Goal: Task Accomplishment & Management: Use online tool/utility

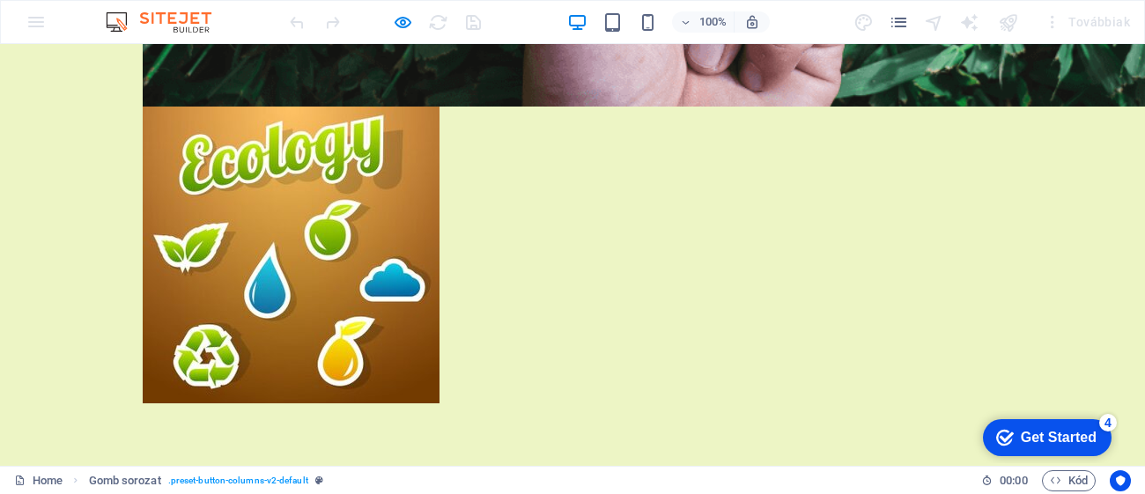
scroll to position [1397, 0]
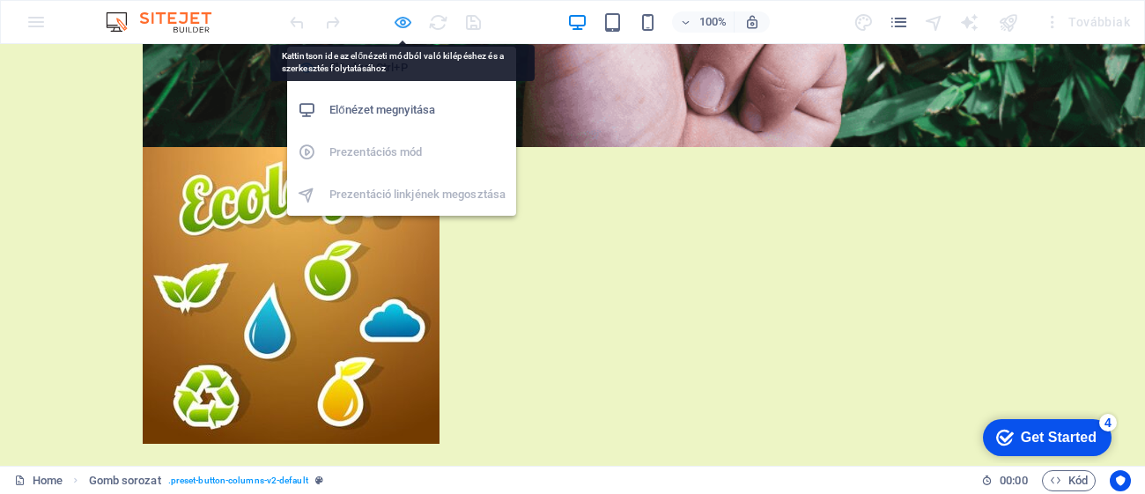
click at [397, 28] on icon "button" at bounding box center [403, 22] width 20 height 20
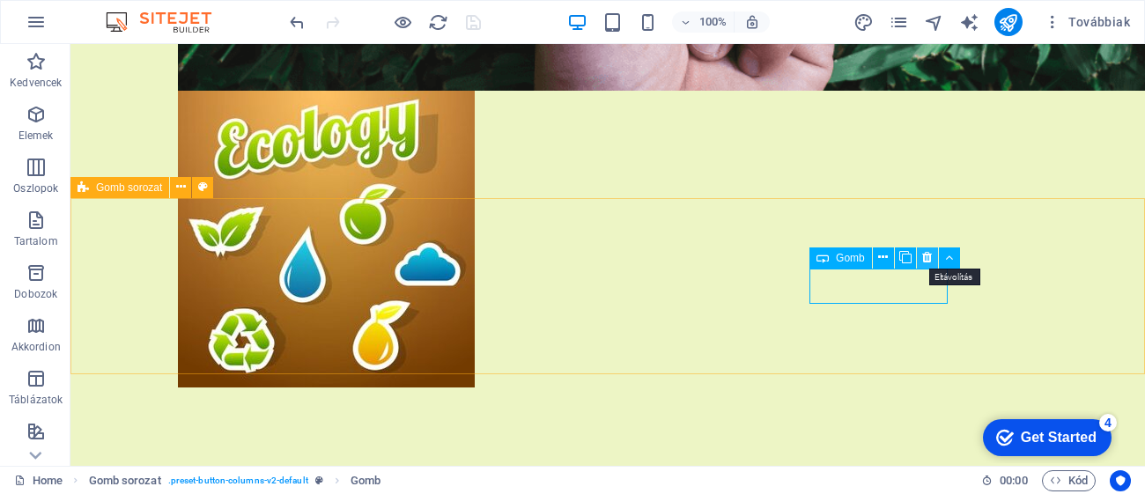
click at [924, 257] on icon at bounding box center [927, 257] width 10 height 18
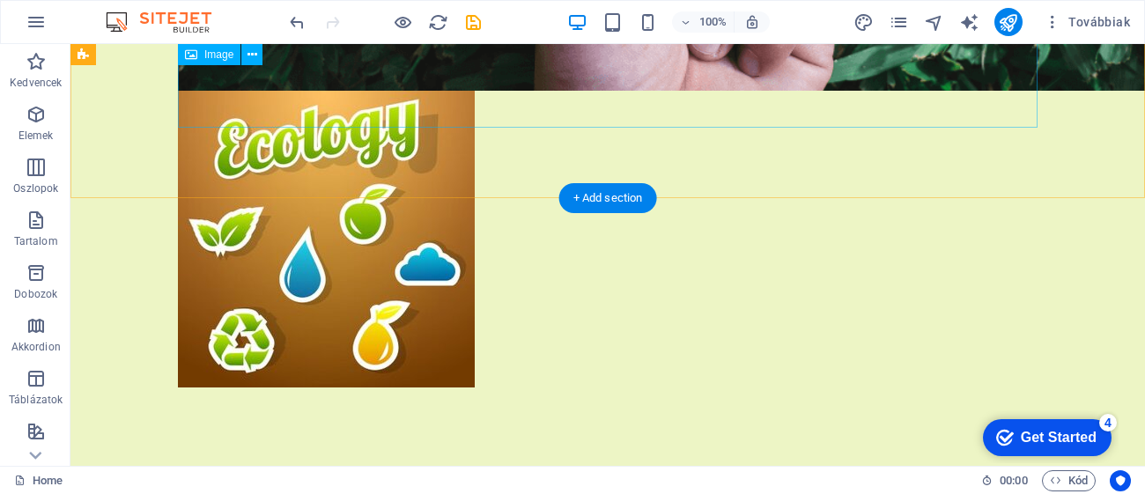
click at [681, 99] on figure "Képcsúszka" at bounding box center [607, 239] width 859 height 297
select select "px"
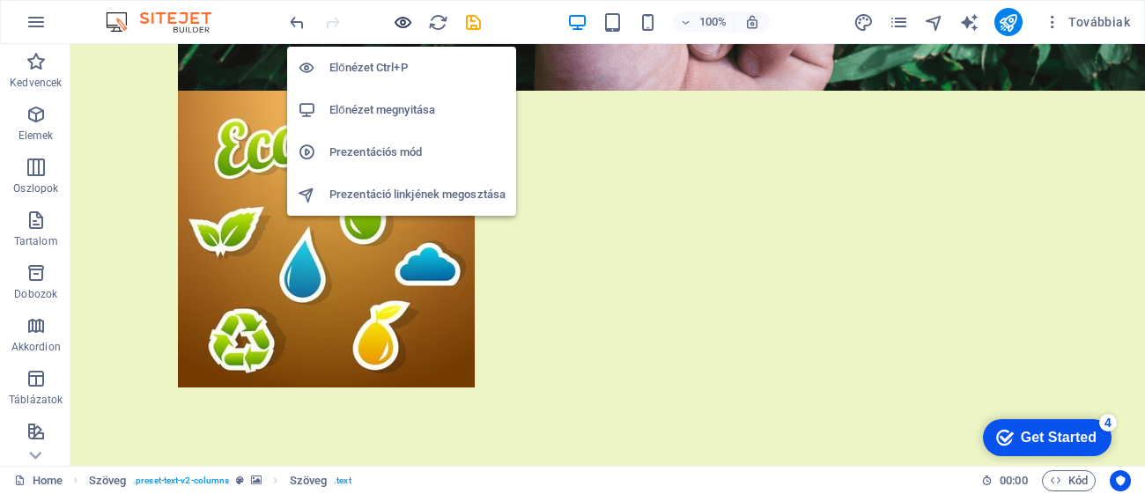
click at [403, 30] on icon "button" at bounding box center [403, 22] width 20 height 20
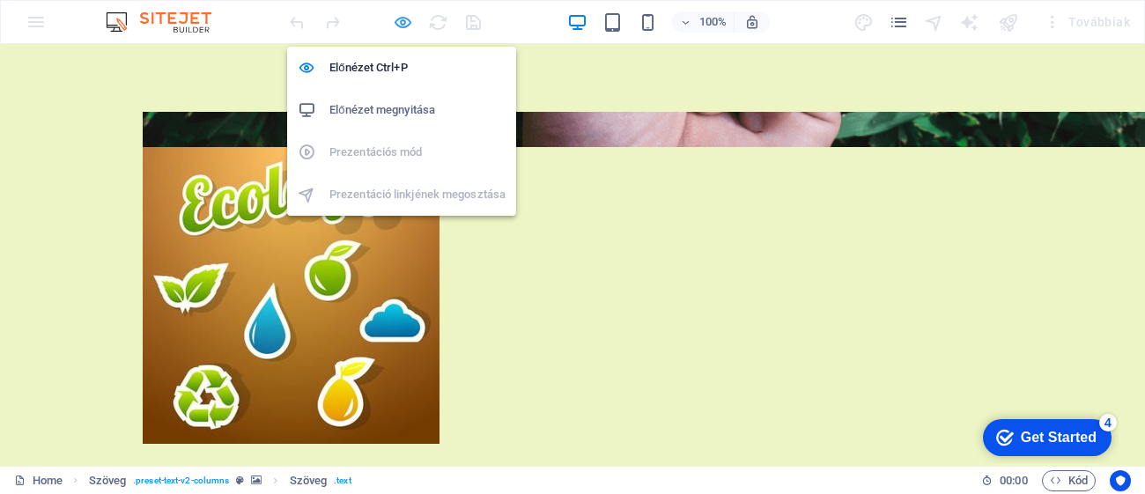
scroll to position [4284, 0]
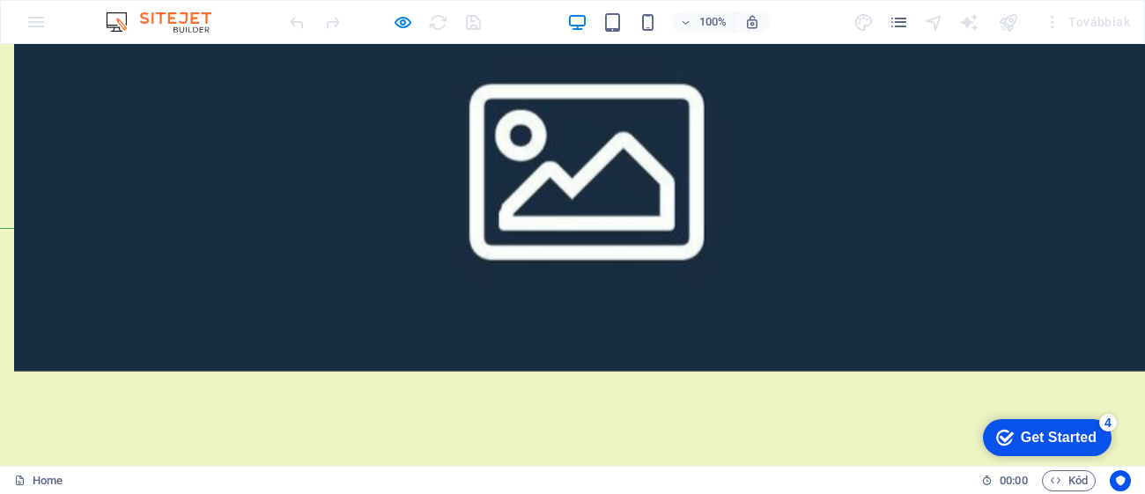
scroll to position [2584, 0]
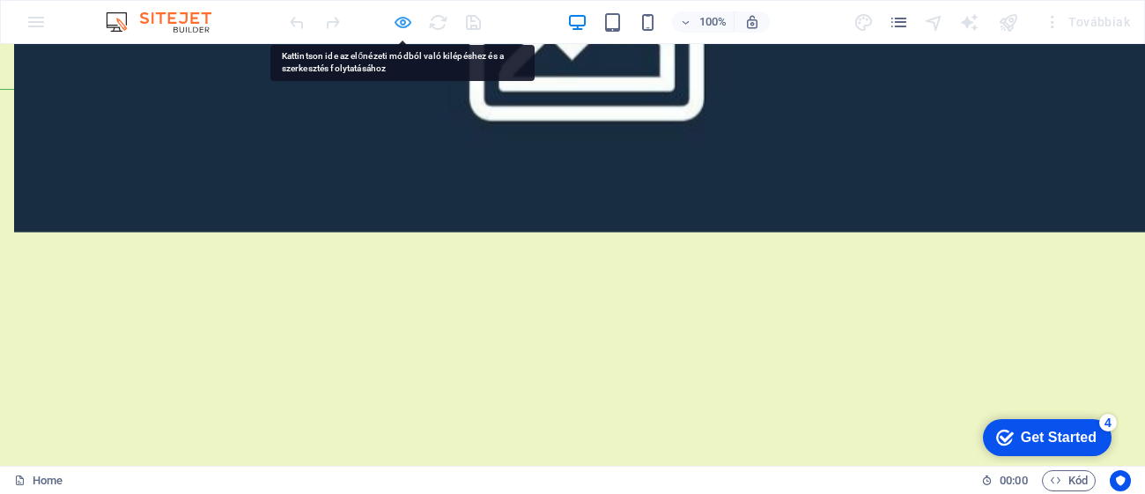
click at [393, 13] on icon "button" at bounding box center [403, 22] width 20 height 20
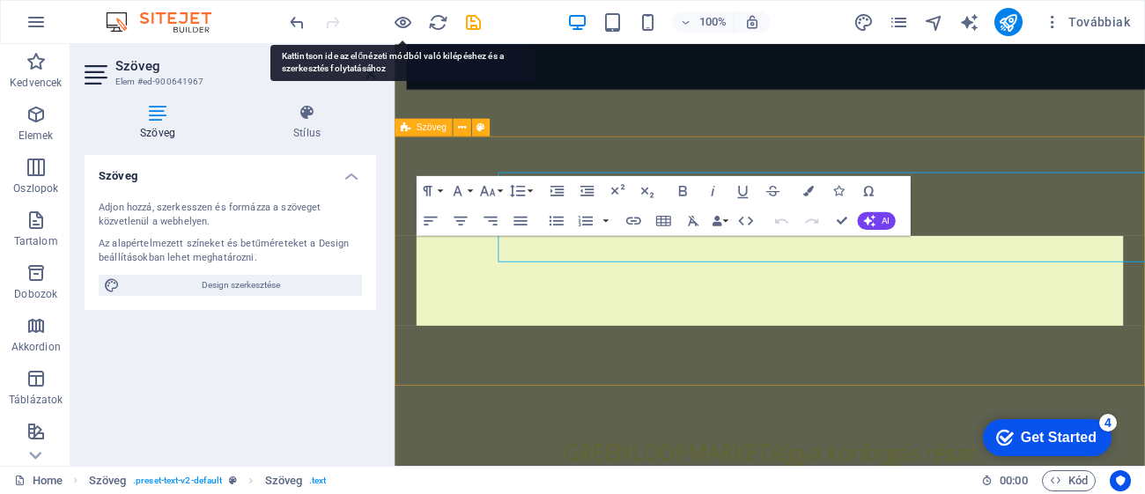
scroll to position [2659, 0]
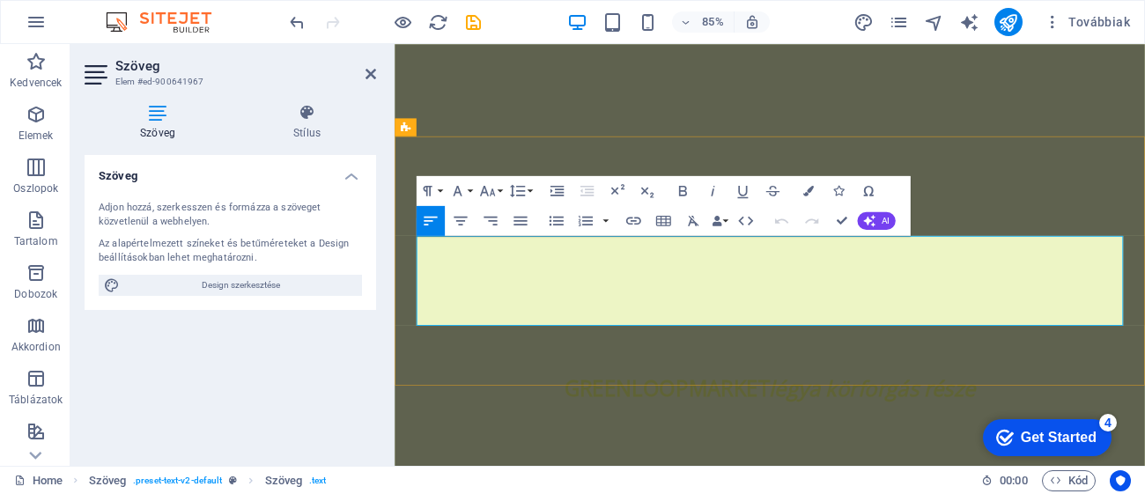
drag, startPoint x: 939, startPoint y: 380, endPoint x: 423, endPoint y: 271, distance: 528.2
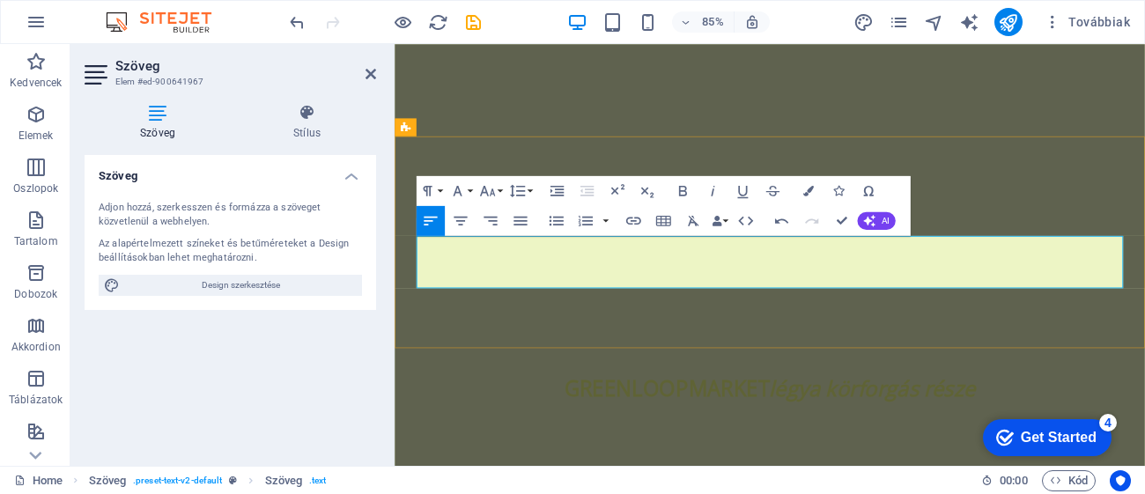
click at [610, 219] on button "button" at bounding box center [606, 220] width 12 height 30
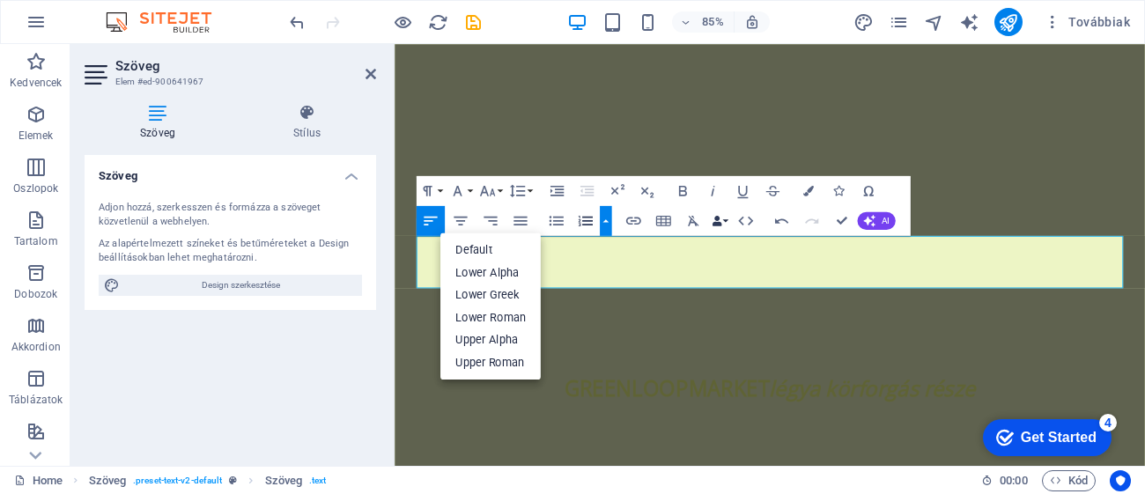
click at [725, 222] on button "Data Bindings" at bounding box center [719, 220] width 21 height 30
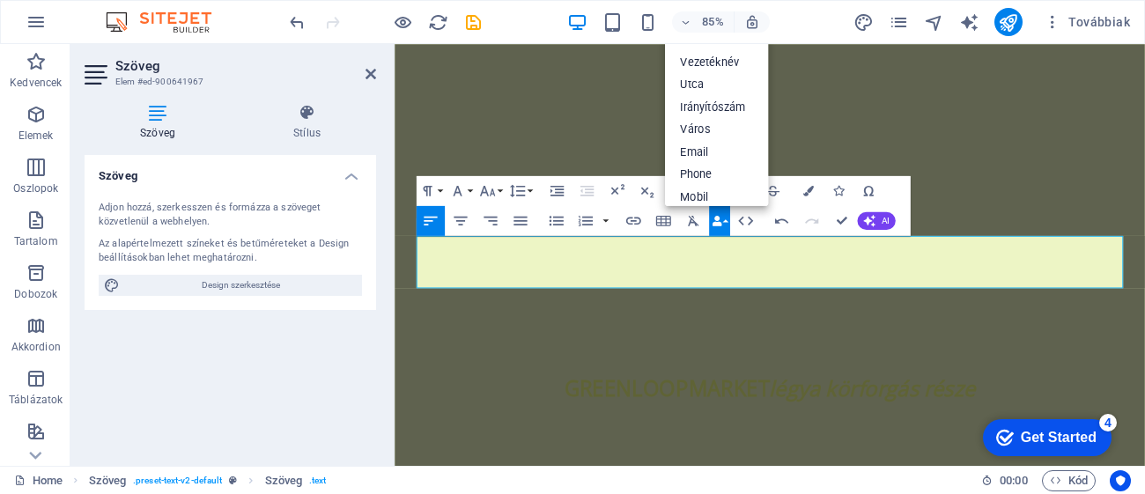
click at [725, 222] on button "Data Bindings" at bounding box center [719, 220] width 21 height 30
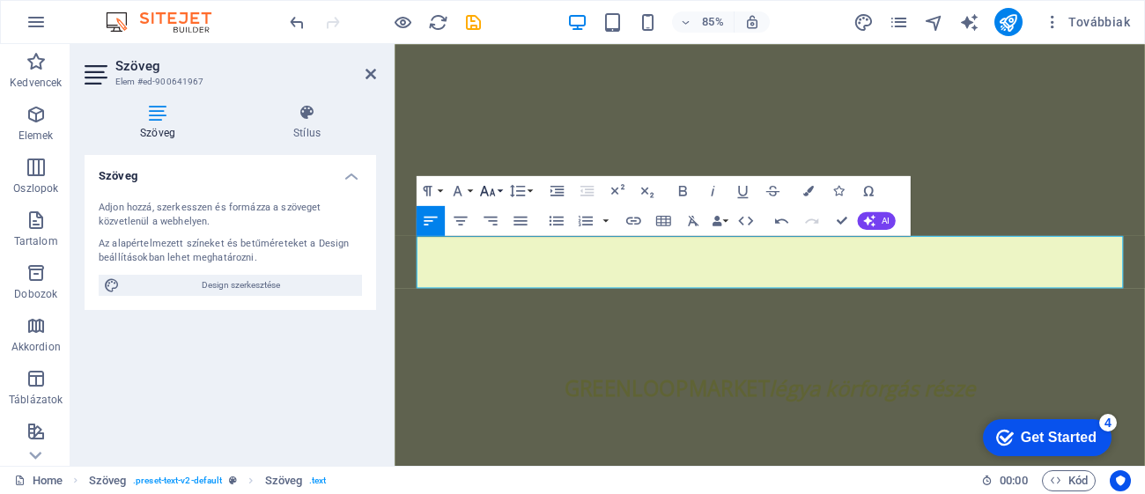
click at [500, 189] on button "Font Size" at bounding box center [490, 190] width 28 height 30
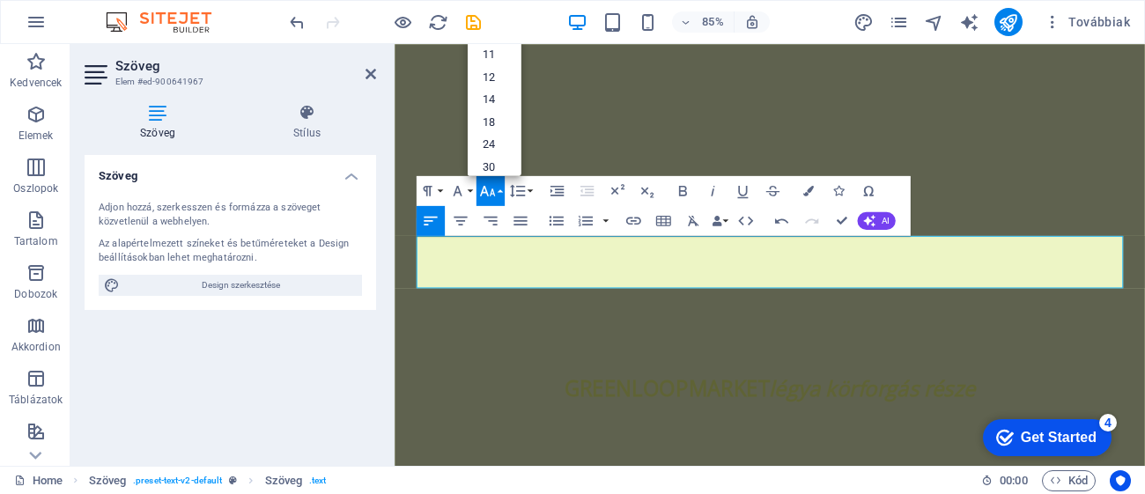
click at [500, 189] on button "Font Size" at bounding box center [490, 190] width 28 height 30
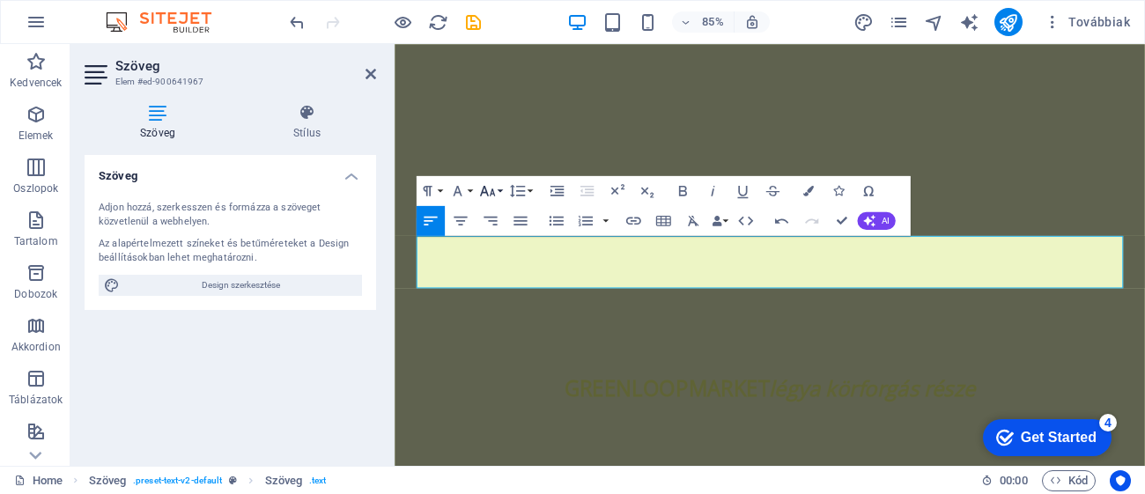
click at [500, 189] on button "Font Size" at bounding box center [490, 190] width 28 height 30
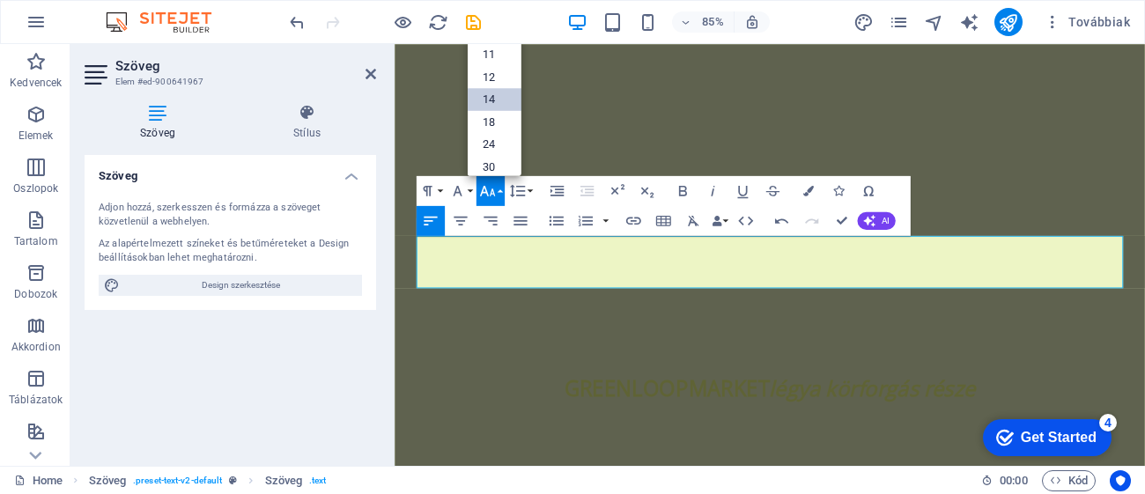
click at [495, 88] on link "14" at bounding box center [494, 99] width 54 height 23
click at [496, 88] on ul "8 9 10 11 12 14 18 24 30 36 48 60 72 96" at bounding box center [494, 133] width 54 height 327
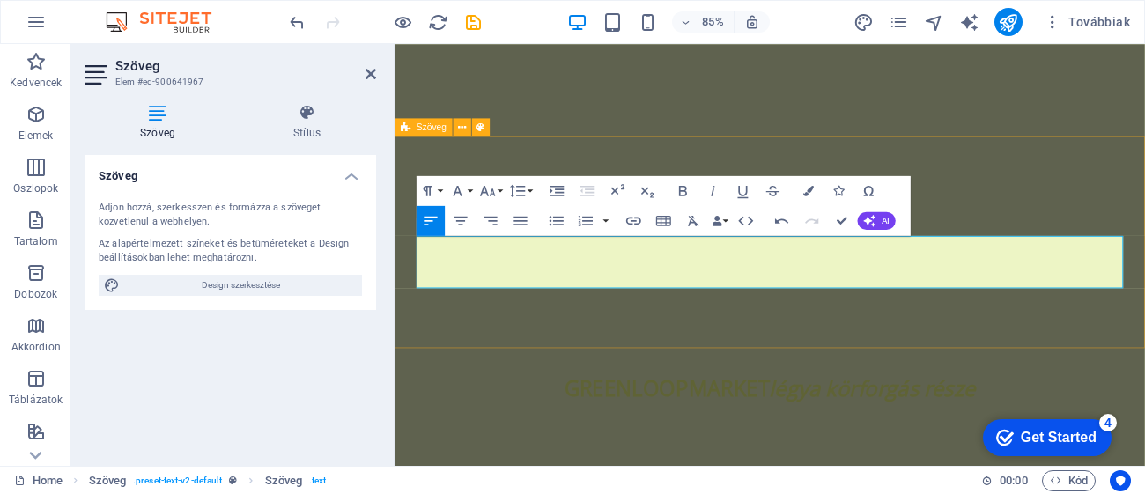
drag, startPoint x: 876, startPoint y: 313, endPoint x: 416, endPoint y: 264, distance: 462.2
click at [501, 189] on button "Font Size" at bounding box center [490, 190] width 28 height 30
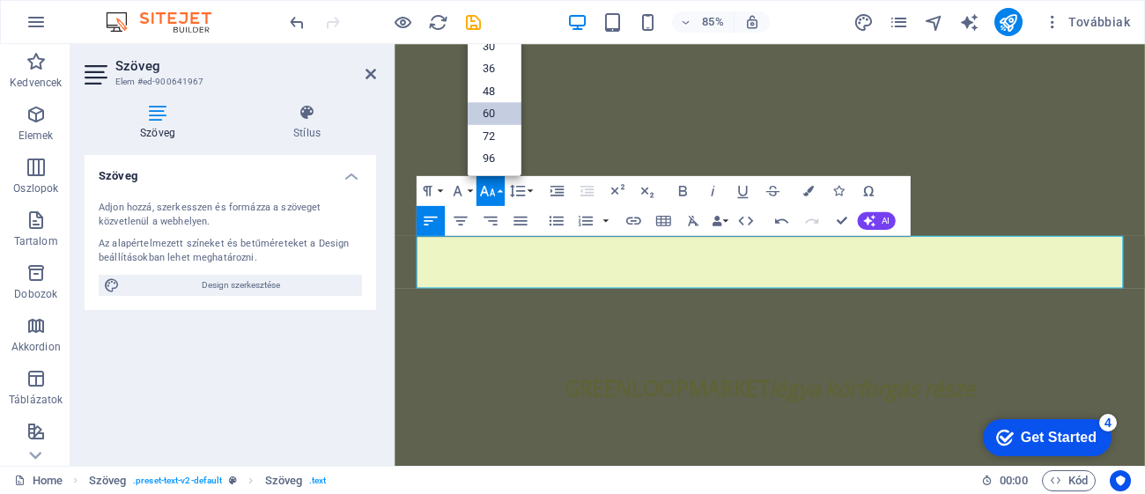
scroll to position [141, 0]
drag, startPoint x: 494, startPoint y: 83, endPoint x: 497, endPoint y: 54, distance: 29.2
click at [497, 54] on ul "8 9 10 11 12 14 18 24 30 36 48 60 72 96" at bounding box center [494, 13] width 54 height 327
click at [485, 82] on link "48" at bounding box center [494, 91] width 54 height 23
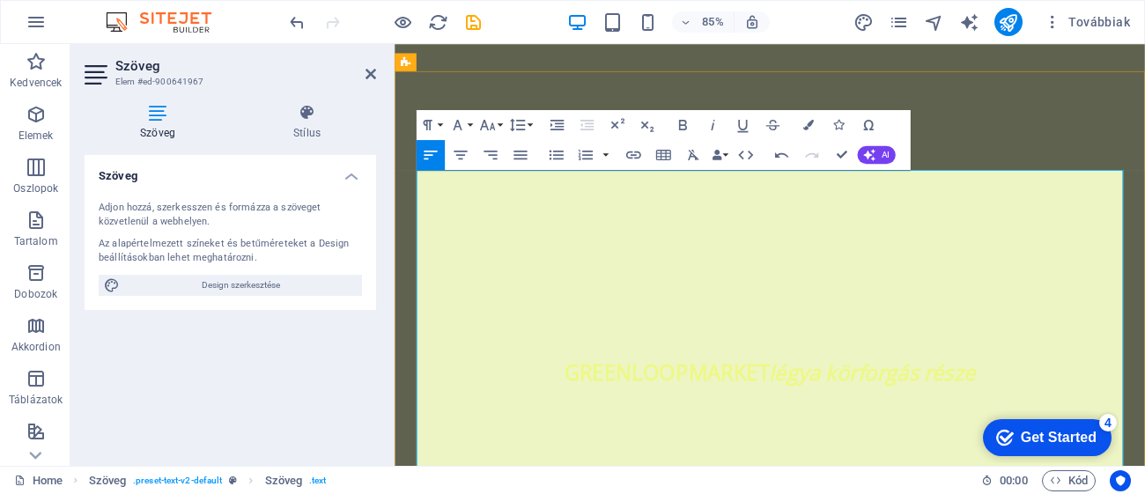
scroll to position [2736, 0]
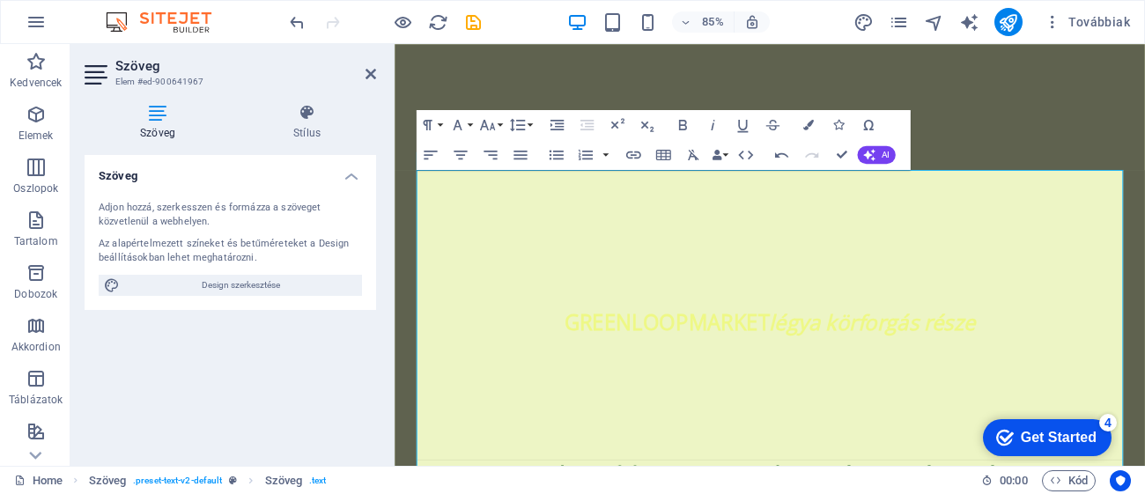
drag, startPoint x: 1015, startPoint y: 458, endPoint x: 684, endPoint y: 420, distance: 333.2
click html "checkmark Get Started 4 First Steps in the Editor Let's guide you through the t…"
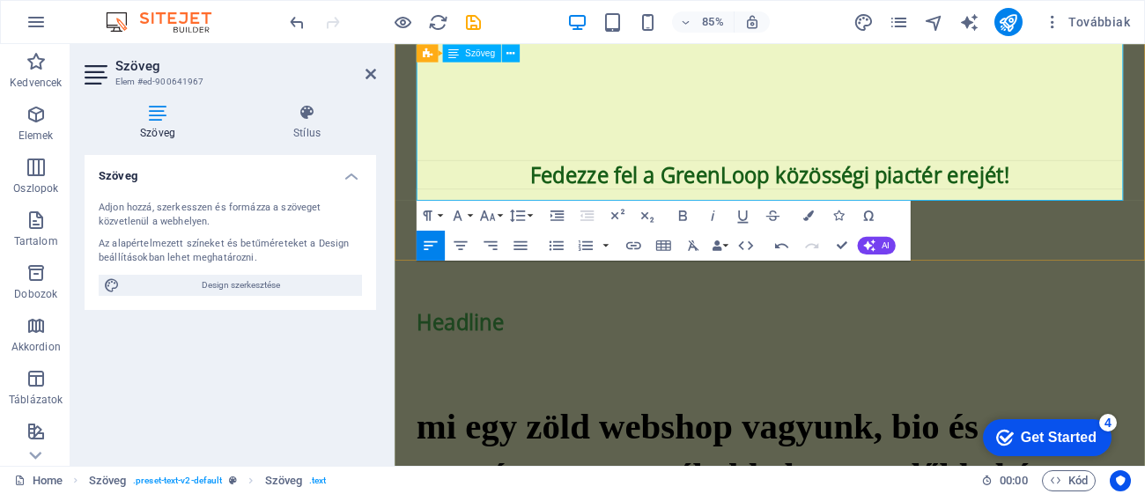
scroll to position [3055, 0]
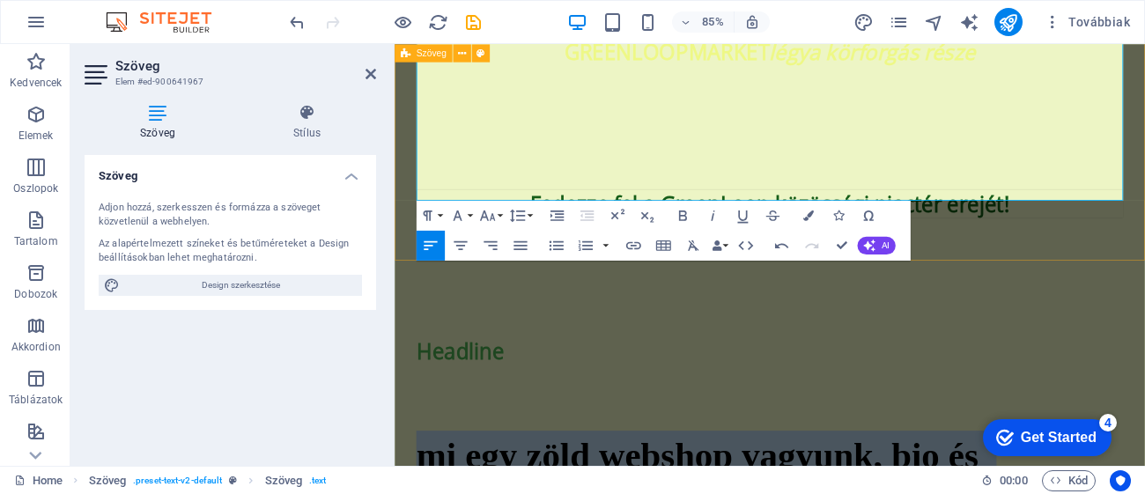
drag, startPoint x: 434, startPoint y: 266, endPoint x: 1263, endPoint y: 187, distance: 833.2
copy div "mi egy zöld webshop vagyunk, bio és természetes termékekkel , termelőkkel és új…"
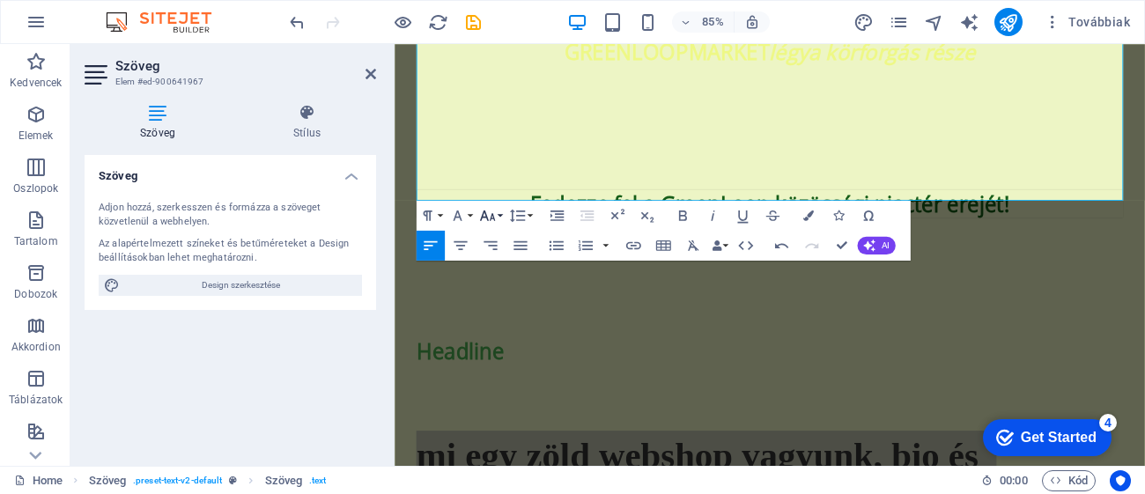
click at [499, 217] on button "Font Size" at bounding box center [490, 215] width 28 height 30
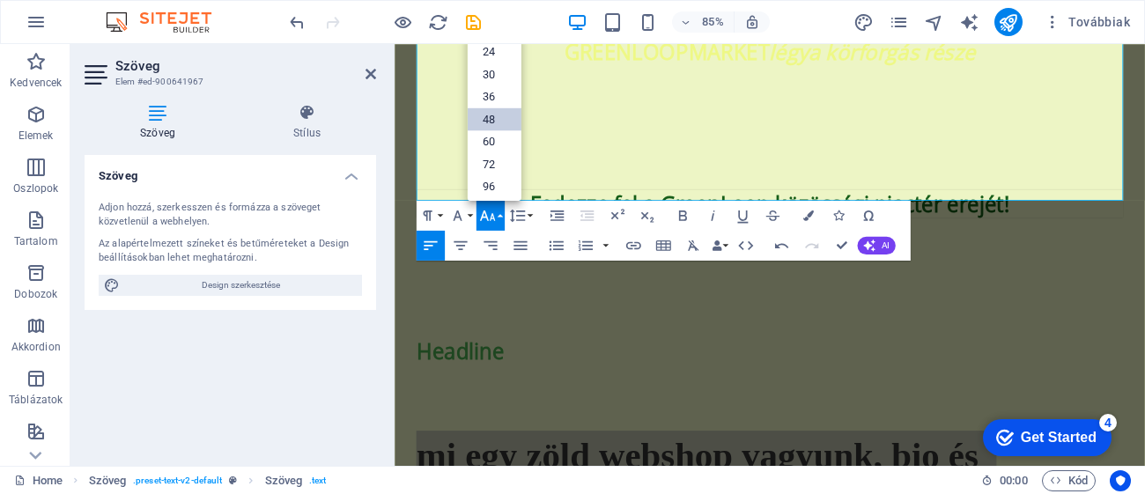
scroll to position [4, 0]
drag, startPoint x: 489, startPoint y: 130, endPoint x: 491, endPoint y: 120, distance: 10.9
click at [491, 120] on ul "8 9 10 11 12 14 18 24 30 36 48 60 72 96" at bounding box center [494, 153] width 54 height 327
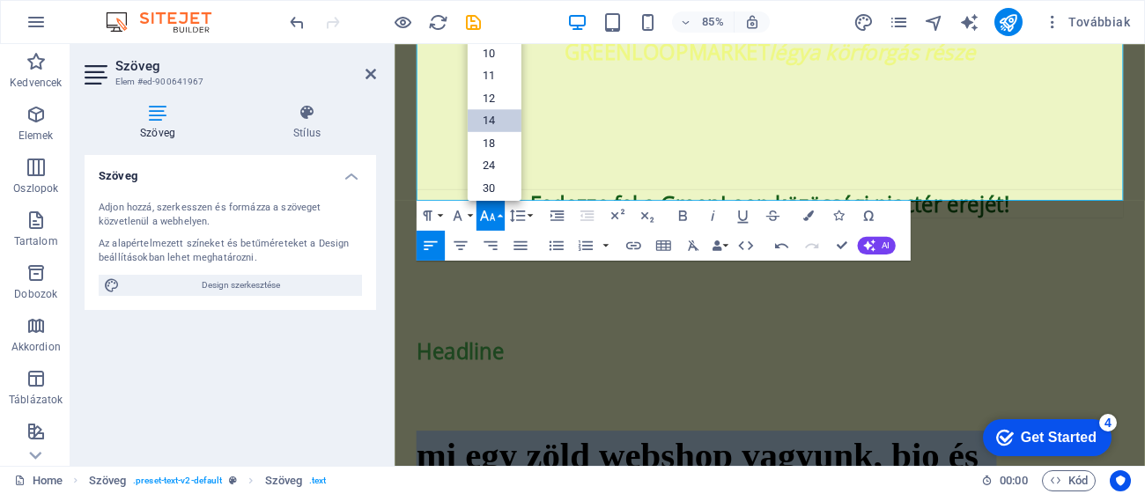
click at [491, 120] on link "14" at bounding box center [494, 120] width 54 height 23
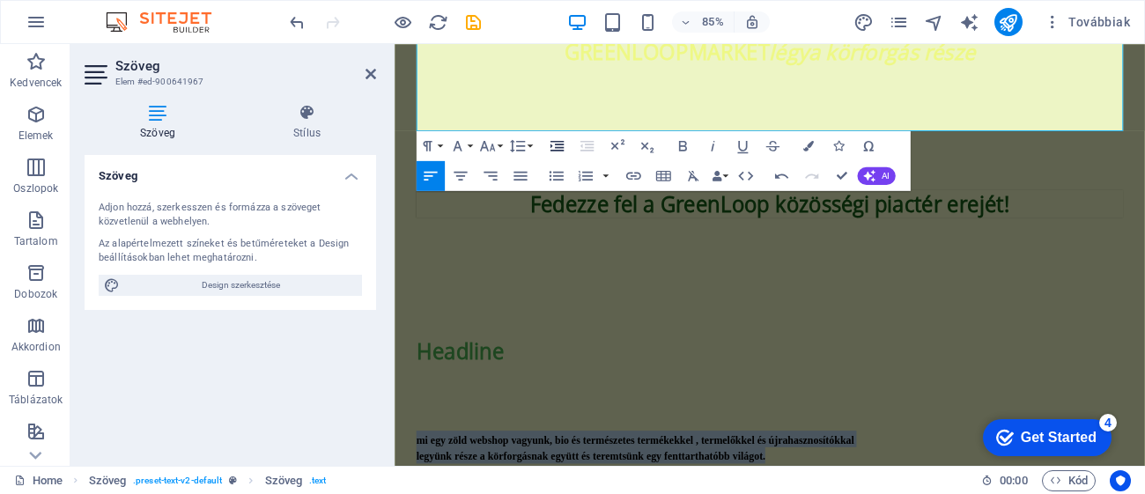
scroll to position [2886, 0]
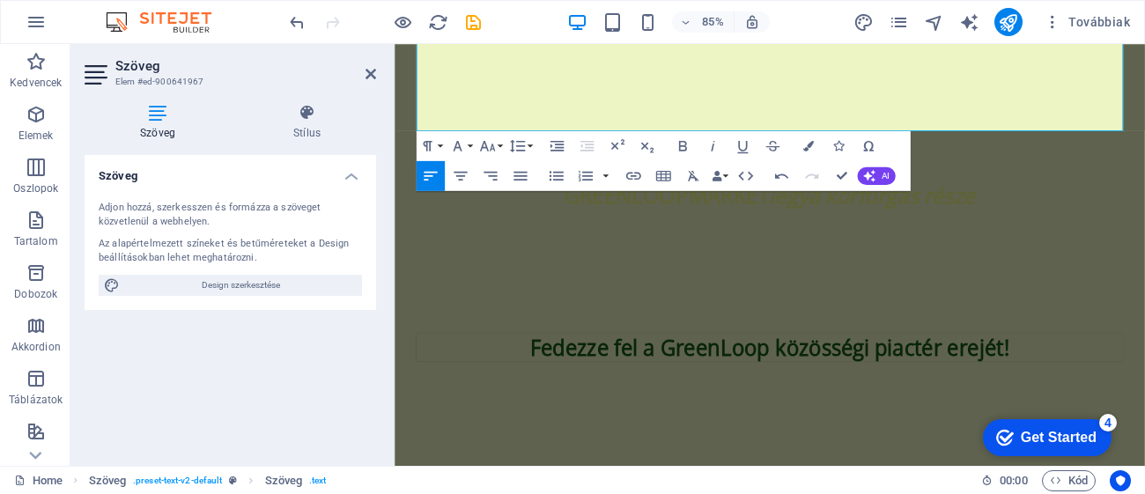
drag, startPoint x: 835, startPoint y: 134, endPoint x: 388, endPoint y: 90, distance: 448.6
click at [490, 144] on icon "button" at bounding box center [487, 145] width 18 height 18
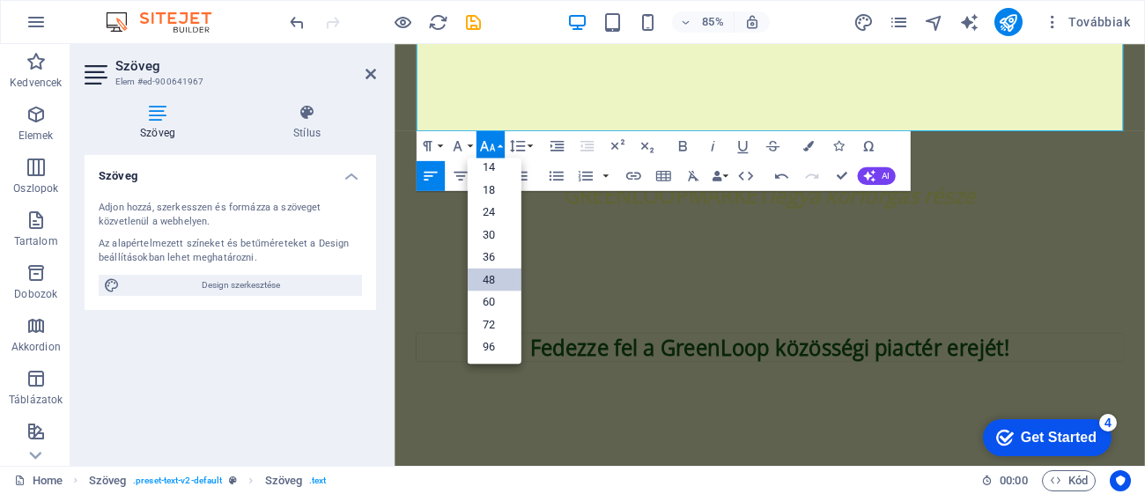
scroll to position [141, 0]
click at [497, 197] on link "18" at bounding box center [494, 190] width 54 height 23
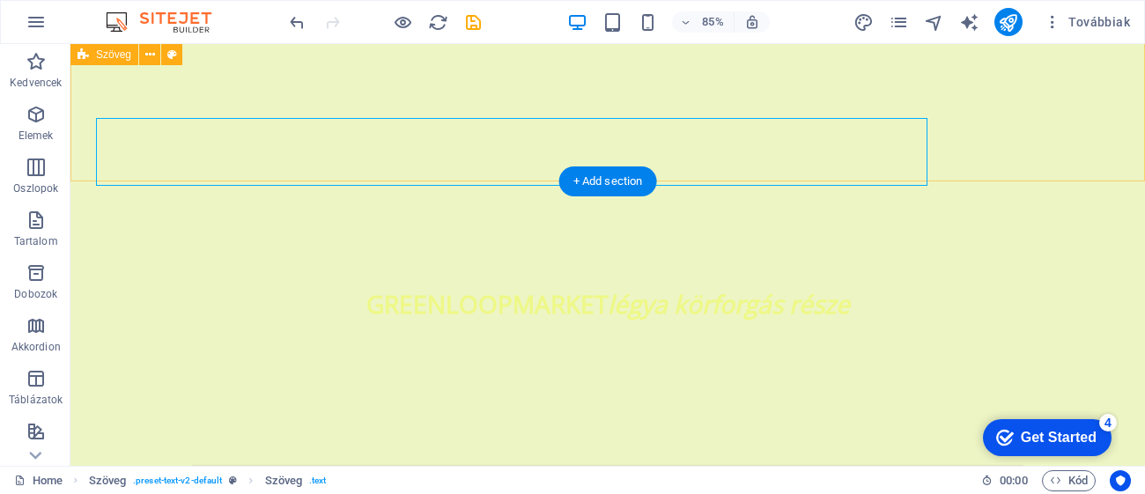
scroll to position [2810, 0]
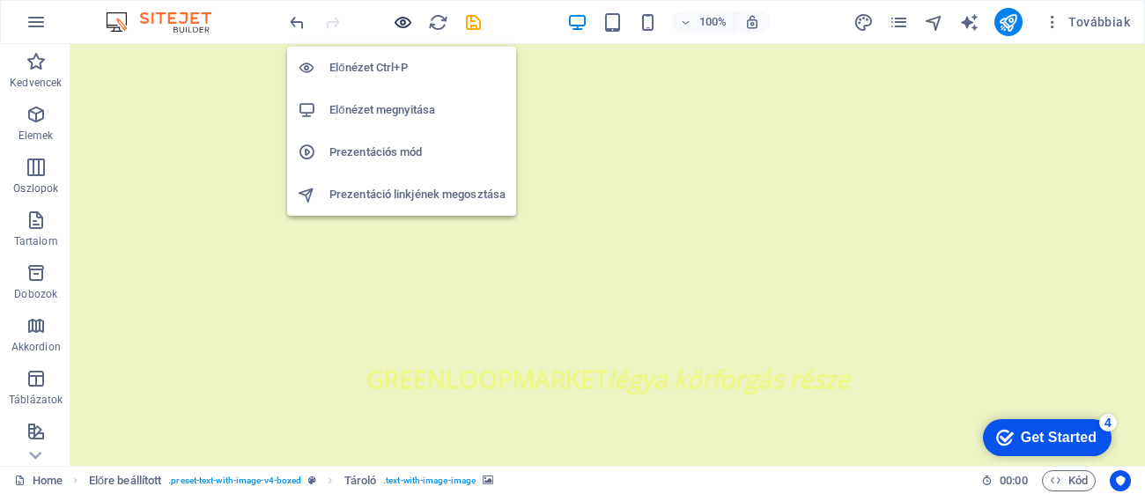
drag, startPoint x: 398, startPoint y: 18, endPoint x: 1100, endPoint y: 259, distance: 741.7
click at [398, 18] on icon "button" at bounding box center [403, 22] width 20 height 20
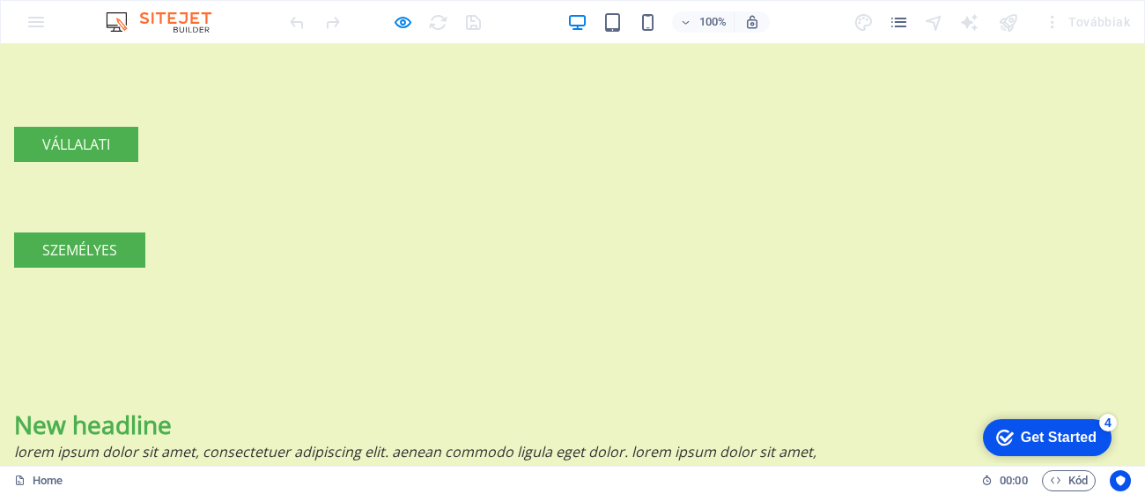
scroll to position [1595, 0]
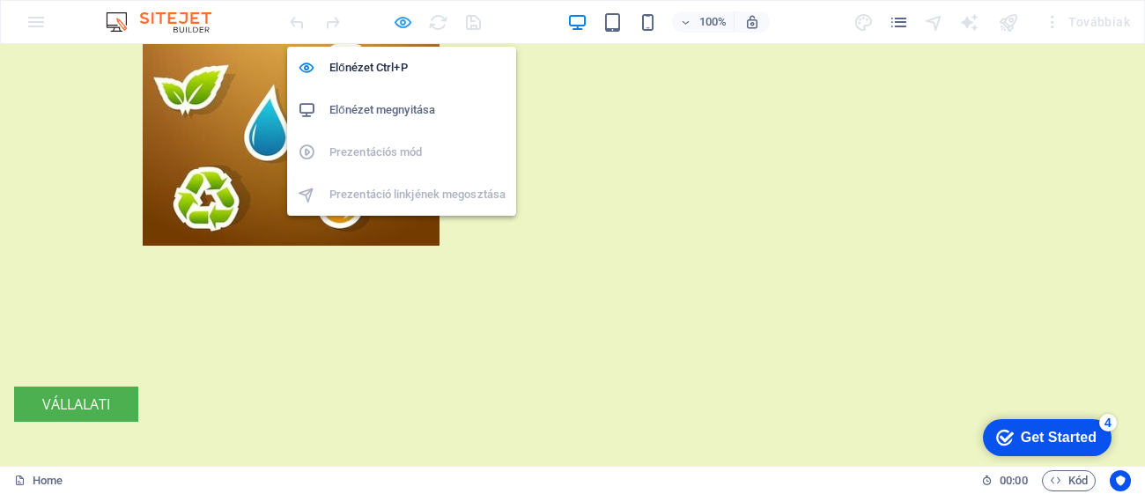
click at [400, 19] on icon "button" at bounding box center [403, 22] width 20 height 20
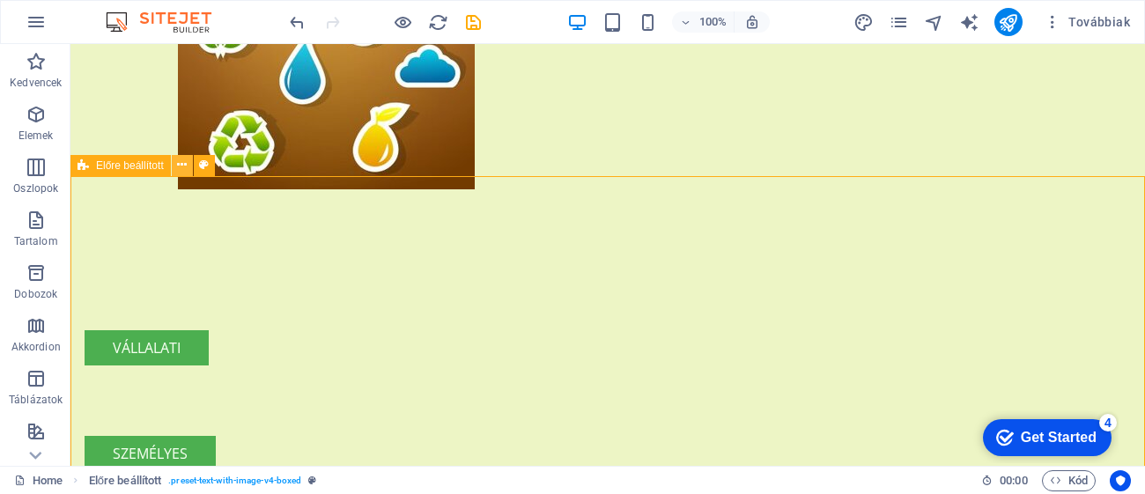
click at [177, 165] on icon at bounding box center [182, 165] width 10 height 18
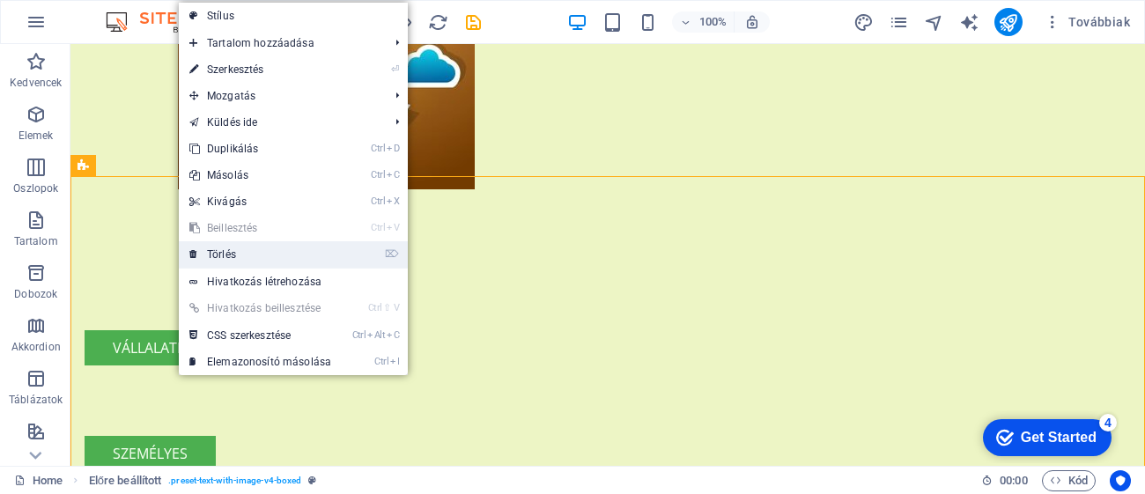
click at [239, 252] on link "⌦ Törlés" at bounding box center [260, 254] width 163 height 26
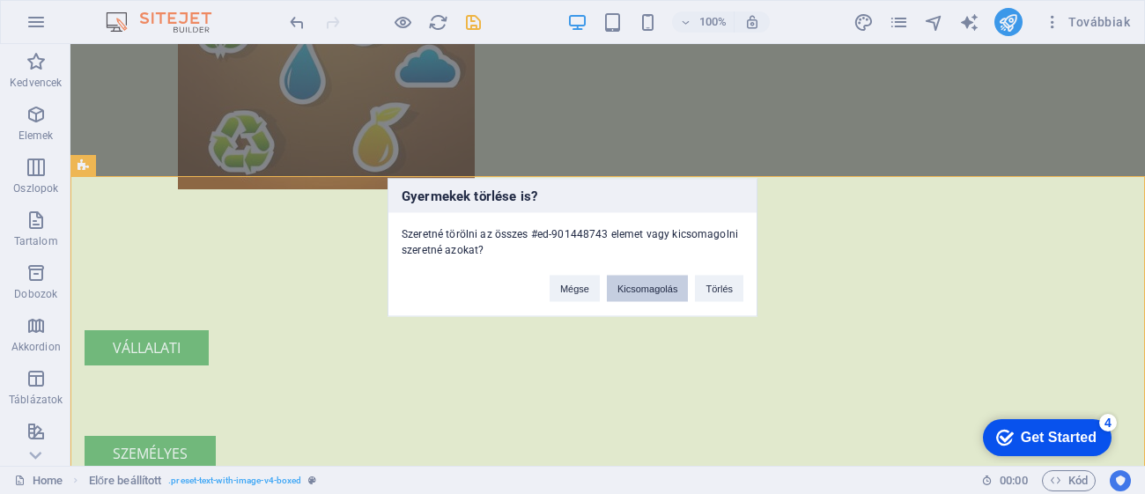
click at [647, 293] on button "Kicsomagolás" at bounding box center [647, 288] width 81 height 26
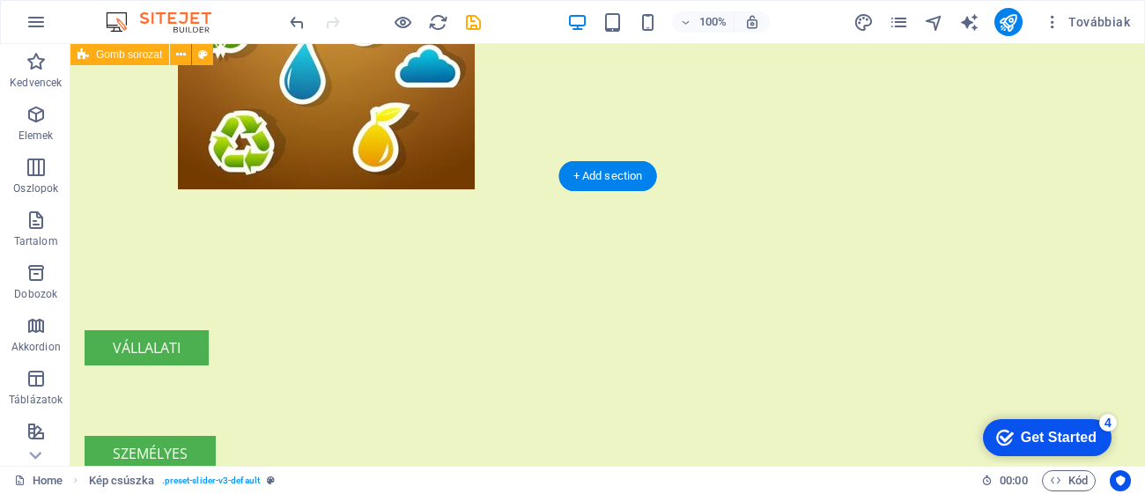
click at [713, 260] on div "vállalati személyes" at bounding box center [607, 401] width 1074 height 282
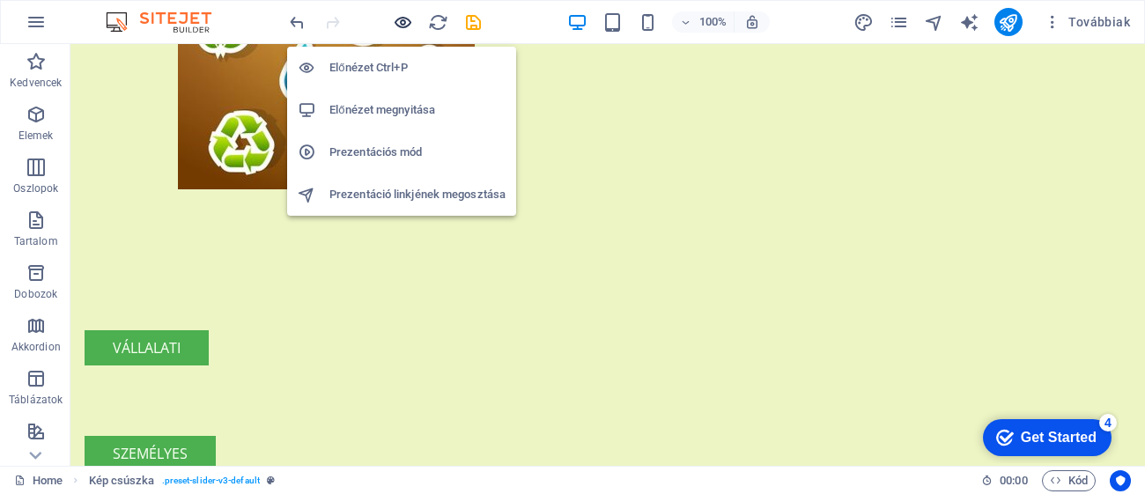
click at [401, 19] on icon "button" at bounding box center [403, 22] width 20 height 20
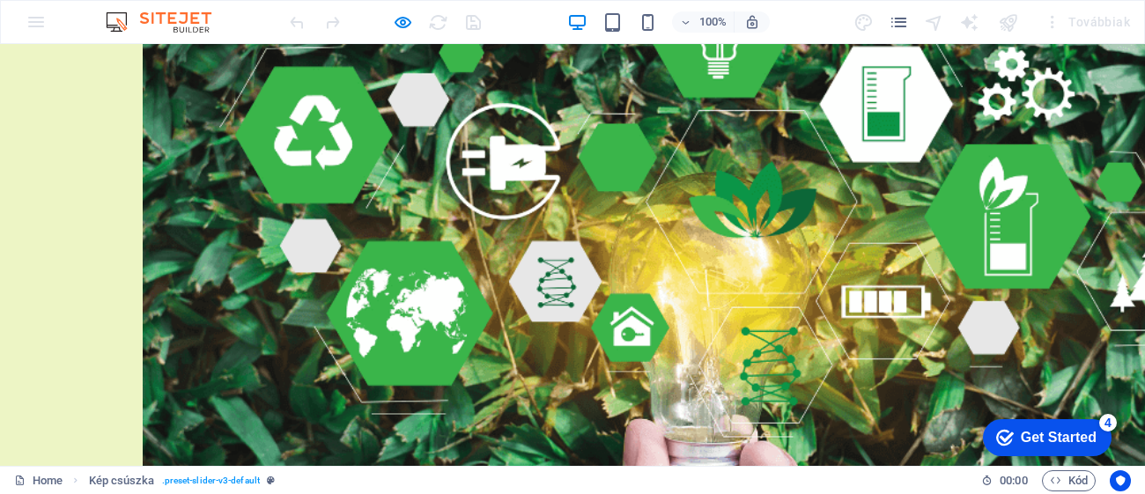
scroll to position [0, 0]
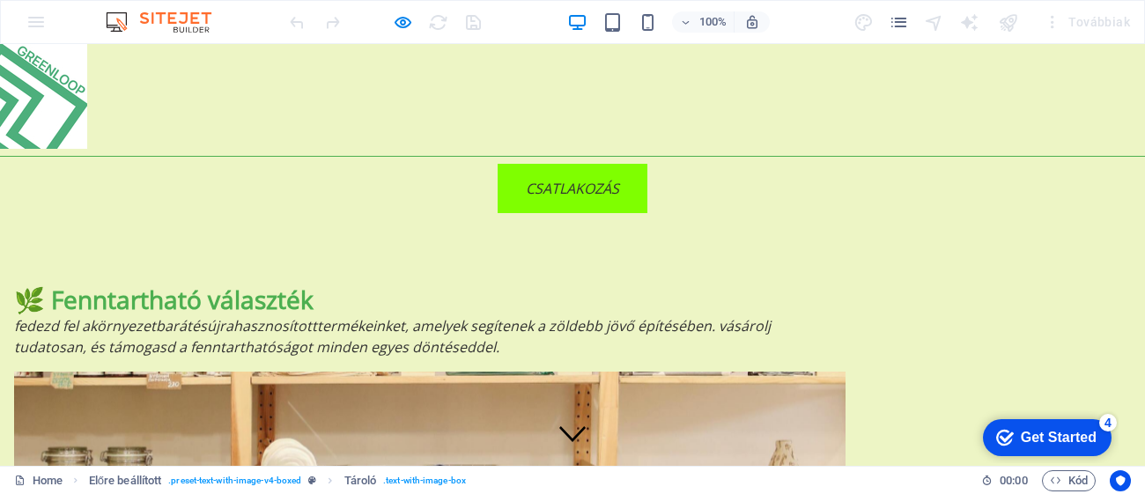
click at [1107, 85] on h1 at bounding box center [572, 96] width 1145 height 105
drag, startPoint x: 1144, startPoint y: 58, endPoint x: 1144, endPoint y: 74, distance: 15.8
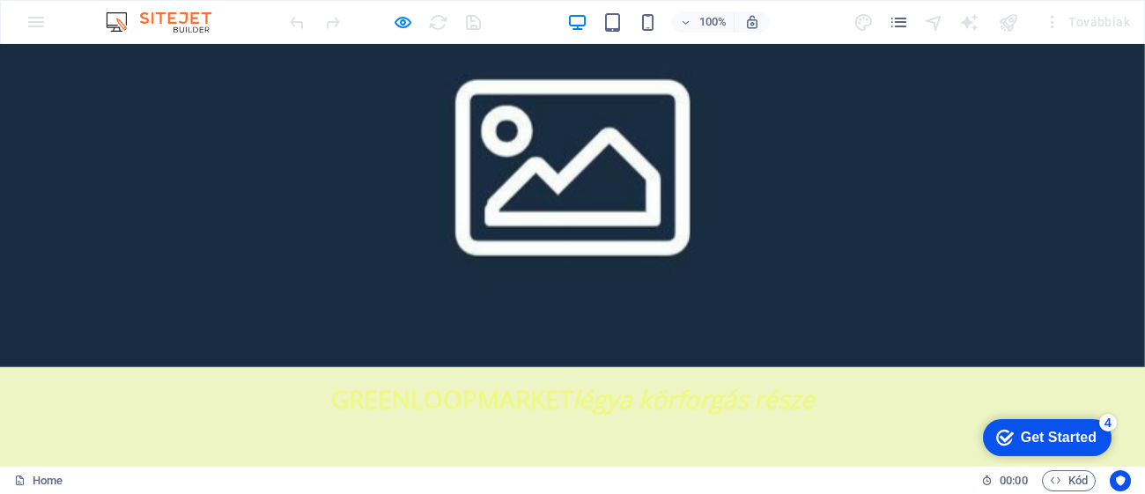
scroll to position [2150, 0]
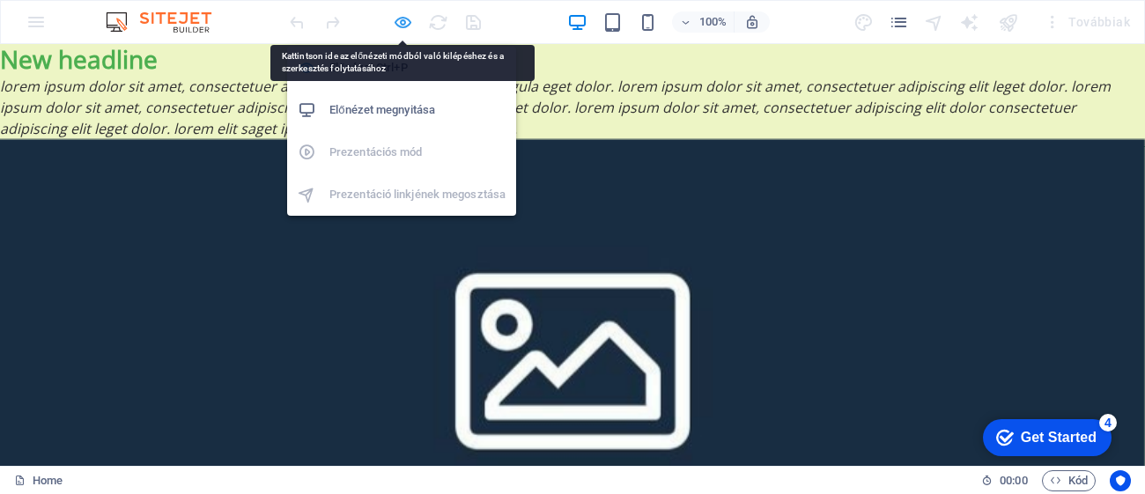
click at [404, 19] on icon "button" at bounding box center [403, 22] width 20 height 20
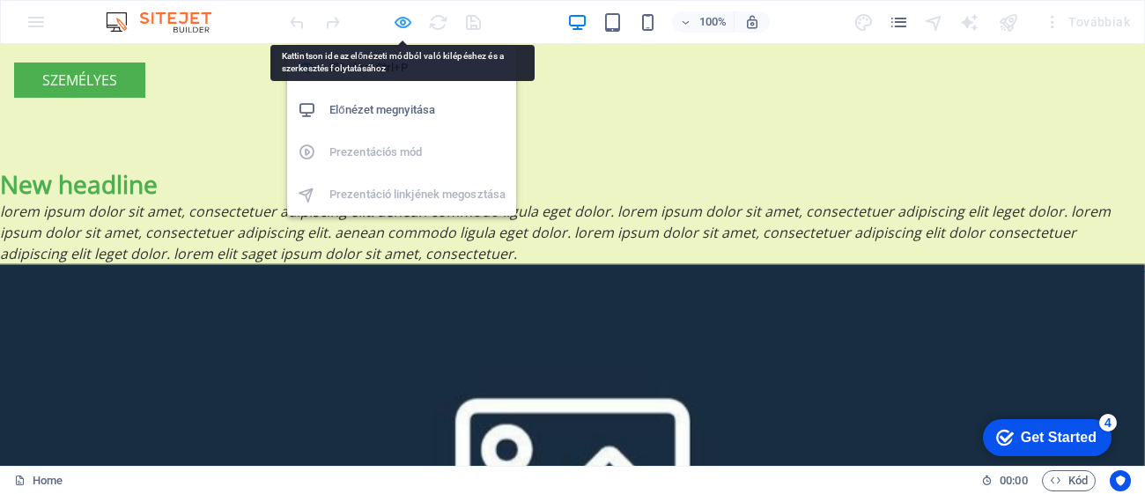
click at [403, 24] on icon "button" at bounding box center [403, 22] width 20 height 20
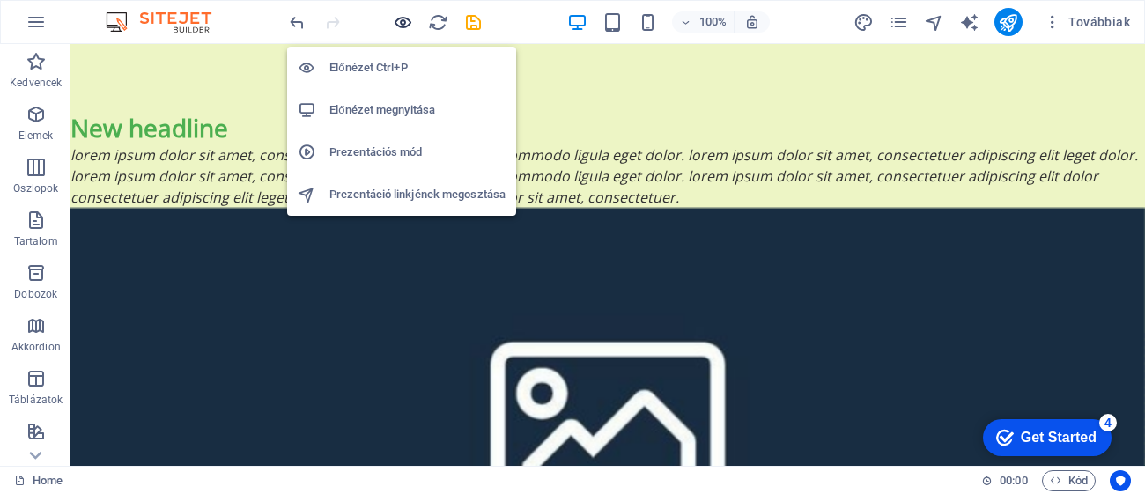
click at [403, 24] on icon "button" at bounding box center [403, 22] width 20 height 20
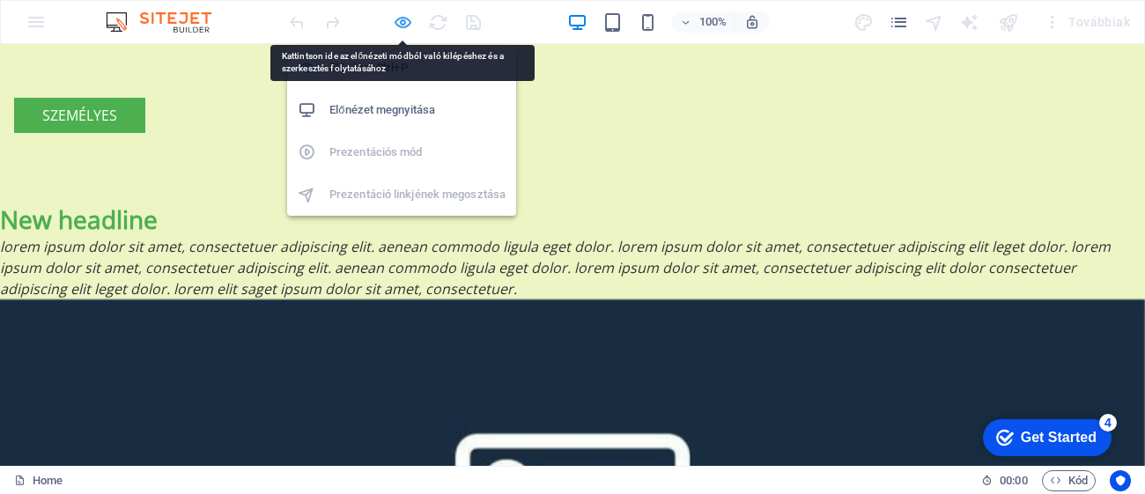
drag, startPoint x: 475, startPoint y: 361, endPoint x: 402, endPoint y: 15, distance: 353.5
click at [402, 15] on icon "button" at bounding box center [403, 22] width 20 height 20
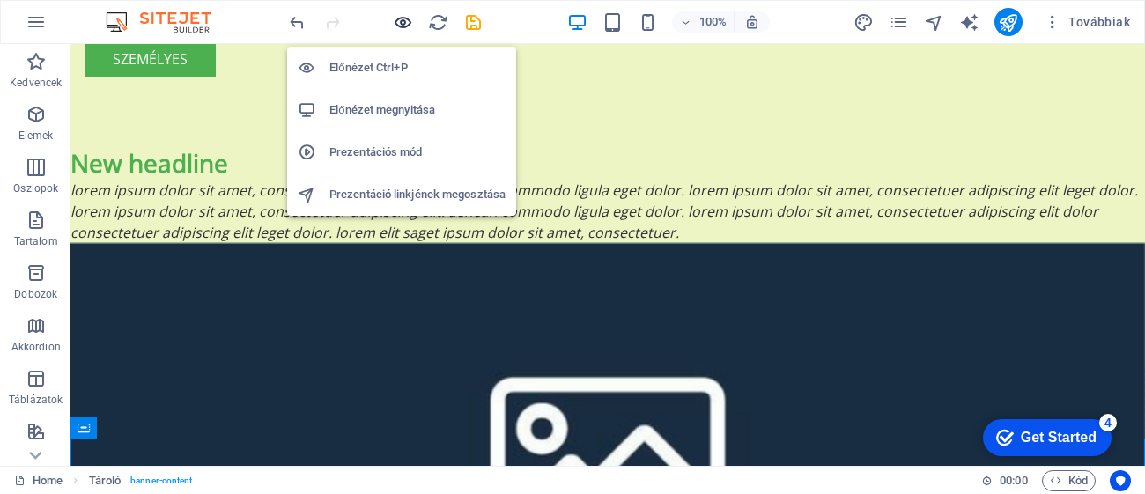
click at [406, 20] on icon "button" at bounding box center [403, 22] width 20 height 20
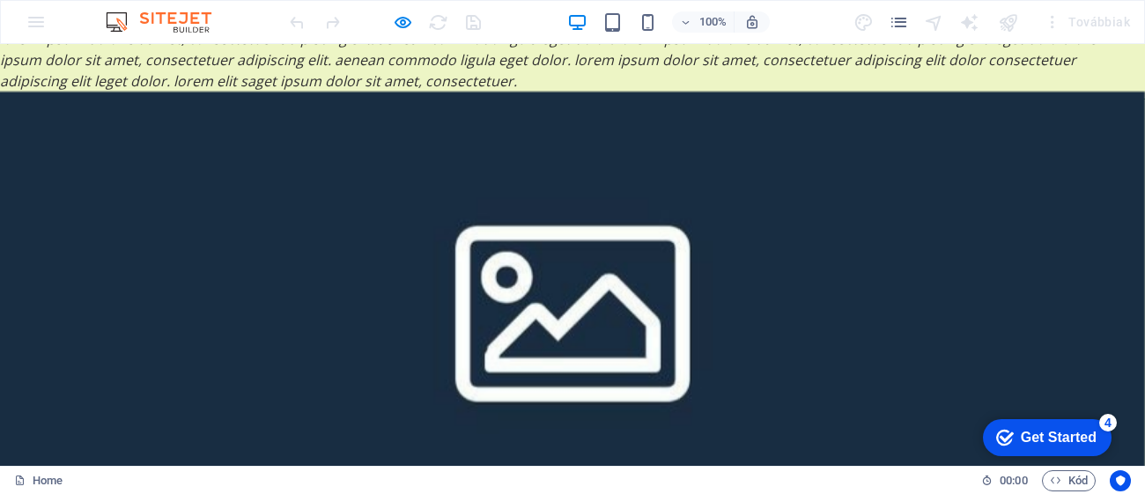
scroll to position [2255, 0]
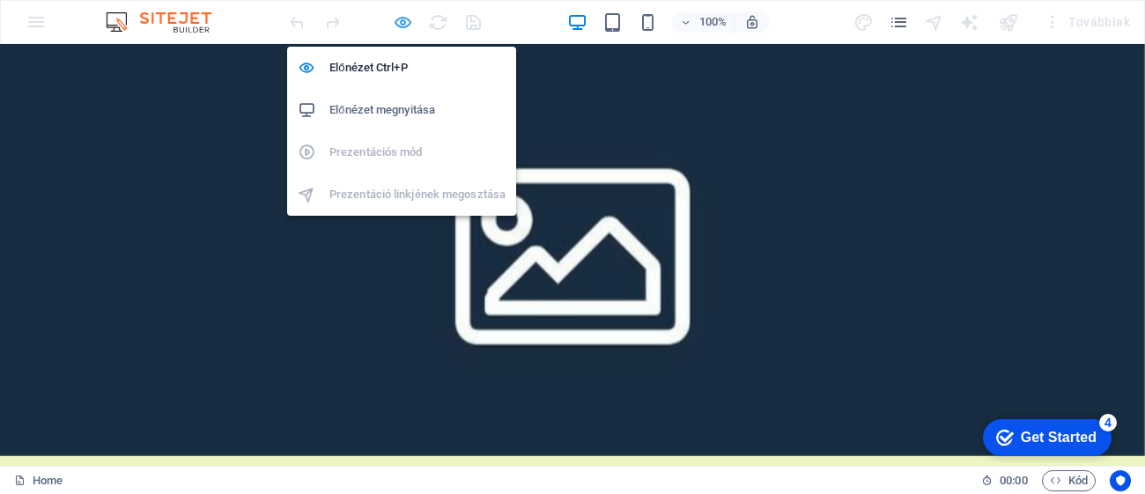
click at [401, 21] on icon "button" at bounding box center [403, 22] width 20 height 20
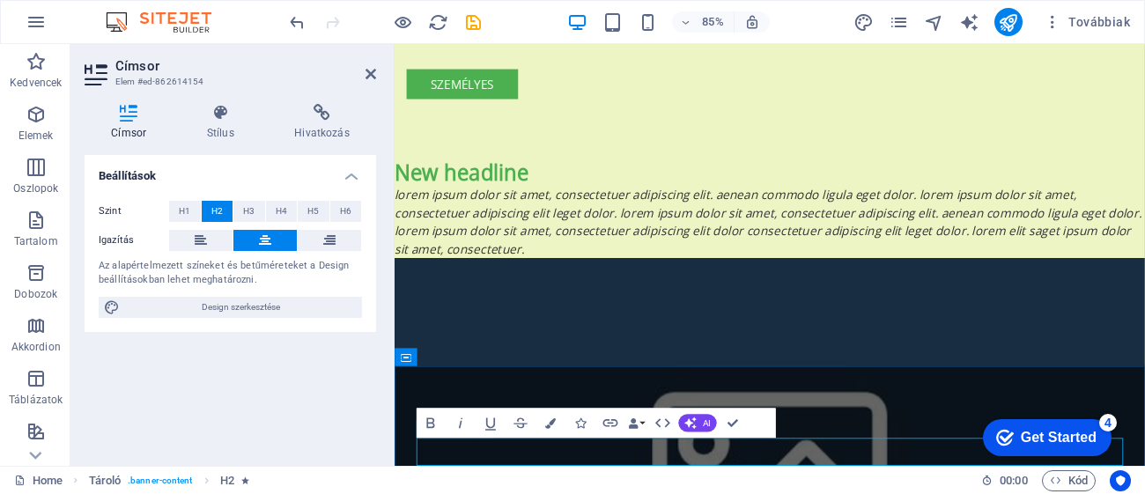
scroll to position [2101, 0]
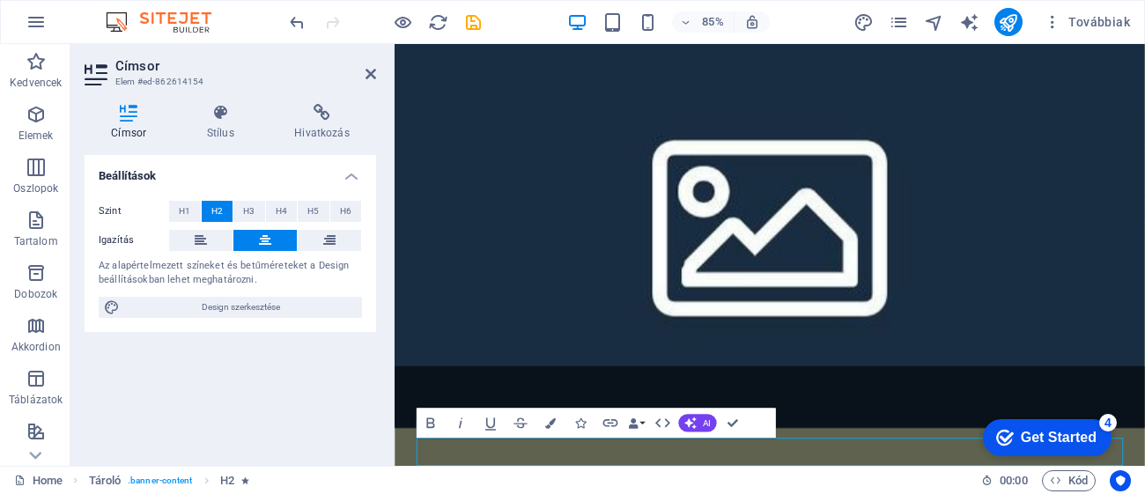
drag, startPoint x: 877, startPoint y: 537, endPoint x: 853, endPoint y: 325, distance: 213.5
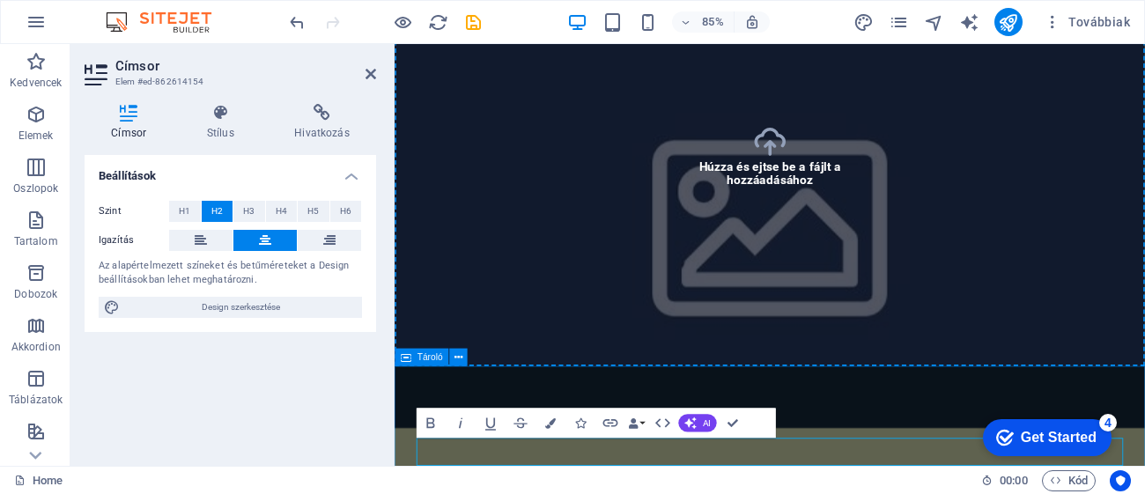
drag, startPoint x: 861, startPoint y: 526, endPoint x: 937, endPoint y: 383, distance: 161.5
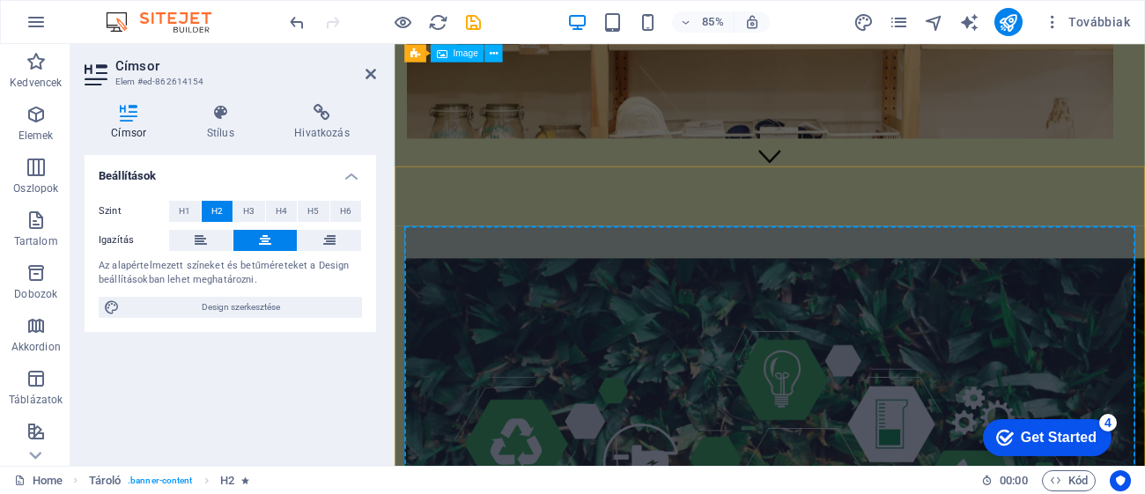
scroll to position [277, 0]
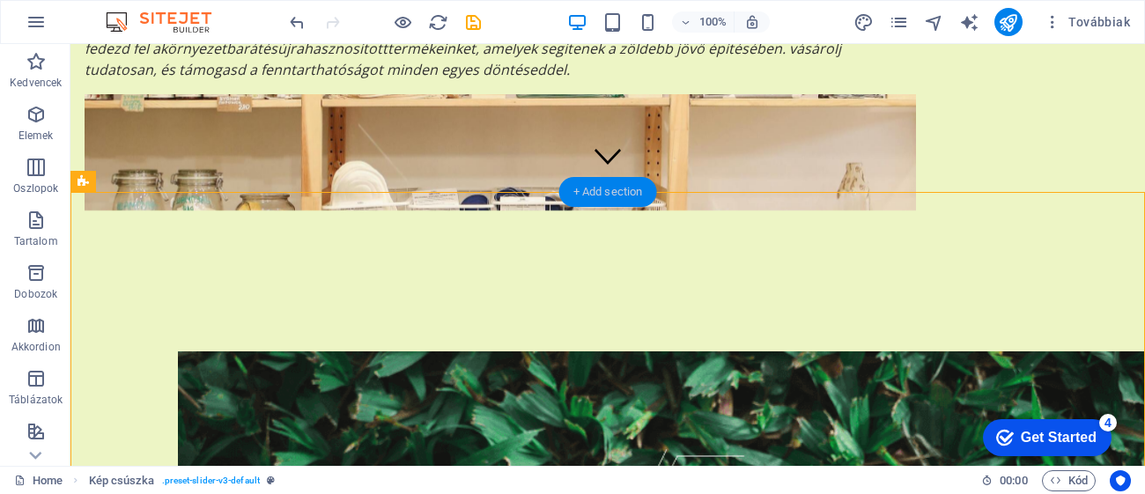
click at [596, 189] on div "+ Add section" at bounding box center [608, 192] width 98 height 30
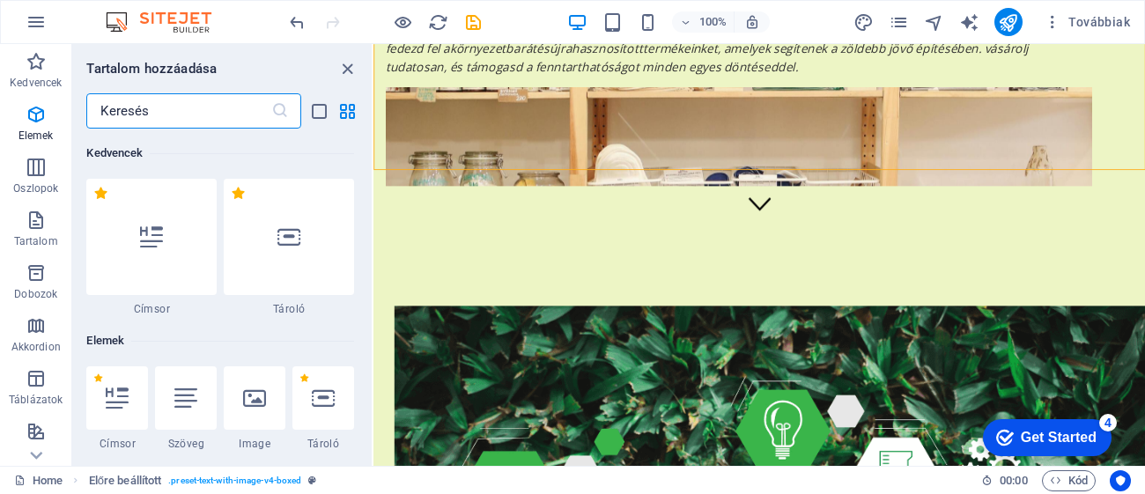
scroll to position [3078, 0]
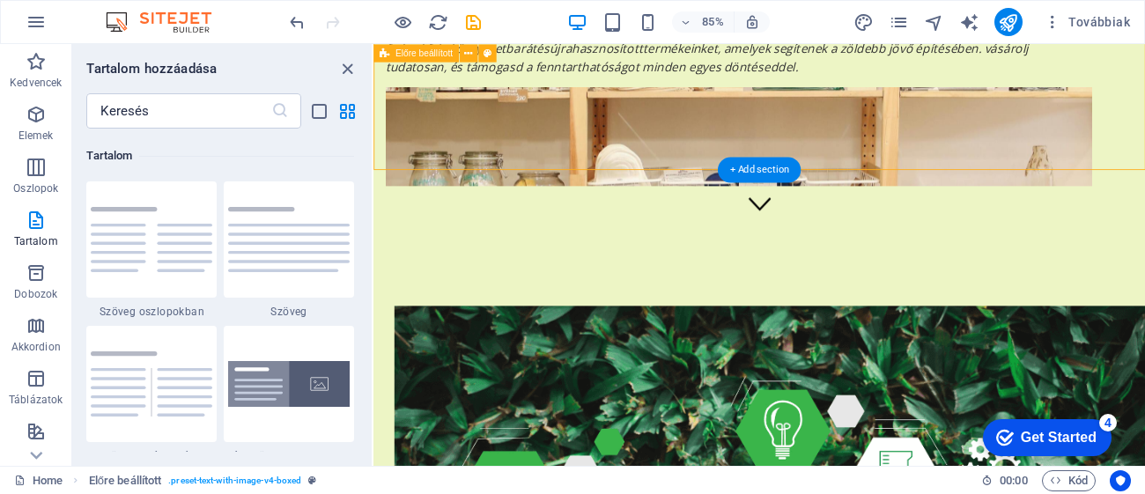
click at [1144, 129] on div "🌿 Fenntartható választék Fedezd fel a környezetbarát és újrahasznosított termék…" at bounding box center [827, 108] width 908 height 345
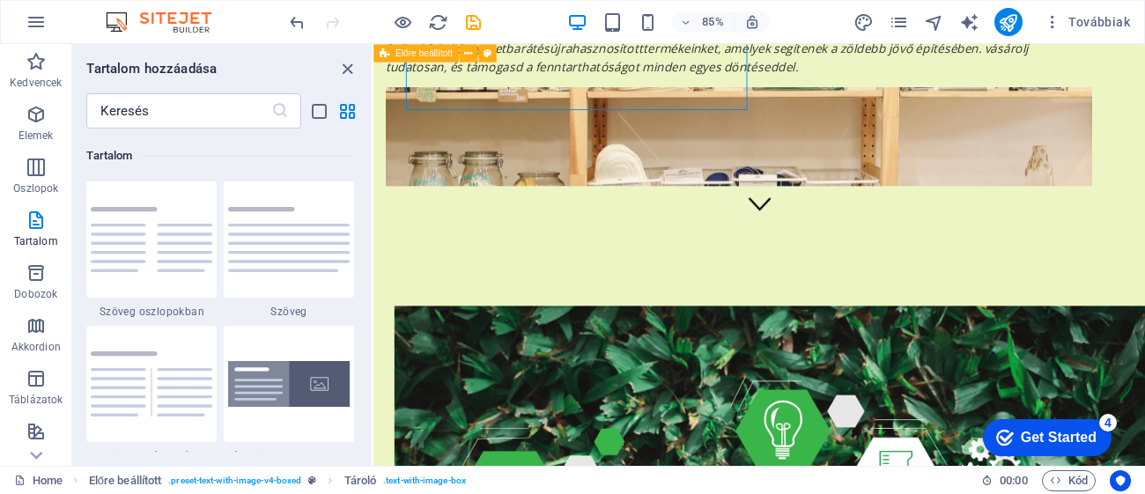
click at [390, 20] on div at bounding box center [384, 22] width 197 height 28
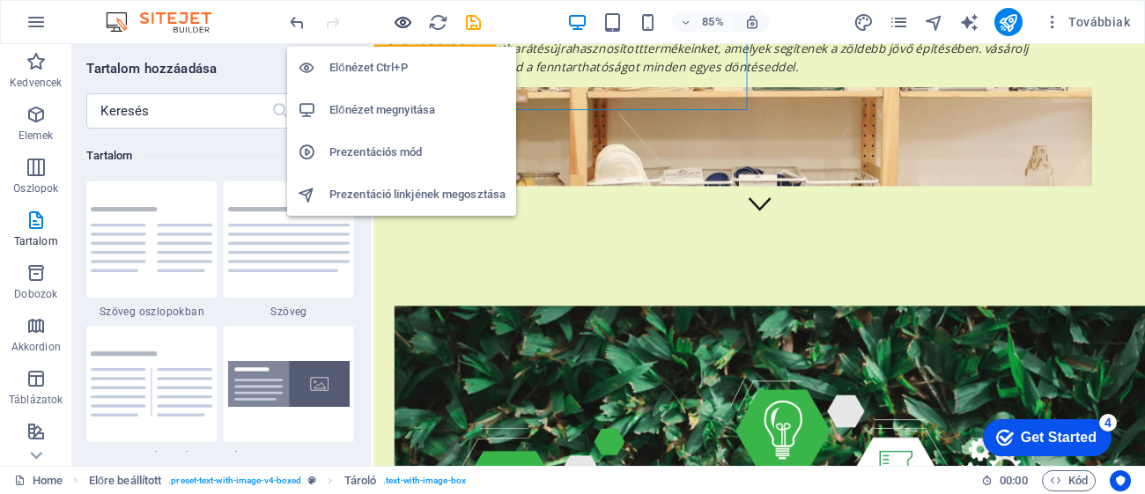
click at [405, 21] on icon "button" at bounding box center [403, 22] width 20 height 20
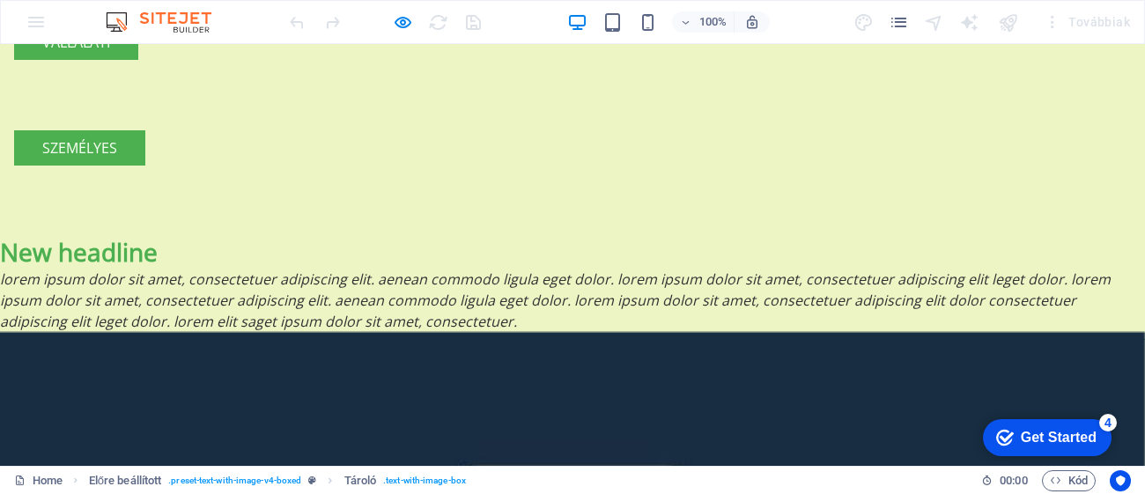
scroll to position [2035, 0]
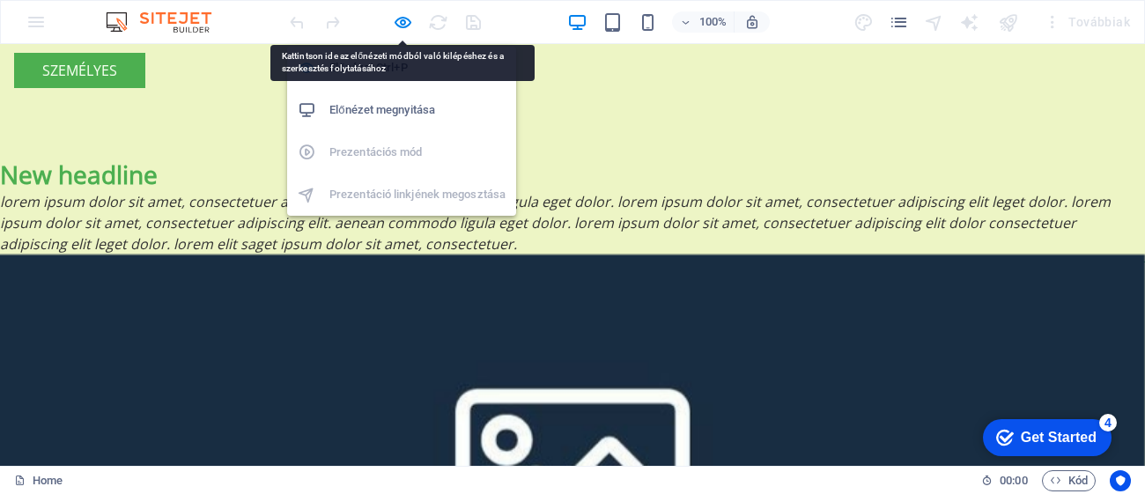
click at [397, 26] on icon "button" at bounding box center [403, 22] width 20 height 20
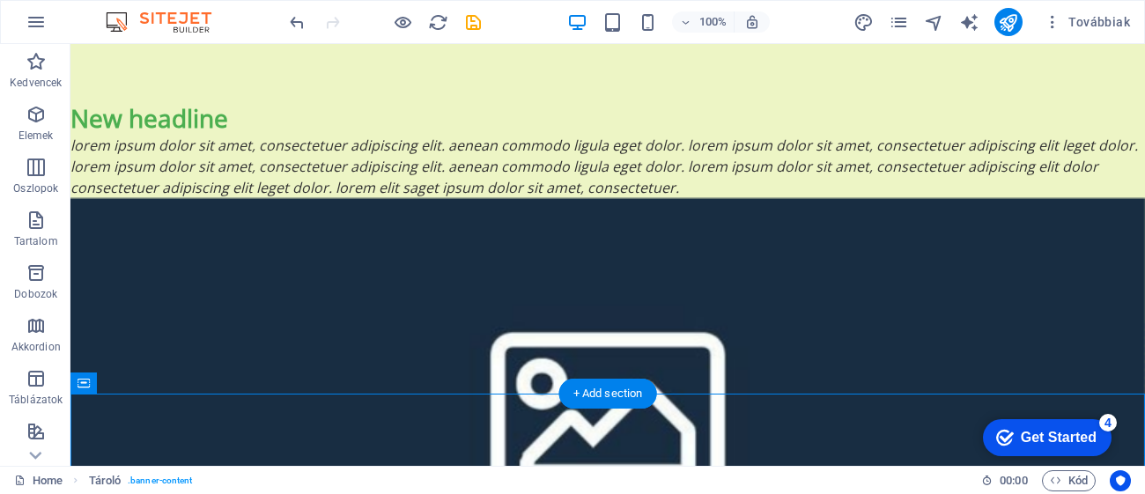
drag, startPoint x: 1144, startPoint y: 108, endPoint x: 1144, endPoint y: 203, distance: 94.2
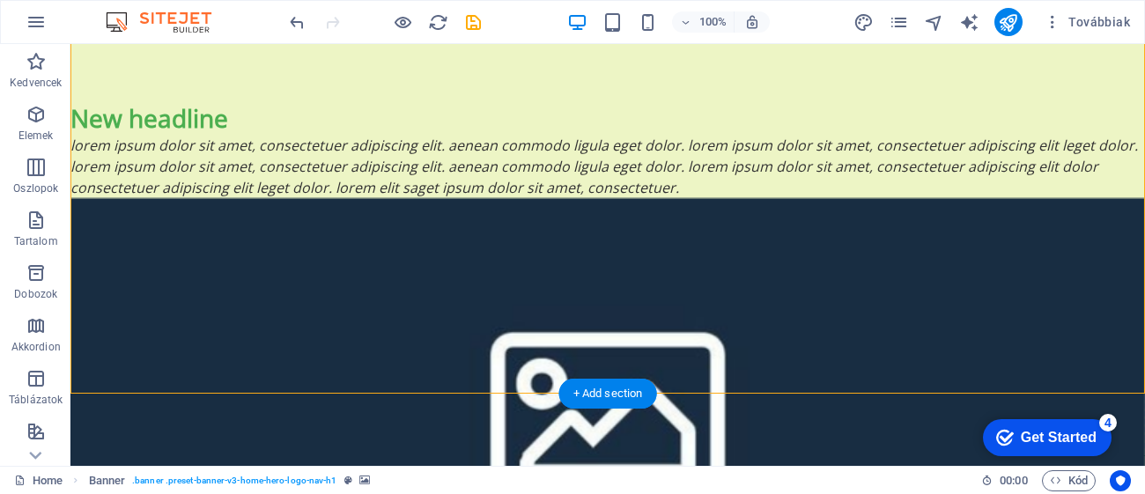
drag, startPoint x: 1144, startPoint y: 64, endPoint x: 1144, endPoint y: 77, distance: 12.3
drag, startPoint x: 1144, startPoint y: 147, endPoint x: 1131, endPoint y: 185, distance: 40.1
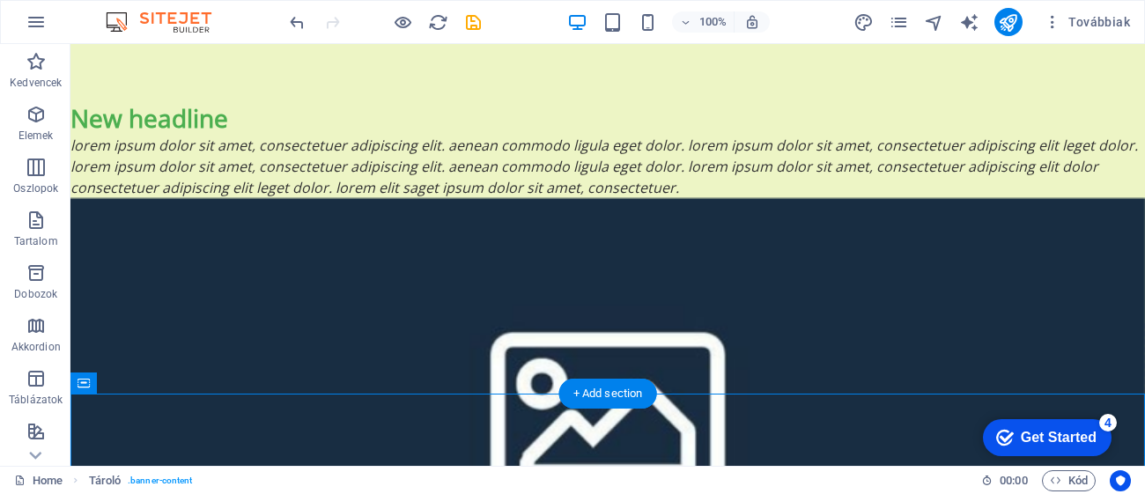
click at [1094, 18] on span "Továbbiak" at bounding box center [1086, 22] width 86 height 18
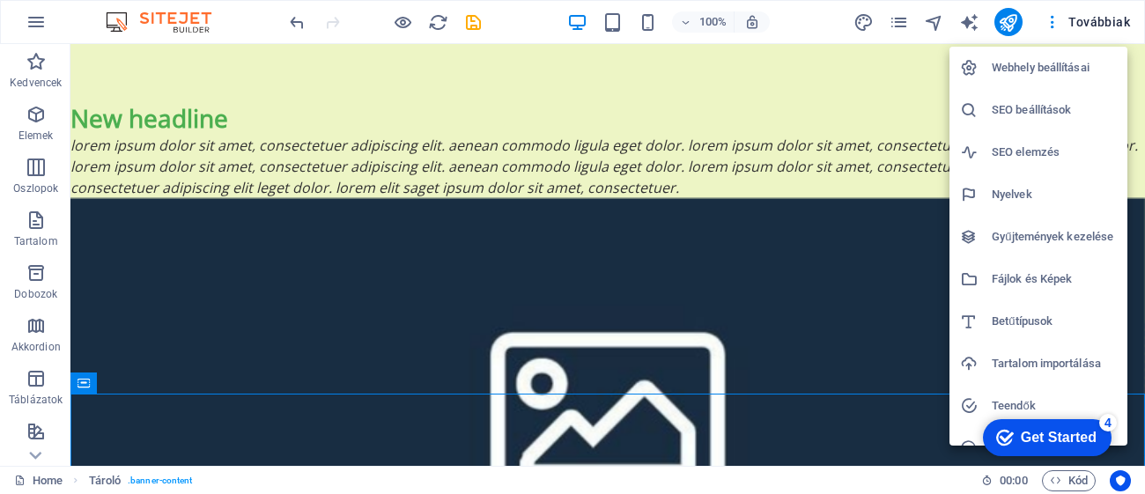
click at [1092, 19] on div at bounding box center [572, 247] width 1145 height 494
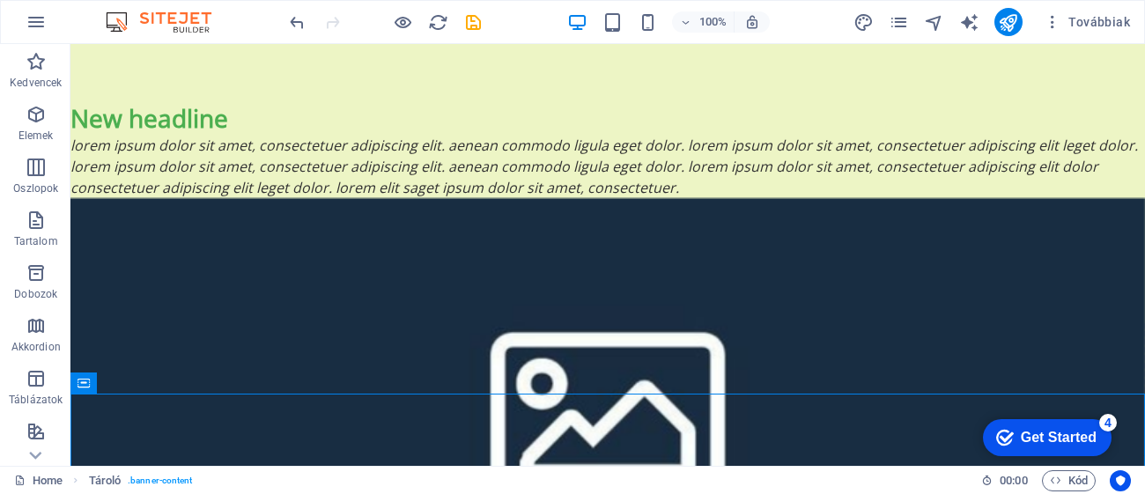
click at [1092, 19] on span "Továbbiak" at bounding box center [1086, 22] width 86 height 18
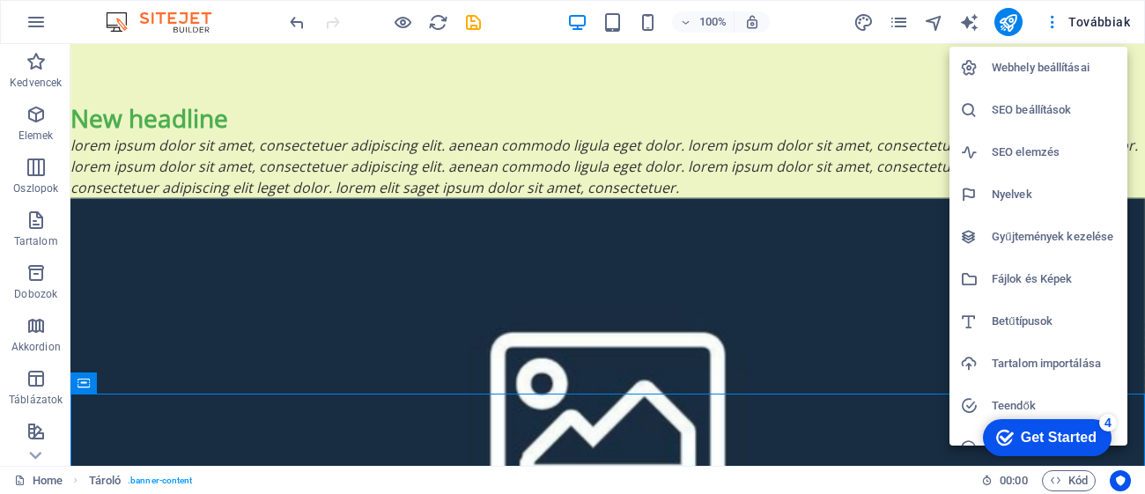
click at [1092, 19] on div at bounding box center [572, 247] width 1145 height 494
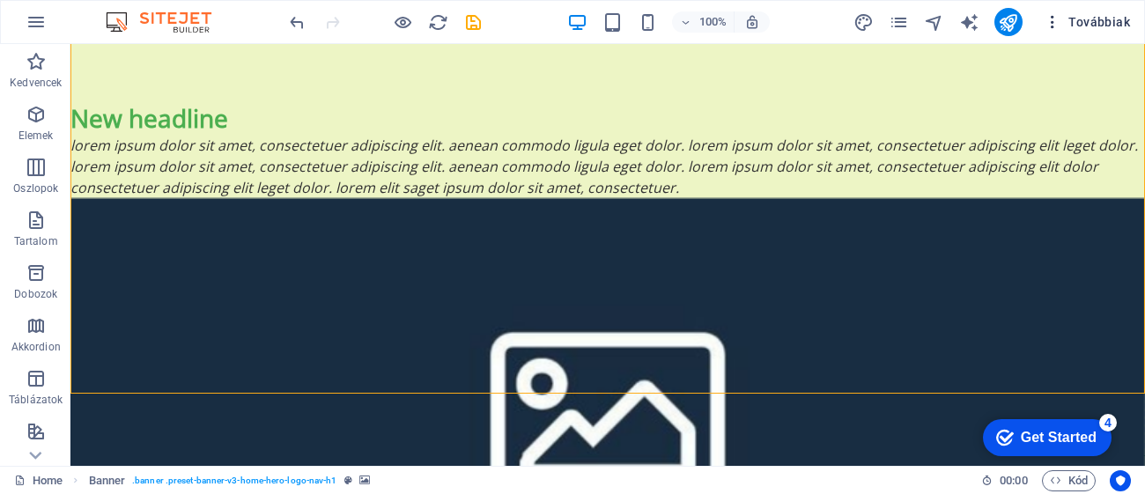
click at [1061, 20] on icon "button" at bounding box center [1052, 22] width 18 height 18
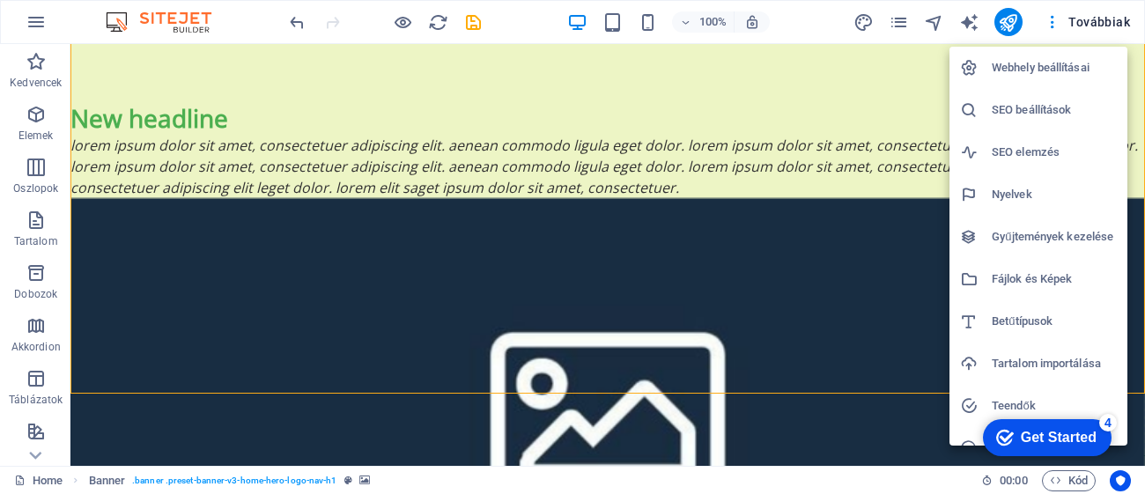
click at [1060, 21] on div at bounding box center [572, 247] width 1145 height 494
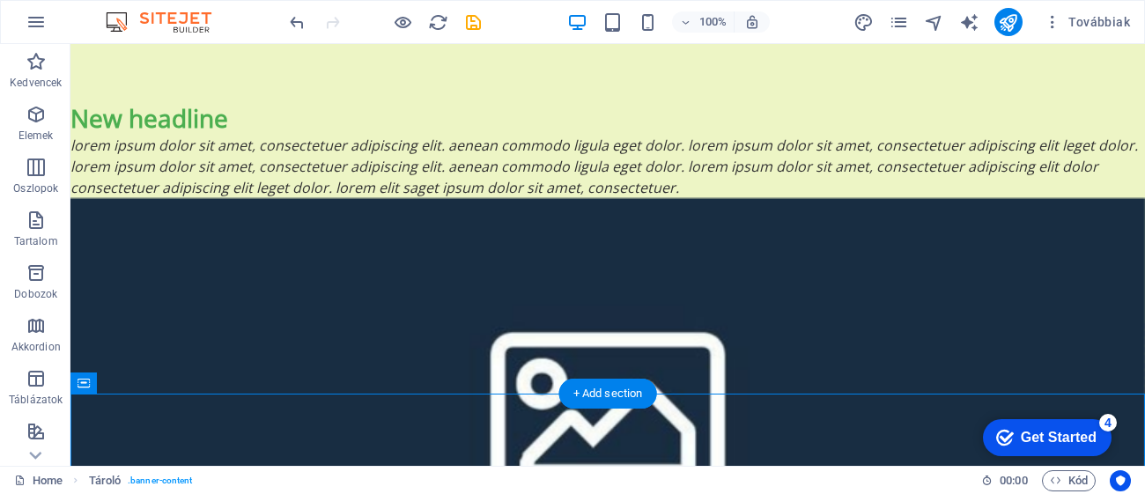
drag, startPoint x: 1144, startPoint y: 162, endPoint x: 1137, endPoint y: 172, distance: 12.0
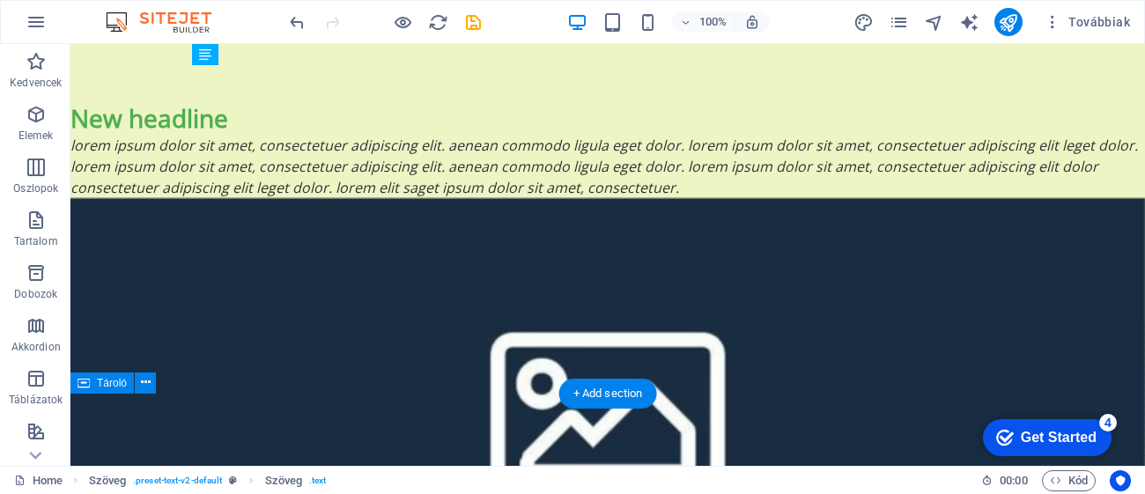
drag, startPoint x: 1142, startPoint y: 180, endPoint x: 1144, endPoint y: 213, distance: 33.5
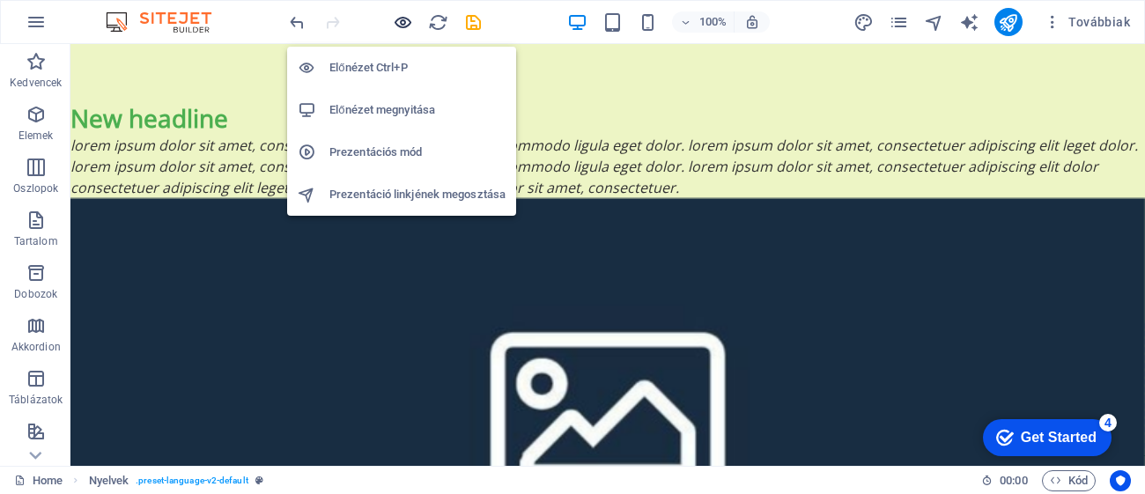
click at [397, 22] on icon "button" at bounding box center [403, 22] width 20 height 20
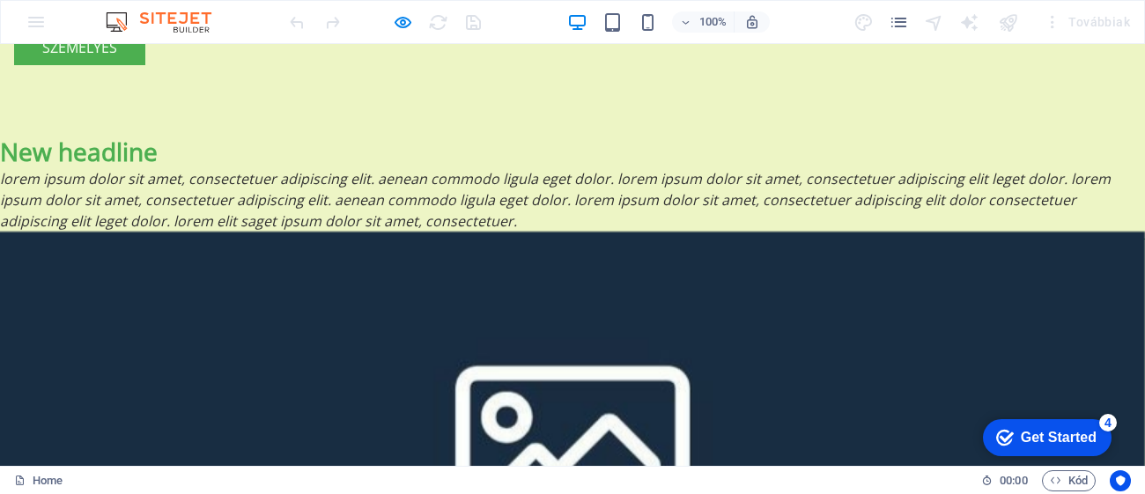
scroll to position [2116, 0]
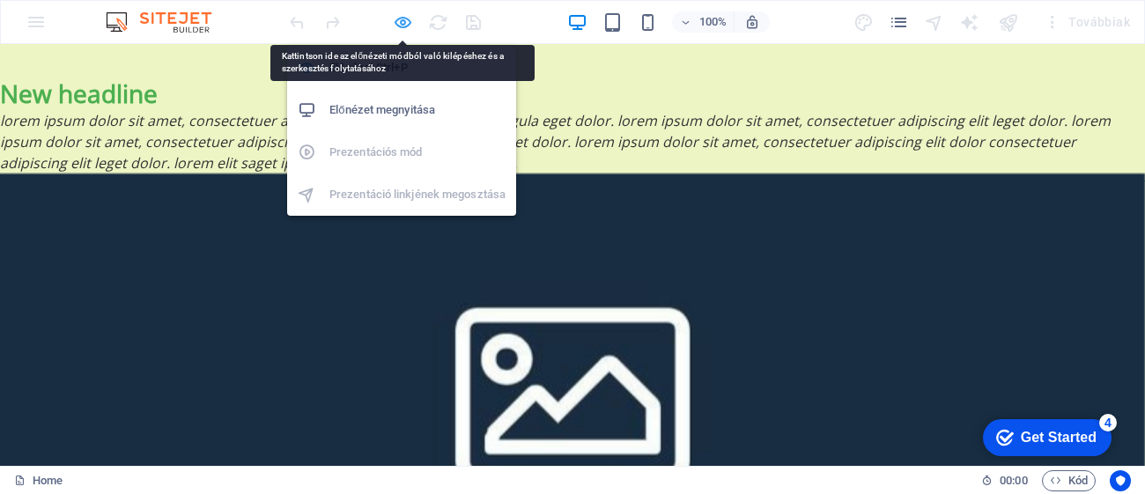
click at [401, 22] on icon "button" at bounding box center [403, 22] width 20 height 20
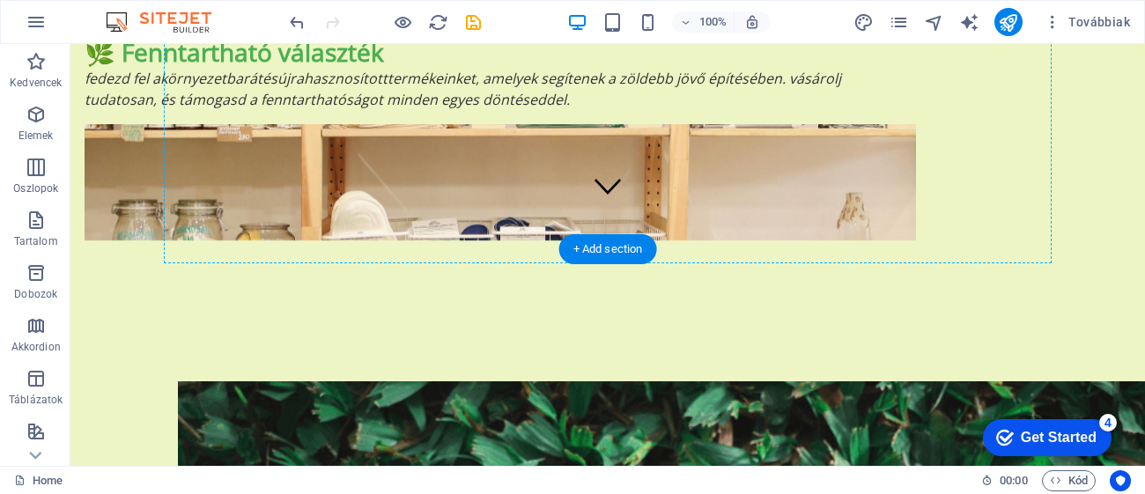
scroll to position [221, 0]
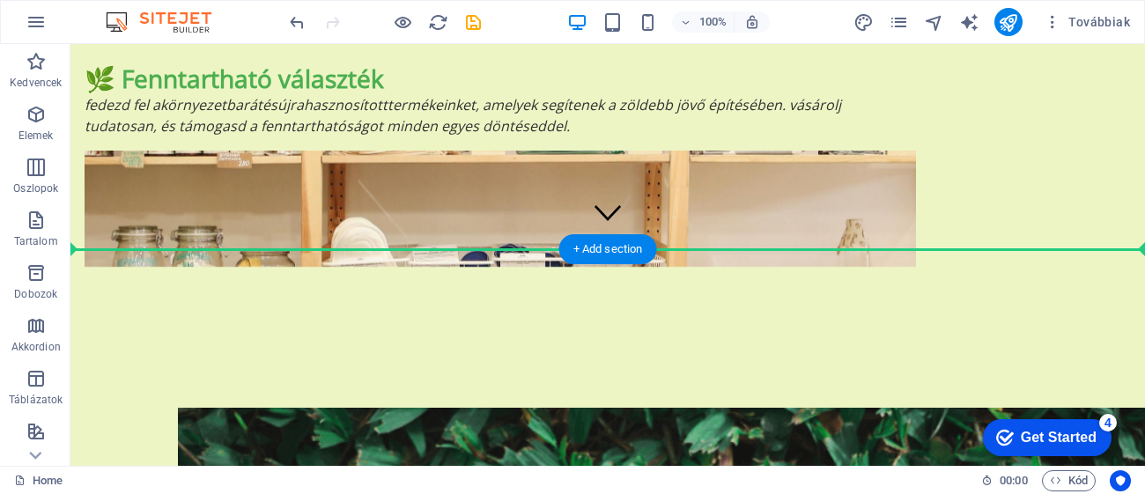
drag, startPoint x: 777, startPoint y: 420, endPoint x: 696, endPoint y: 324, distance: 125.6
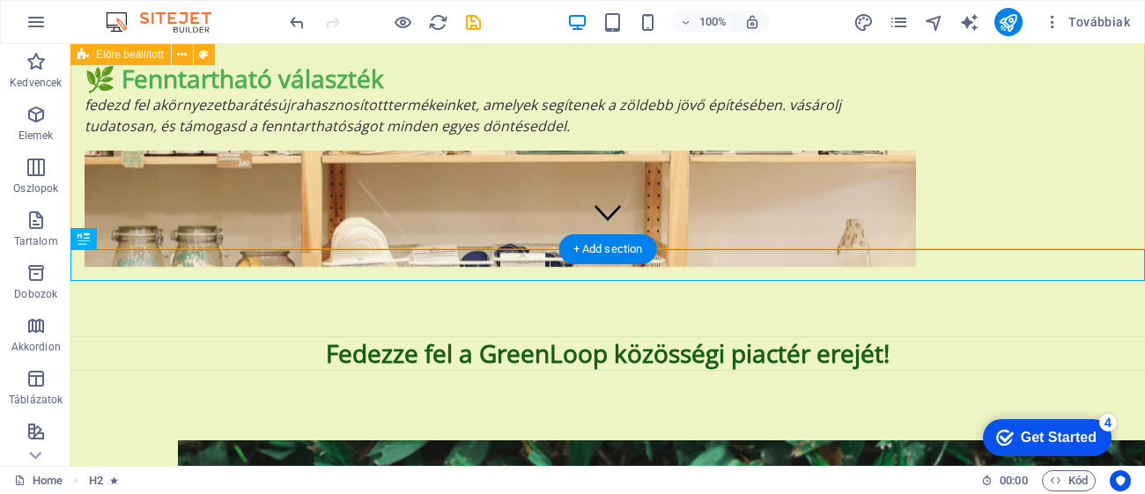
click at [1045, 213] on div "🌿 Fenntartható választék Fedezd fel a környezetbarát és újrahasznosított termék…" at bounding box center [607, 164] width 1074 height 345
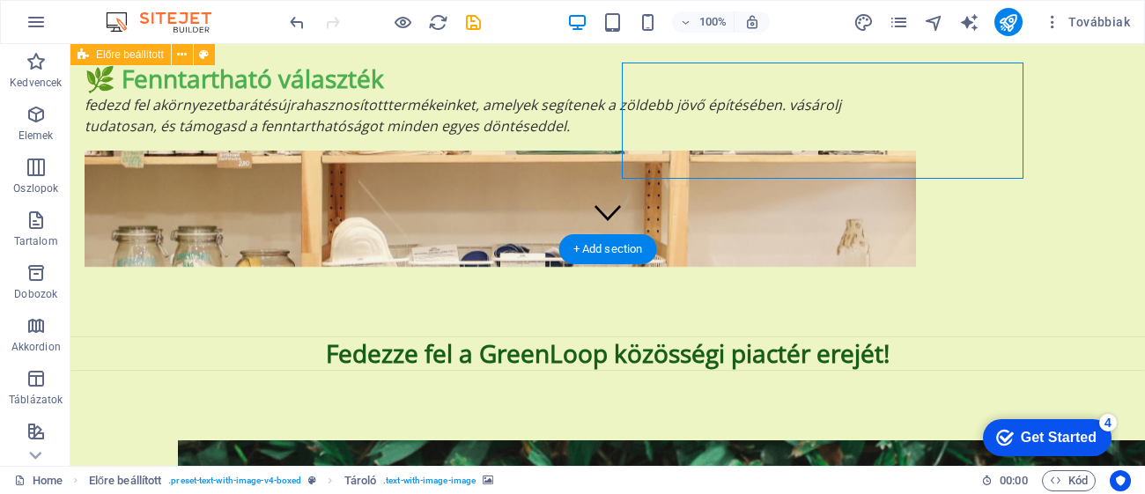
click at [1144, 108] on div "🌿 Fenntartható választék Fedezd fel a környezetbarát és újrahasznosított termék…" at bounding box center [607, 164] width 1074 height 345
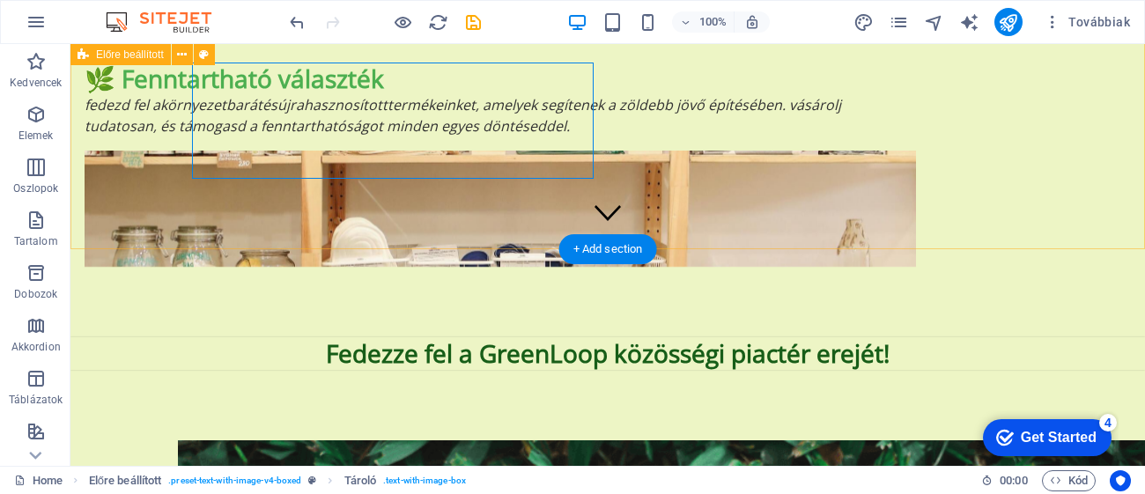
click at [1141, 166] on div "🌿 Fenntartható választék Fedezd fel a környezetbarát és újrahasznosított termék…" at bounding box center [607, 164] width 1074 height 345
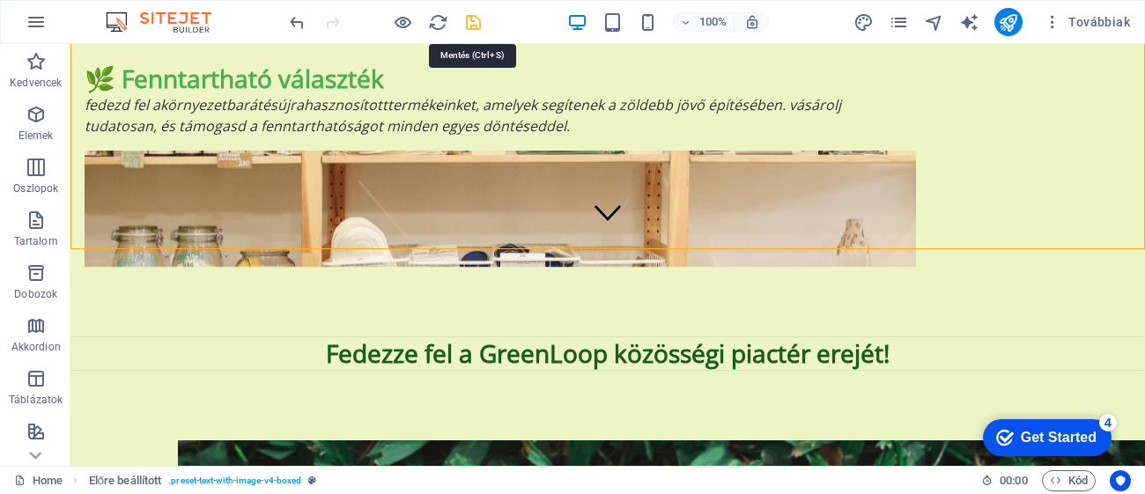
click at [471, 23] on icon "save" at bounding box center [473, 22] width 20 height 20
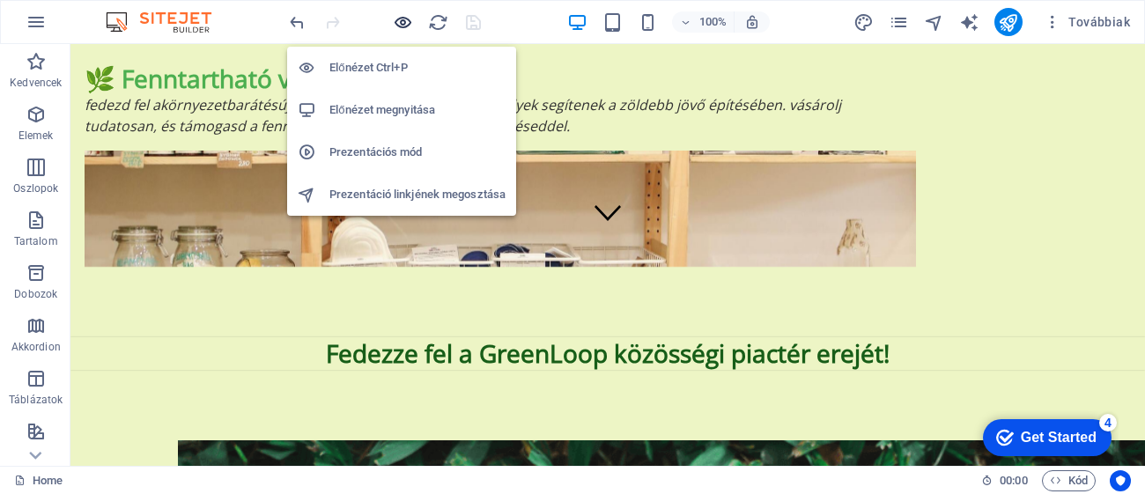
click at [393, 28] on icon "button" at bounding box center [403, 22] width 20 height 20
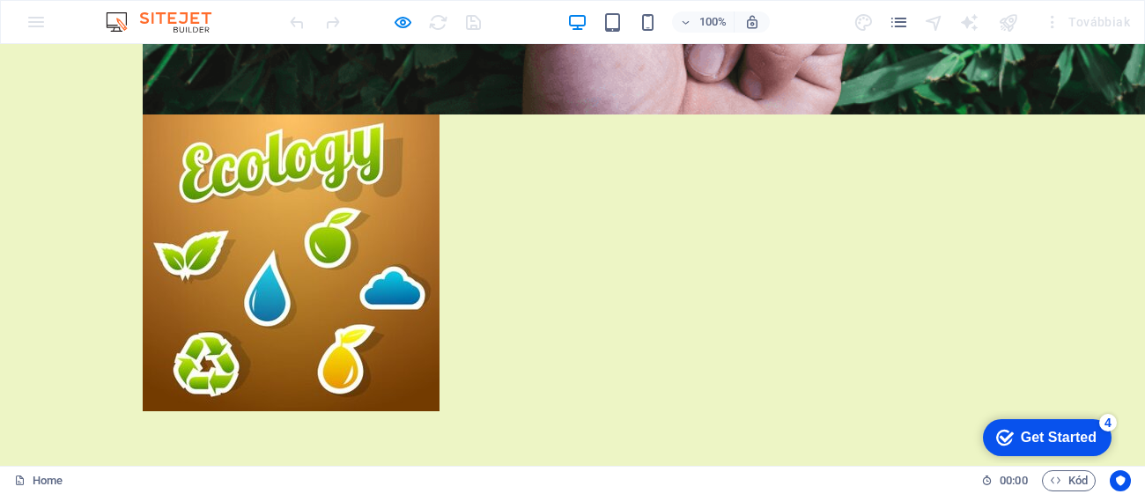
scroll to position [1482, 0]
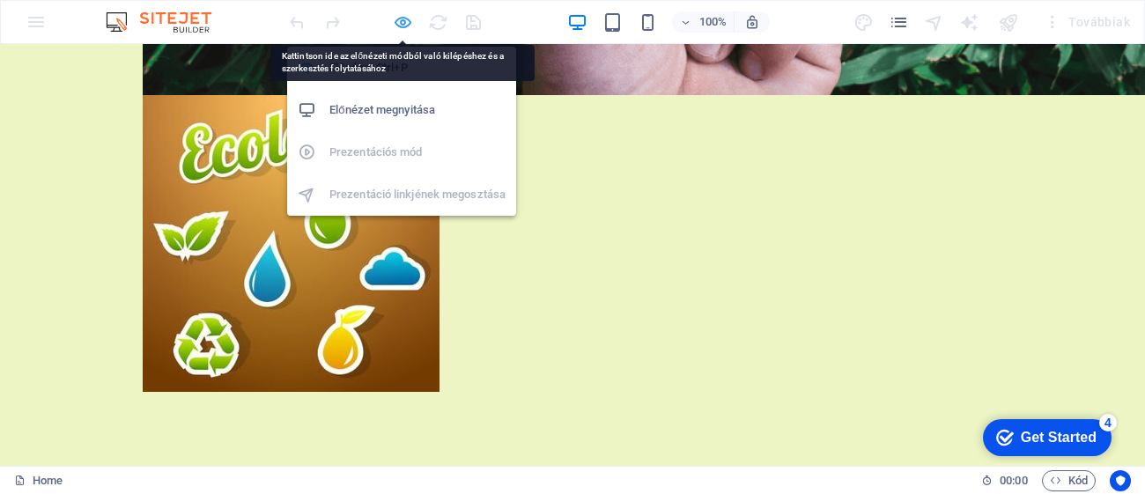
click at [402, 16] on icon "button" at bounding box center [403, 22] width 20 height 20
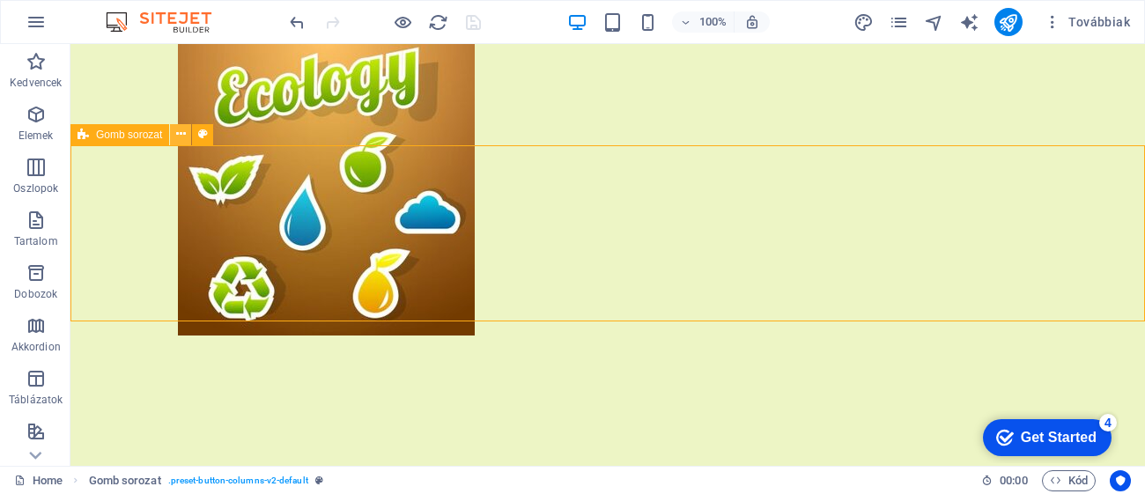
click at [176, 136] on icon at bounding box center [181, 134] width 10 height 18
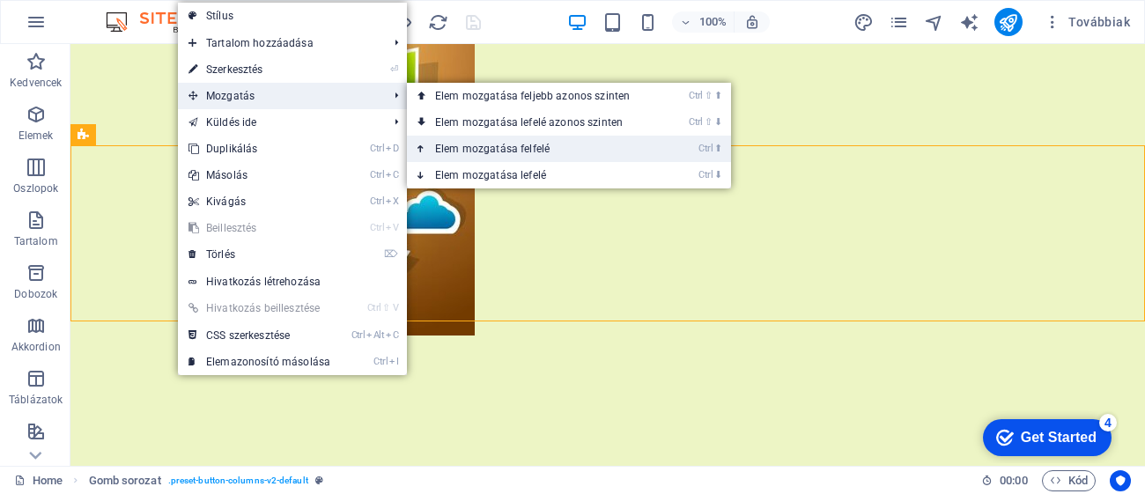
click at [530, 144] on link "Ctrl ⬆ Elem mozgatása felfelé" at bounding box center [536, 149] width 258 height 26
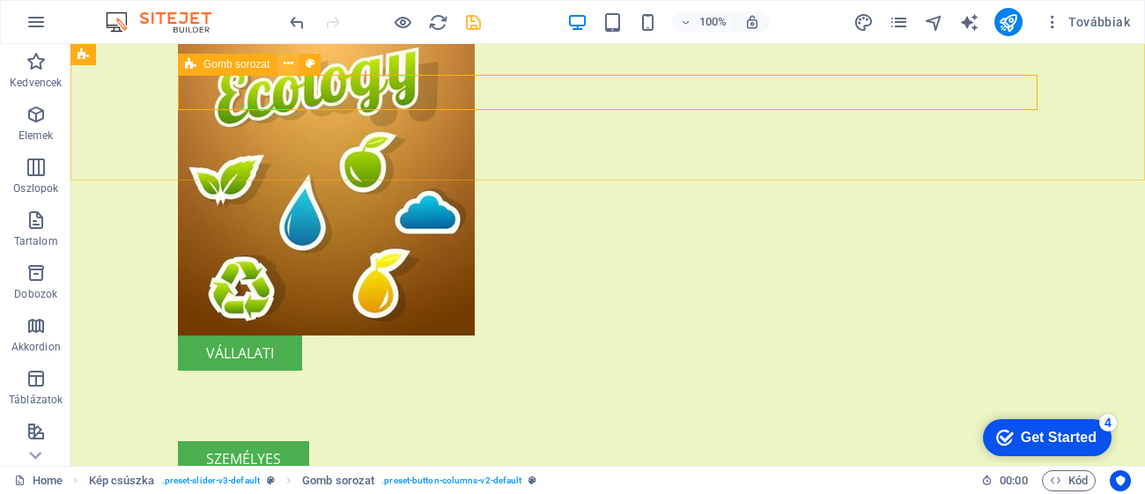
click at [281, 66] on button at bounding box center [287, 64] width 21 height 21
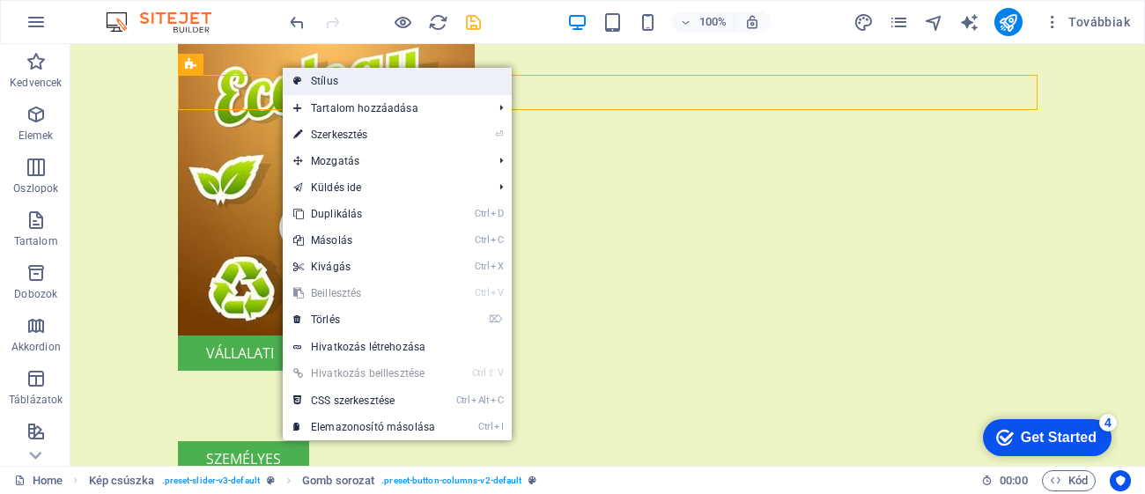
click at [400, 85] on link "Stílus" at bounding box center [397, 81] width 229 height 26
select select "rem"
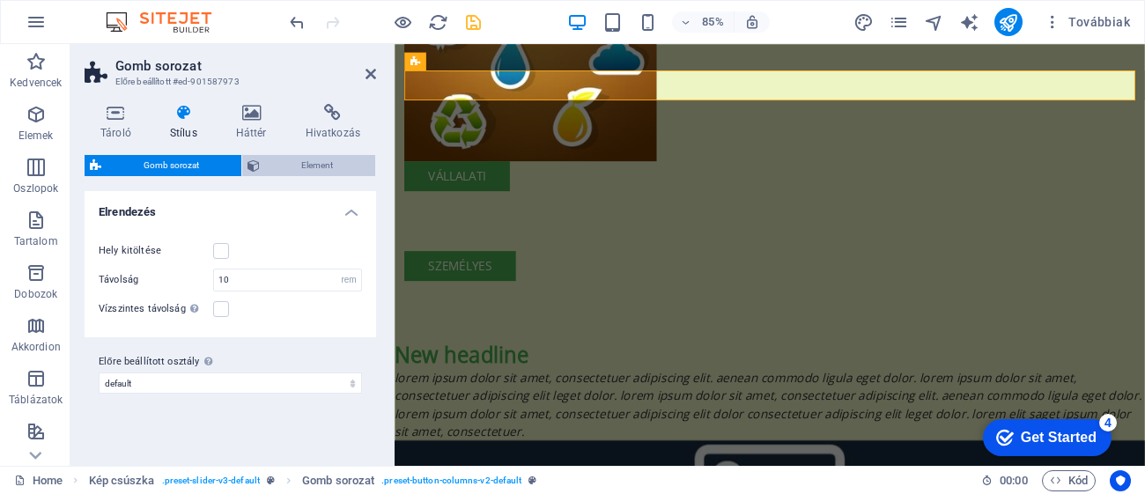
click at [301, 169] on span "Element" at bounding box center [318, 165] width 106 height 21
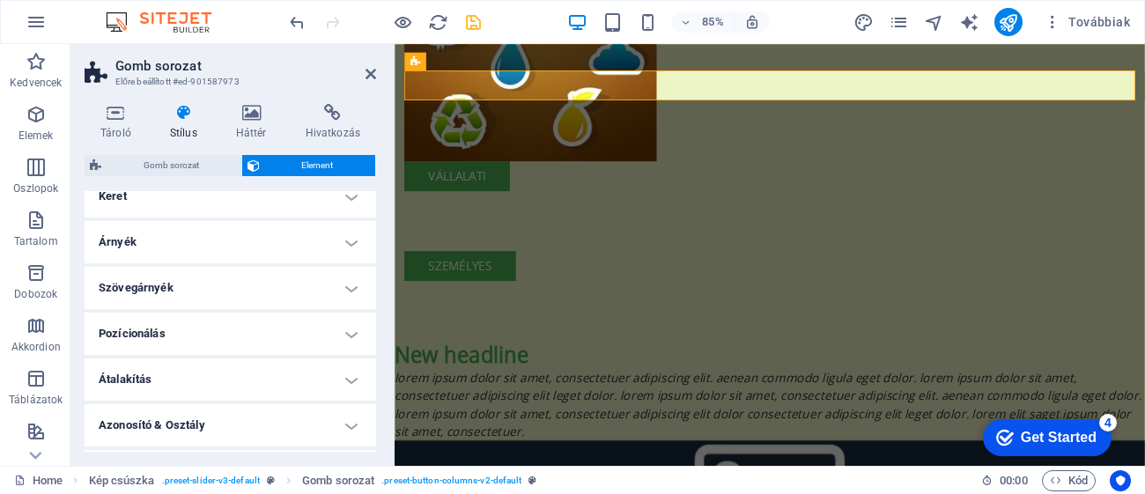
scroll to position [436, 0]
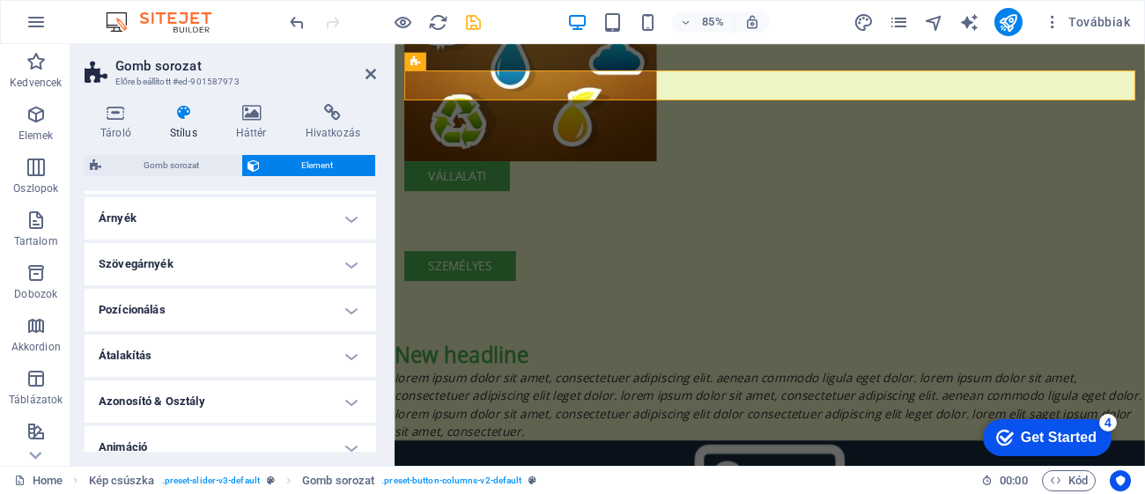
click at [320, 335] on h4 "Átalakítás" at bounding box center [230, 356] width 291 height 42
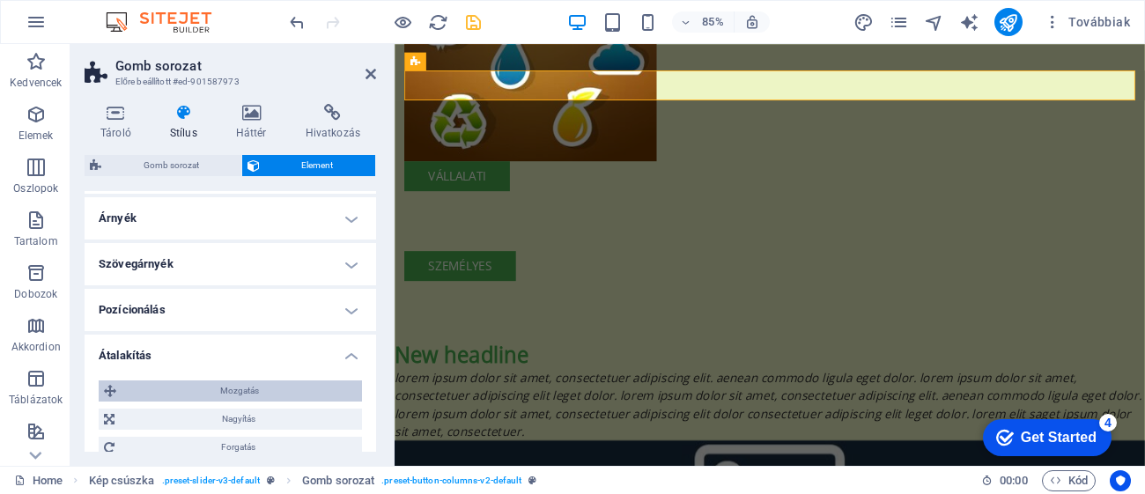
click at [276, 380] on span "Mozgatás" at bounding box center [239, 390] width 235 height 21
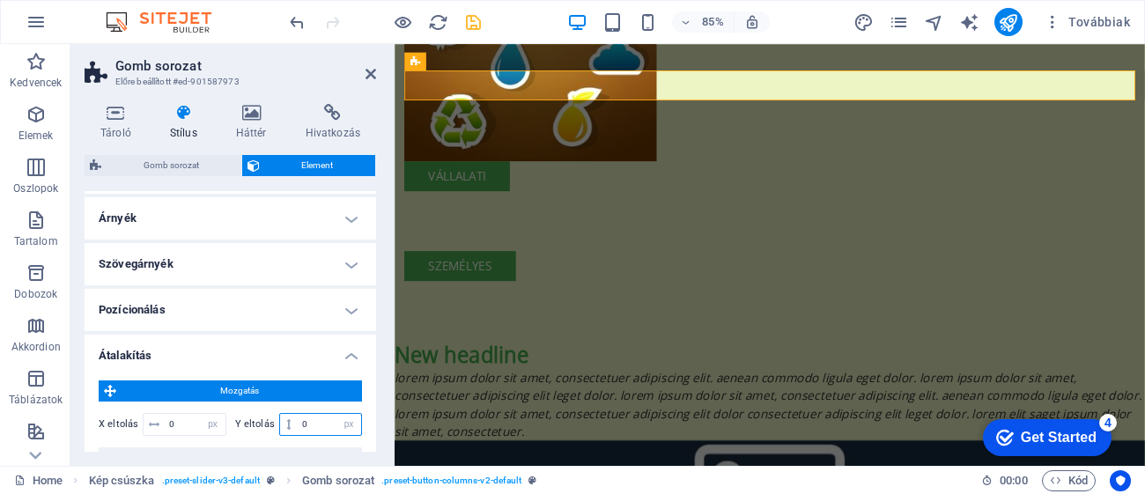
click at [327, 414] on input "0" at bounding box center [330, 424] width 64 height 21
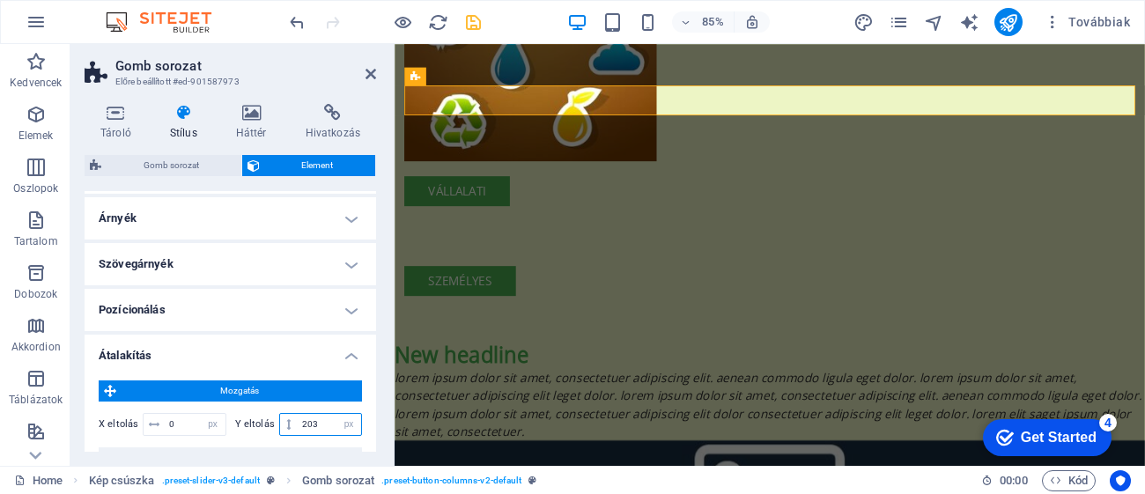
type input "2030"
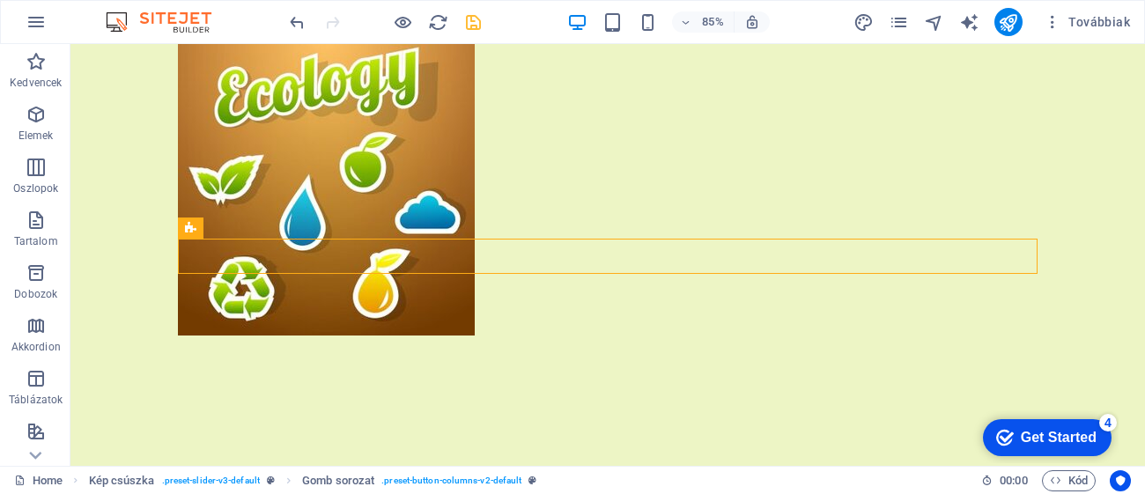
scroll to position [3105, 0]
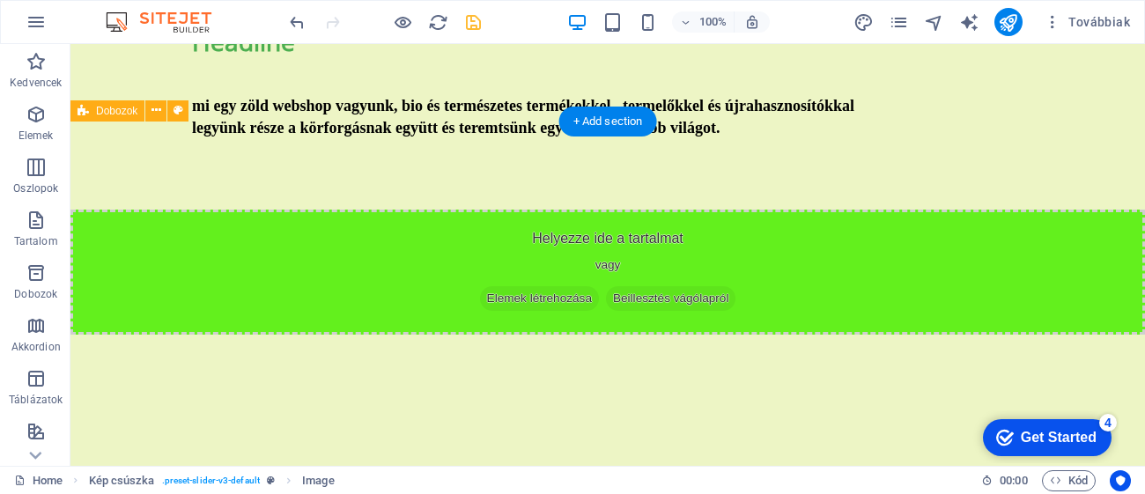
drag, startPoint x: 1144, startPoint y: 210, endPoint x: 1144, endPoint y: 115, distance: 94.2
drag, startPoint x: 1144, startPoint y: 284, endPoint x: 1056, endPoint y: 241, distance: 98.0
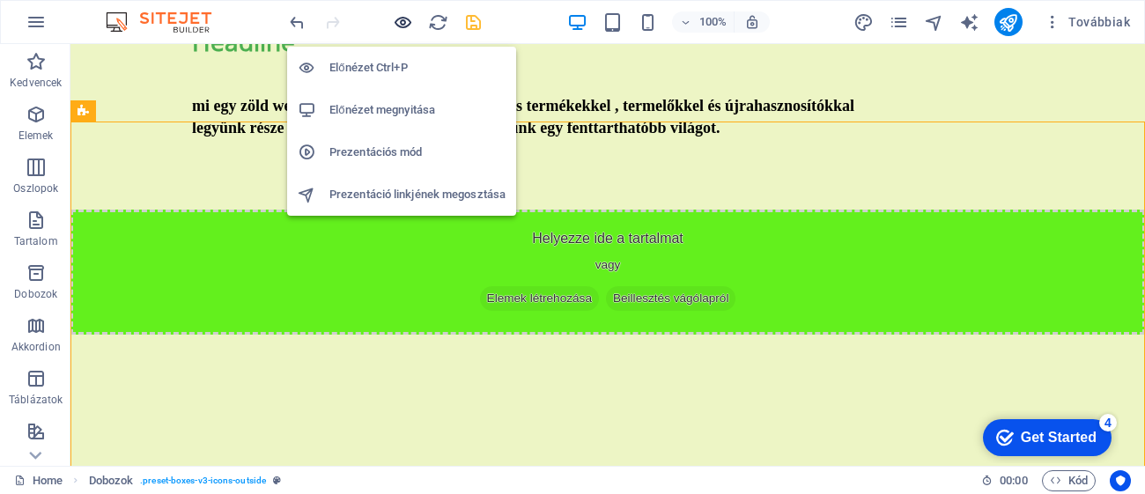
click at [395, 26] on icon "button" at bounding box center [403, 22] width 20 height 20
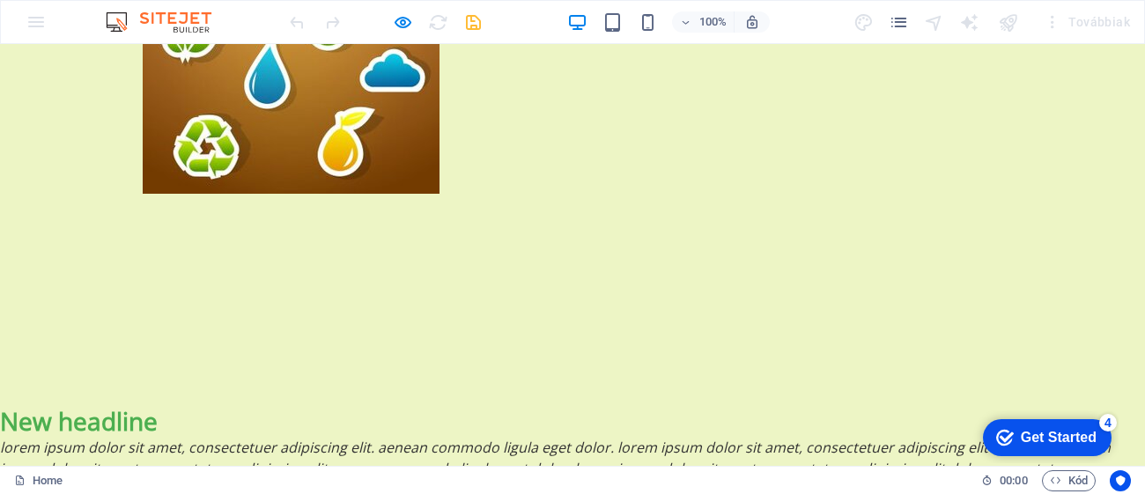
scroll to position [1736, 0]
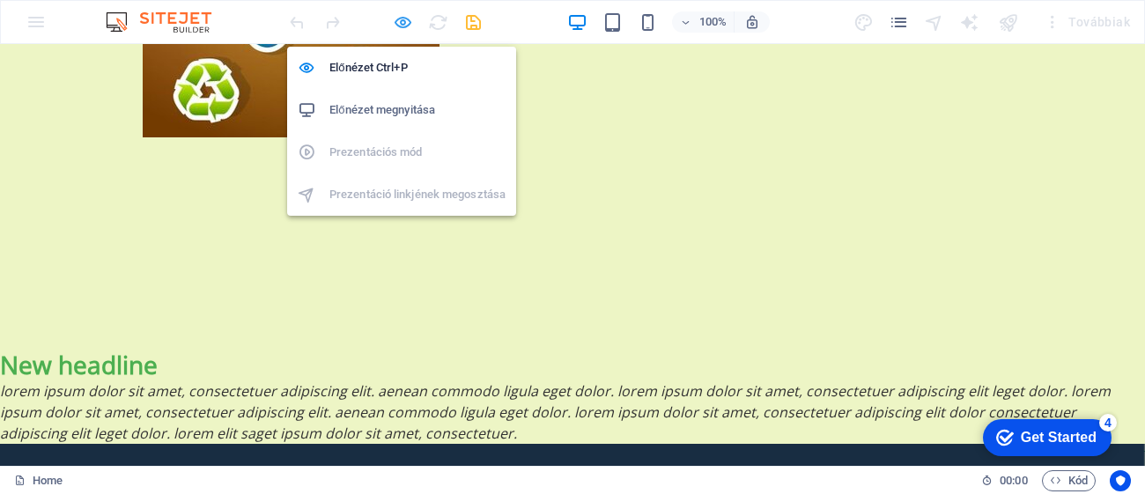
click at [407, 23] on icon "button" at bounding box center [403, 22] width 20 height 20
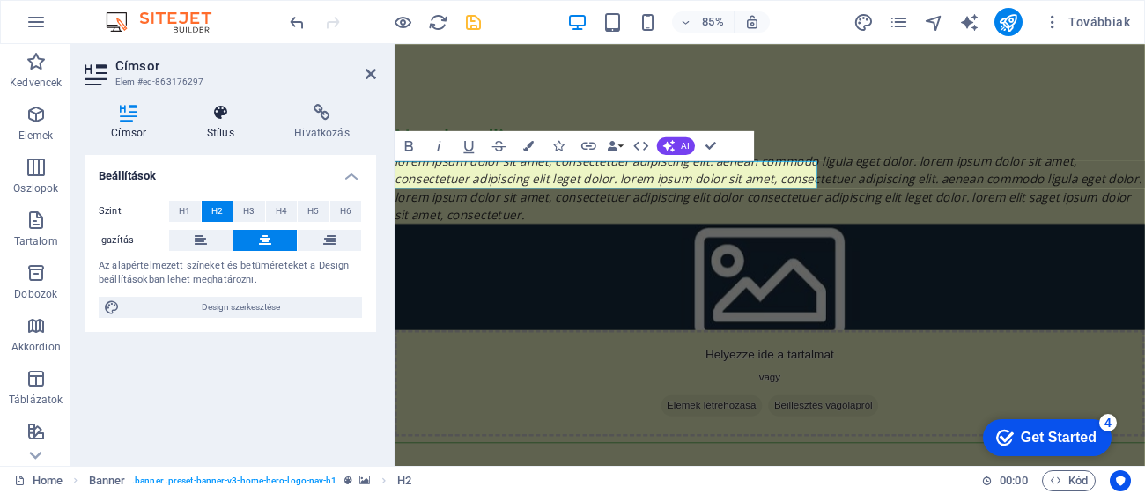
click at [227, 129] on h4 "Stílus" at bounding box center [224, 122] width 88 height 37
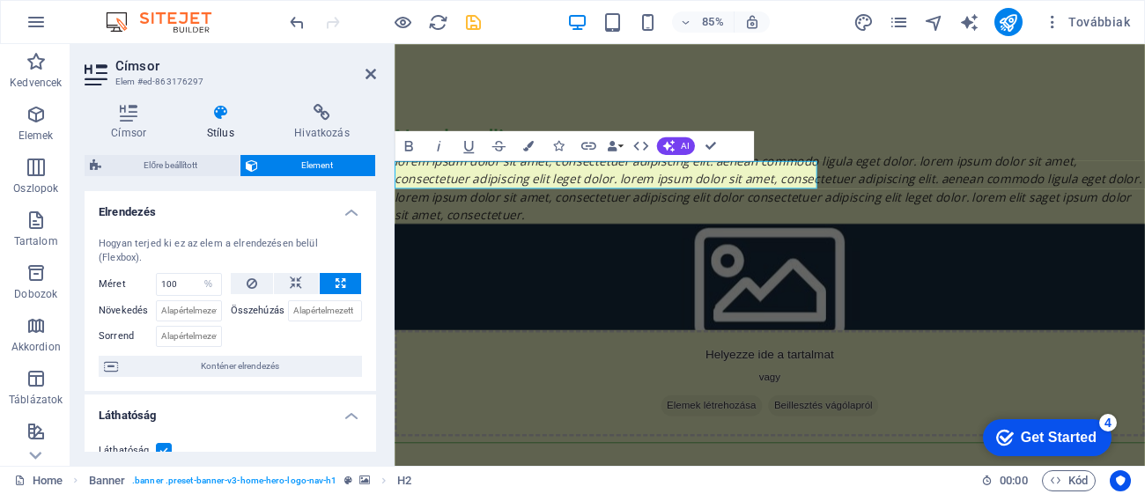
click at [376, 220] on div "Címsor Stílus Hivatkozás Beállítások Szint H1 H2 H3 H4 H5 H6 Igazítás Az alapér…" at bounding box center [230, 278] width 320 height 376
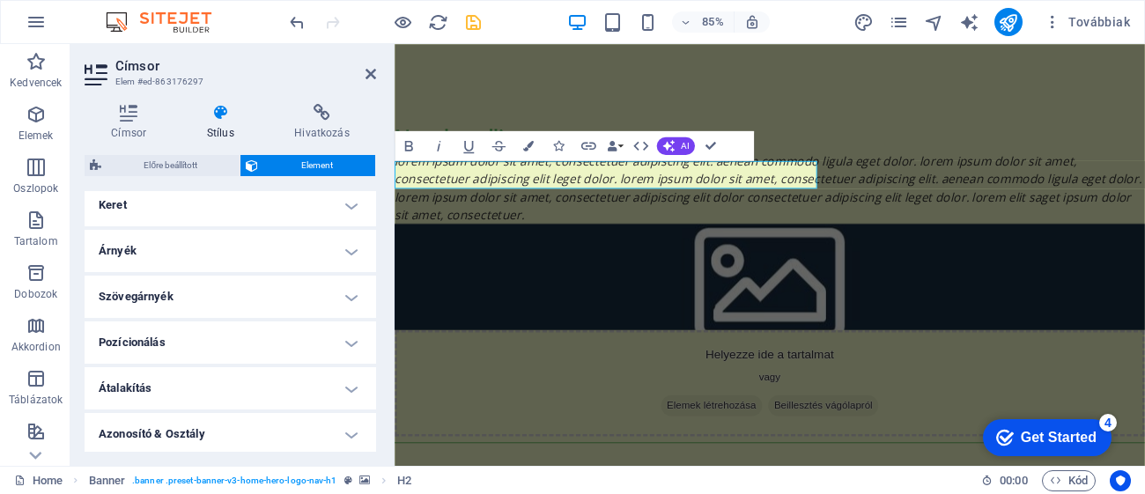
scroll to position [482, 0]
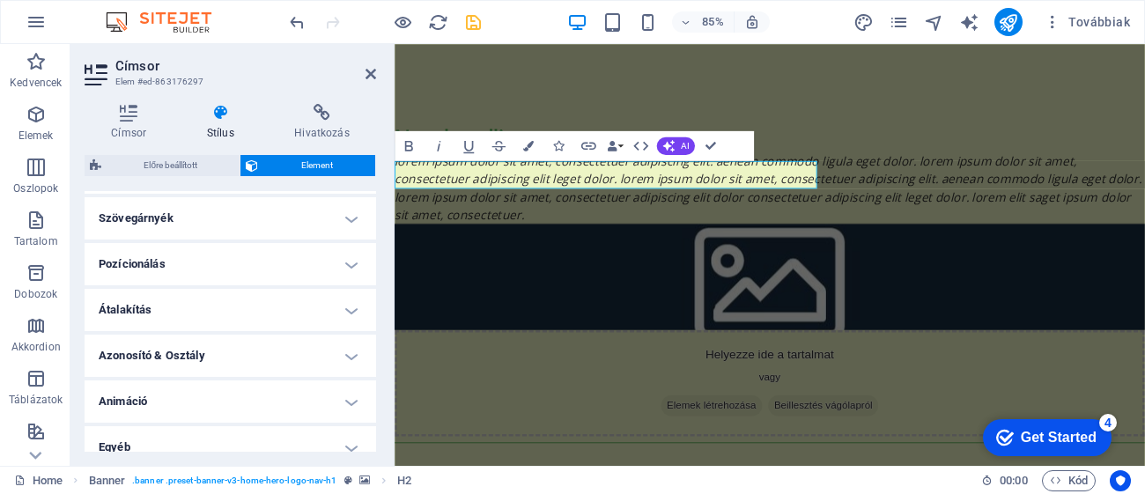
click at [244, 298] on h4 "Átalakítás" at bounding box center [230, 310] width 291 height 42
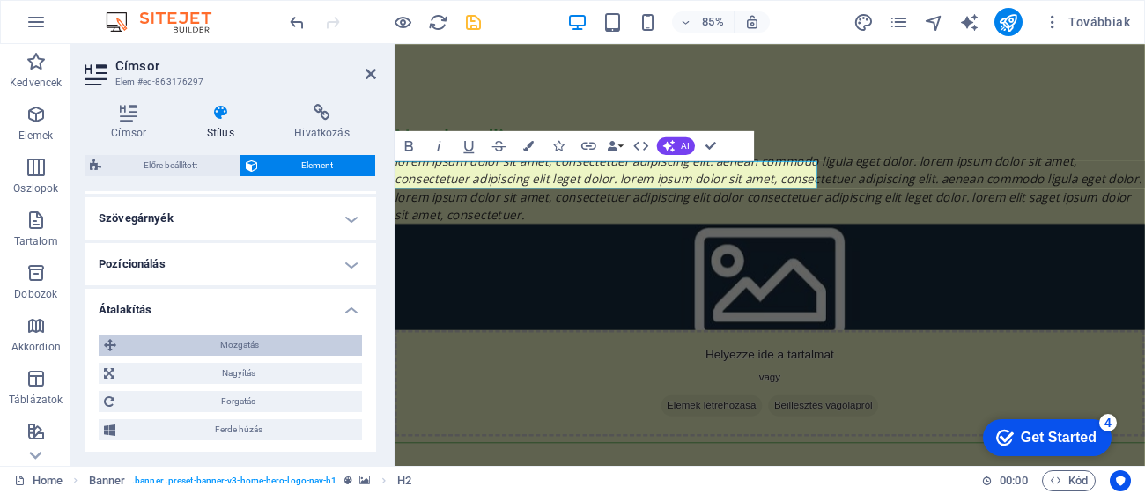
click at [289, 335] on span "Mozgatás" at bounding box center [239, 345] width 235 height 21
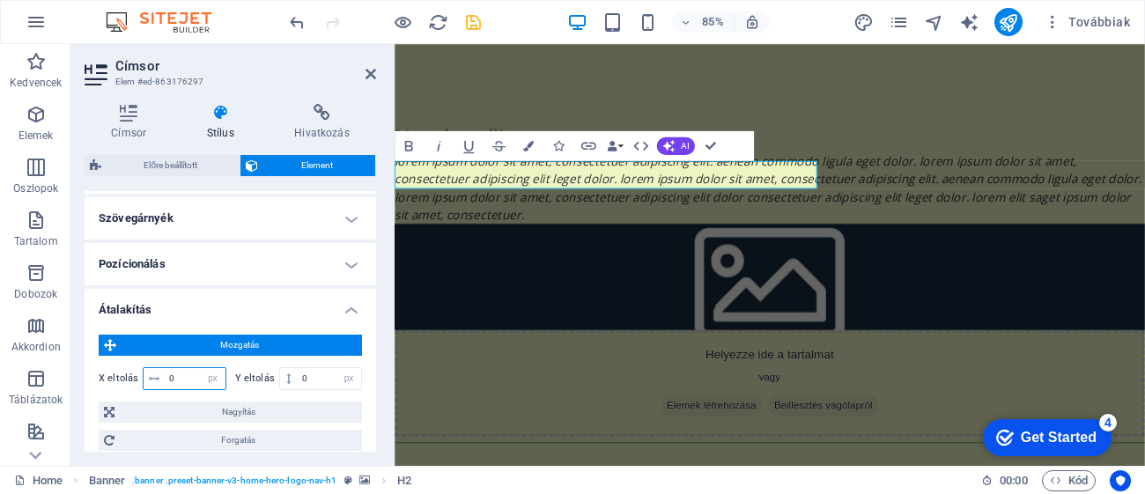
click at [178, 368] on input "0" at bounding box center [195, 378] width 61 height 21
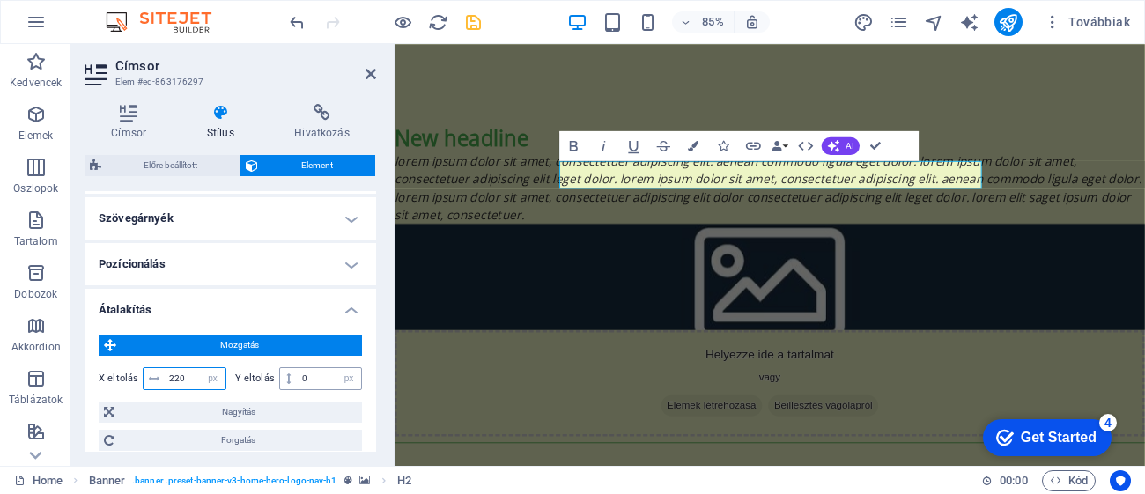
type input "220"
click at [328, 368] on input "0" at bounding box center [330, 378] width 64 height 21
type input "120"
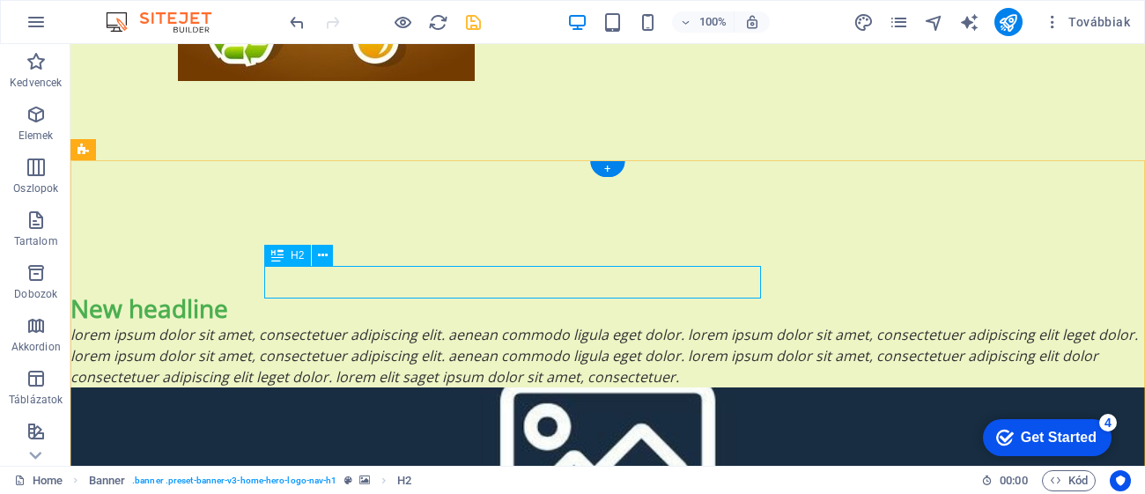
select select "%"
select select "px"
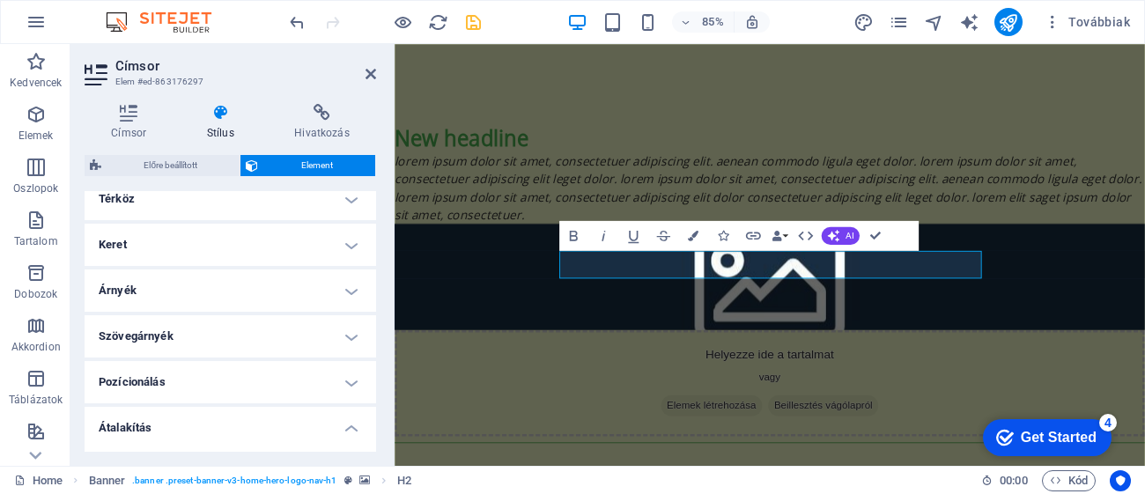
scroll to position [369, 0]
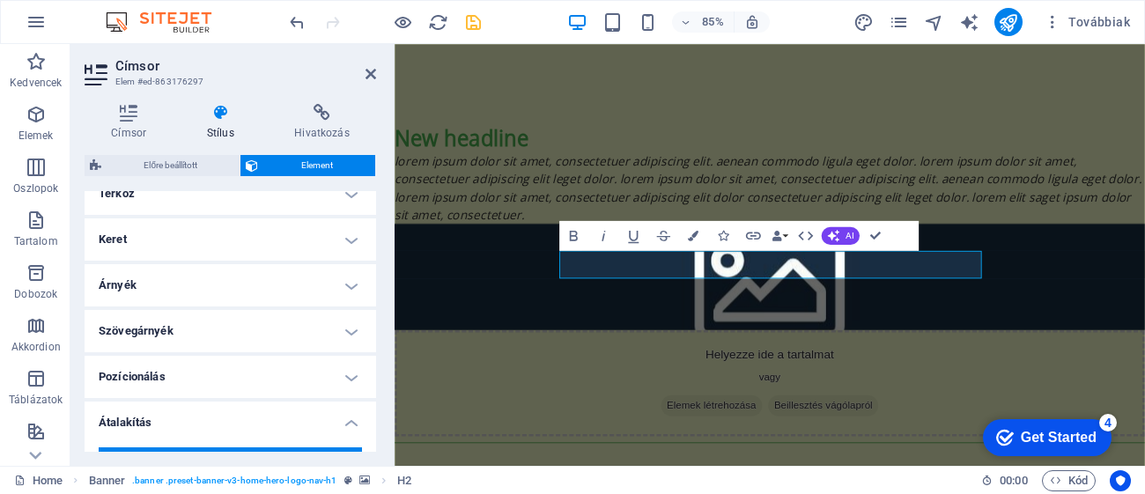
click at [371, 321] on h4 "Szövegárnyék" at bounding box center [230, 331] width 291 height 42
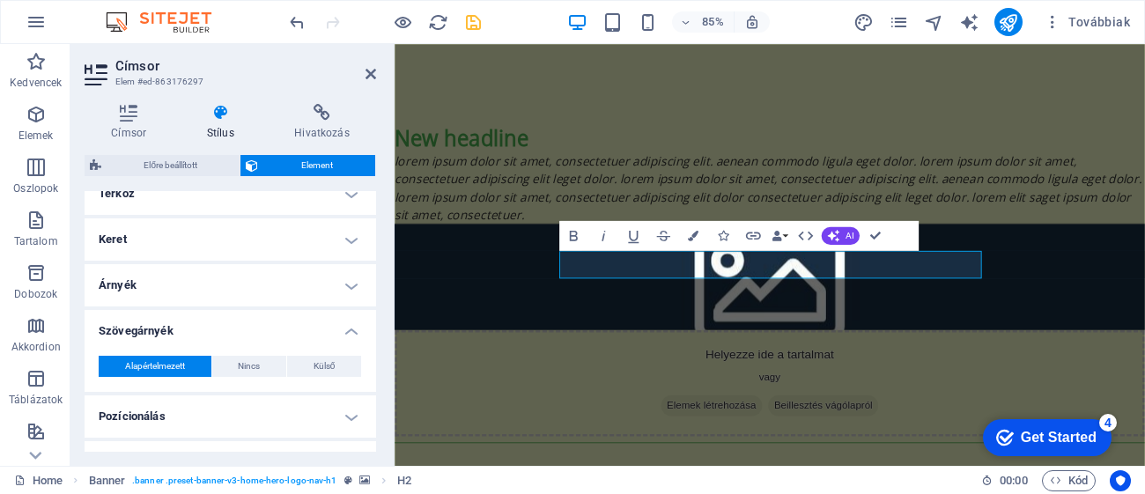
drag, startPoint x: 372, startPoint y: 321, endPoint x: 372, endPoint y: 343, distance: 22.0
click at [372, 343] on div "Elrendezés Hogyan terjed ki ez az elem a elrendezésen belül (Flexbox). Méret 10…" at bounding box center [230, 321] width 291 height 261
click at [375, 349] on div "Elrendezés Hogyan terjed ki ez az elem a elrendezésen belül (Flexbox). Méret 10…" at bounding box center [230, 321] width 291 height 261
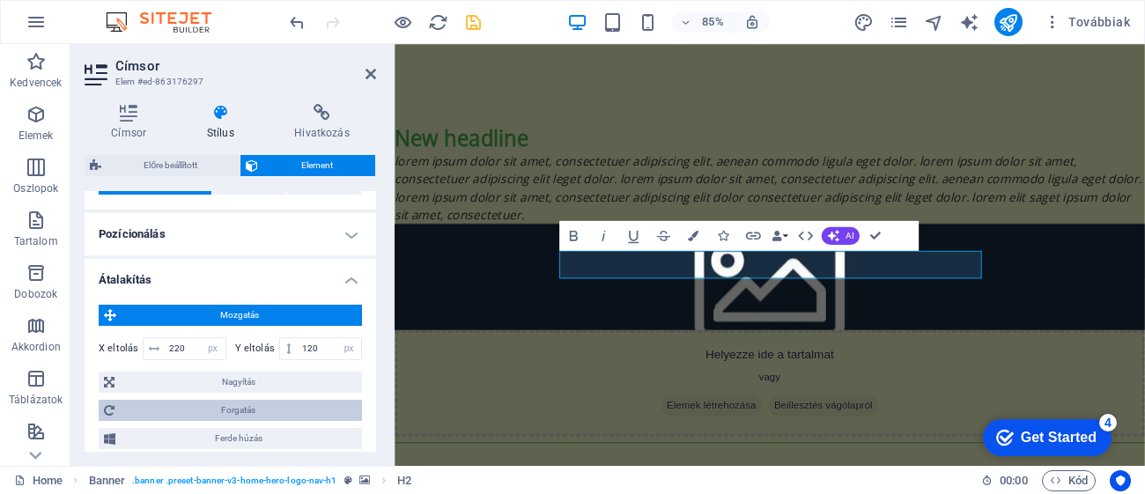
scroll to position [553, 0]
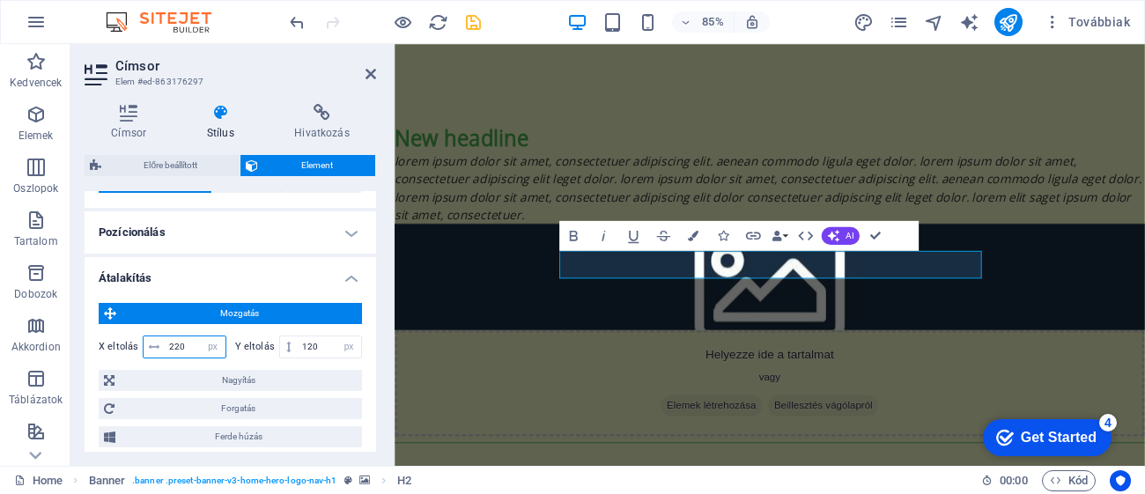
click at [195, 336] on input "220" at bounding box center [195, 346] width 61 height 21
type input "240"
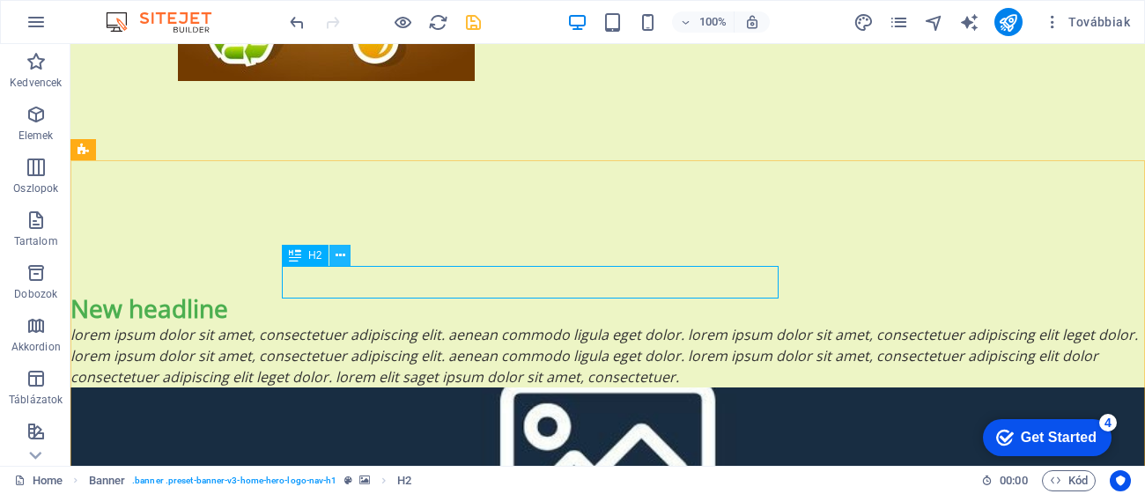
click at [341, 257] on icon at bounding box center [340, 256] width 10 height 18
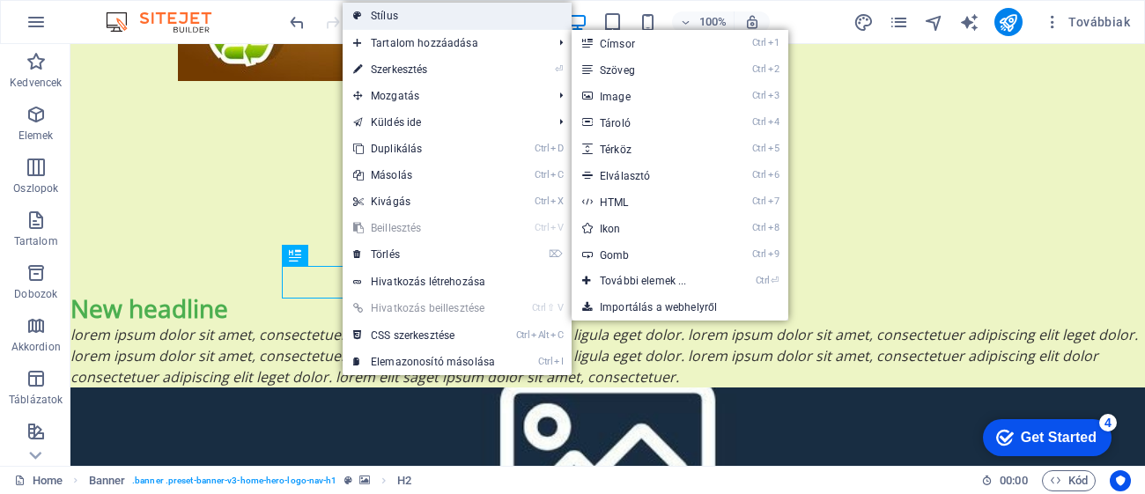
click at [409, 19] on link "Stílus" at bounding box center [456, 16] width 229 height 26
select select "rem"
select select "px"
select select "preset-banner-v3-home-hero-logo-nav-h1"
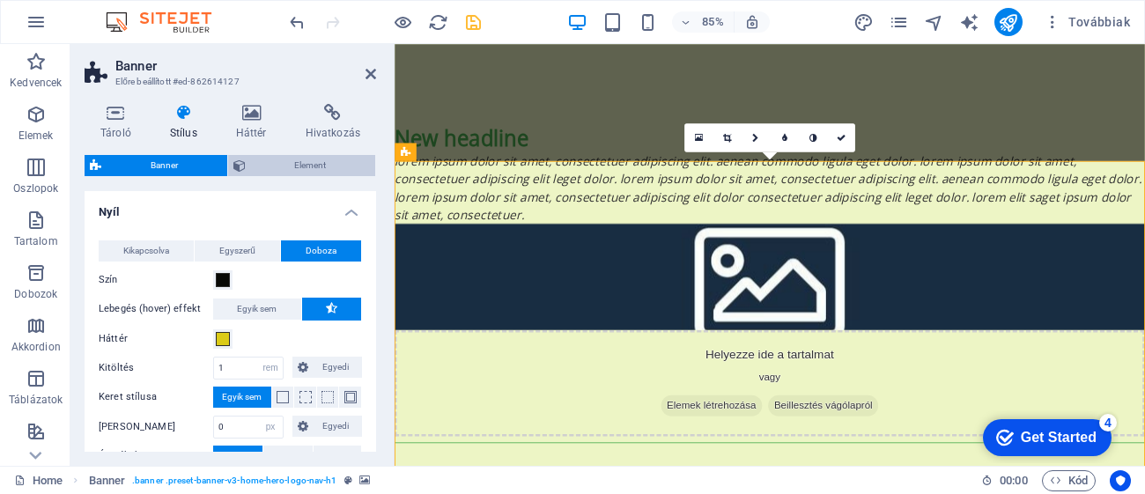
click at [347, 171] on span "Element" at bounding box center [311, 165] width 120 height 21
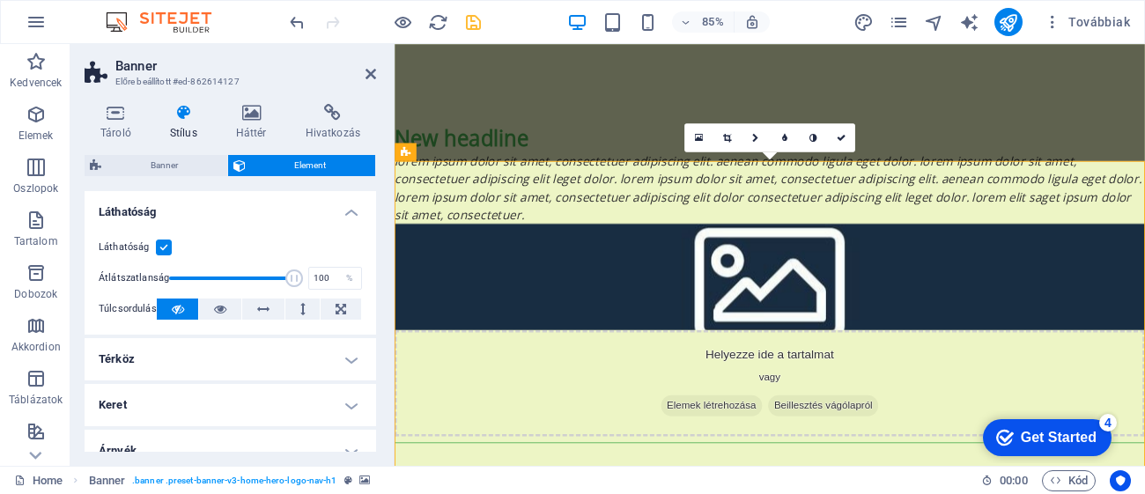
click at [372, 259] on div "Láthatóság Átlátszatlanság 100 % Túlcsordulás" at bounding box center [230, 279] width 291 height 112
click at [376, 259] on div "Tároló Stílus Háttér Hivatkozás Méret Magasság Alapértelmezett px rem % vh vw M…" at bounding box center [230, 278] width 320 height 376
click at [379, 261] on div "Tároló Stílus Háttér Hivatkozás Méret Magasság Alapértelmezett px rem % vh vw M…" at bounding box center [230, 278] width 320 height 376
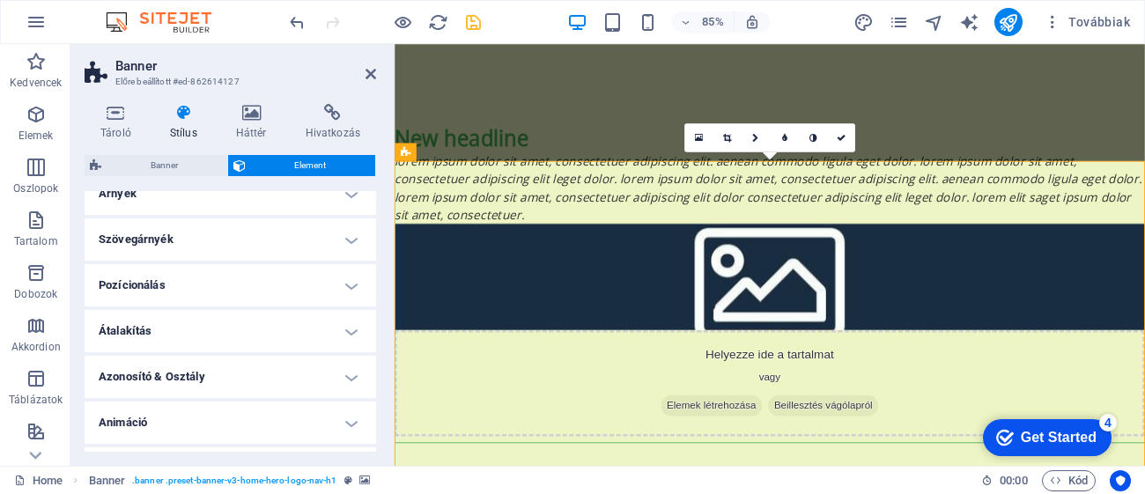
scroll to position [271, 0]
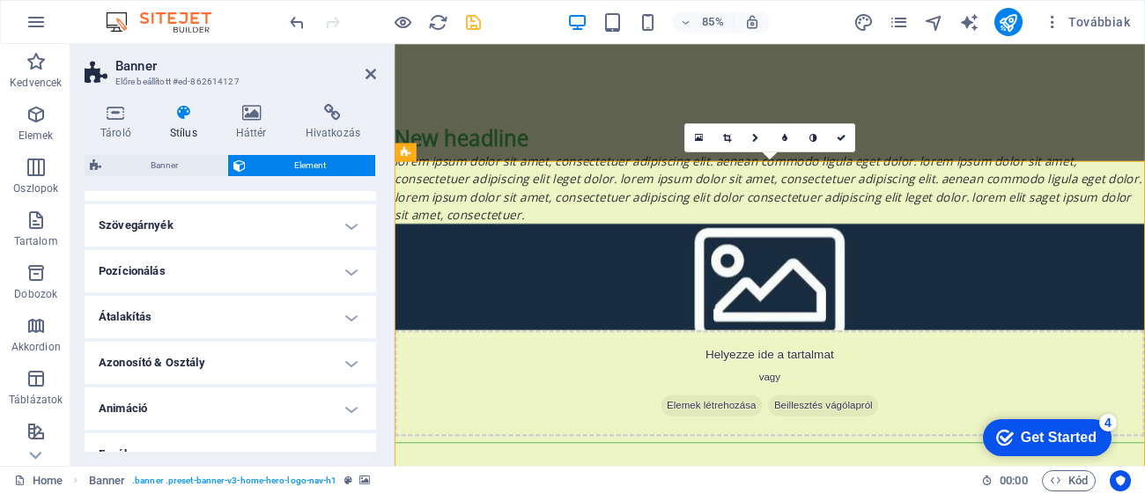
click at [313, 413] on h4 "Animáció" at bounding box center [230, 408] width 291 height 42
click at [342, 317] on h4 "Átalakítás" at bounding box center [230, 317] width 291 height 42
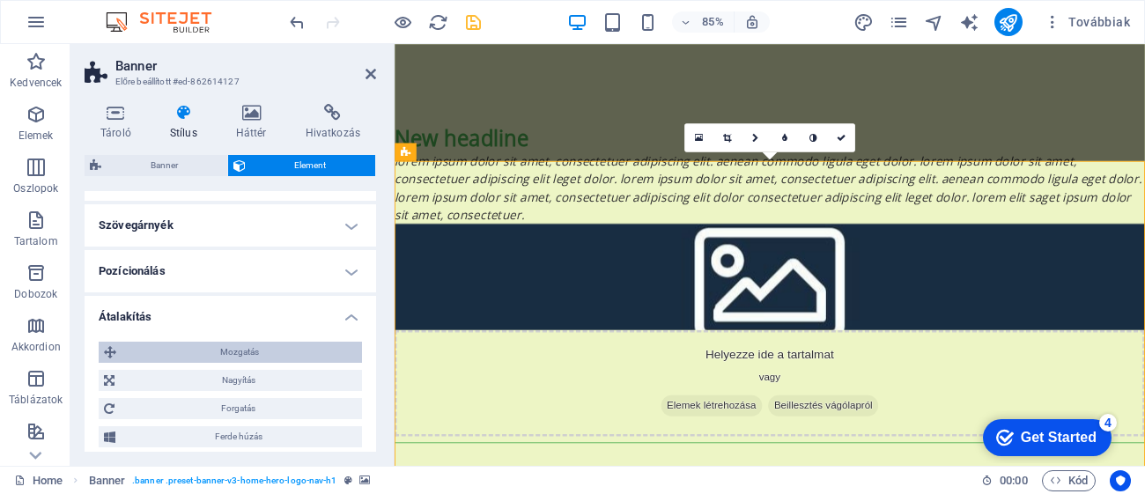
click at [310, 349] on span "Mozgatás" at bounding box center [239, 352] width 235 height 21
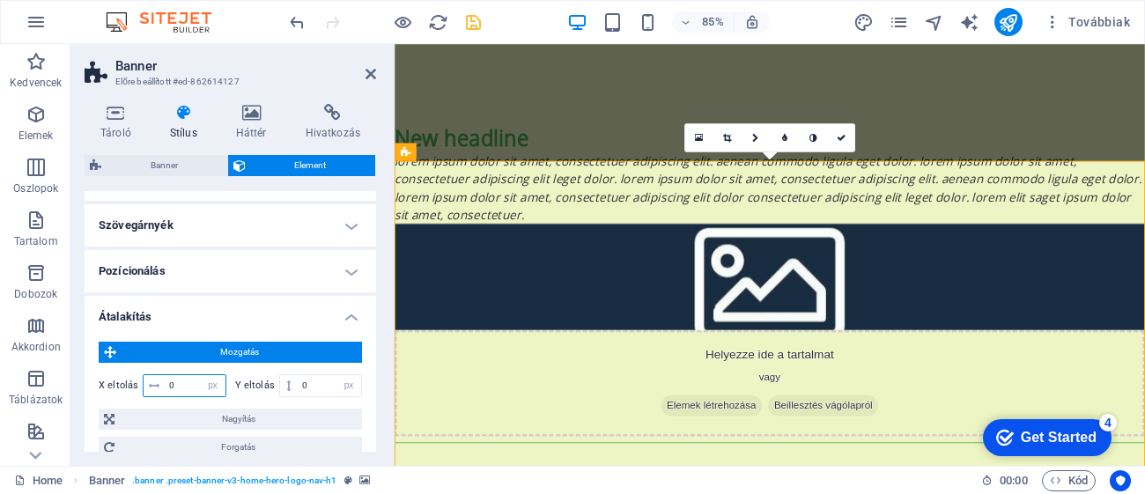
click at [183, 390] on input "0" at bounding box center [195, 385] width 61 height 21
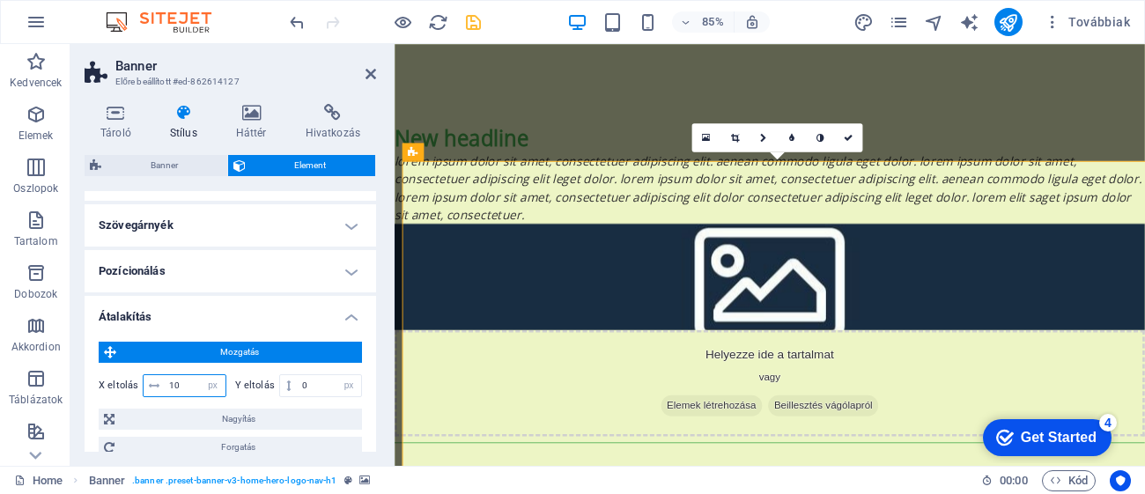
type input "1"
select select "%"
select select "px"
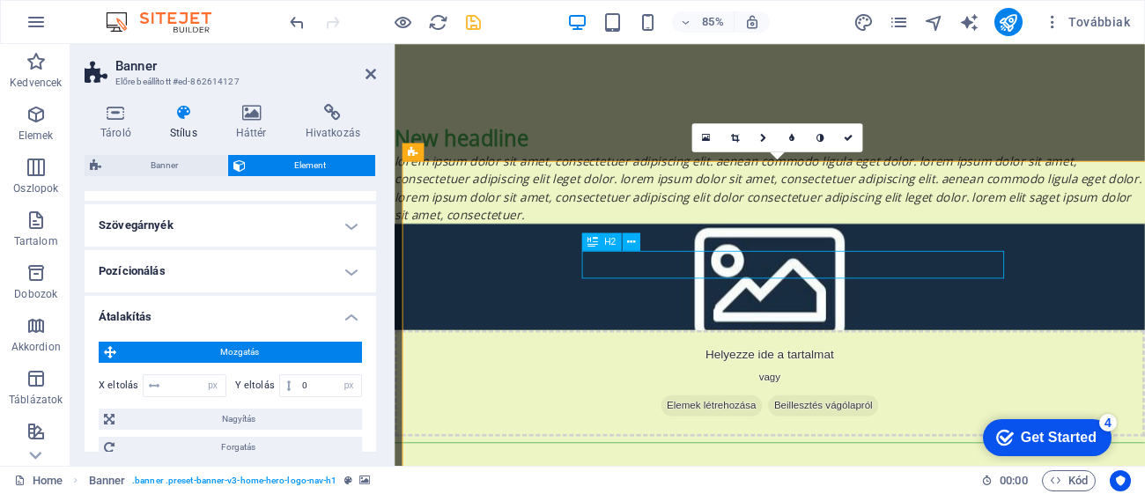
select select "px"
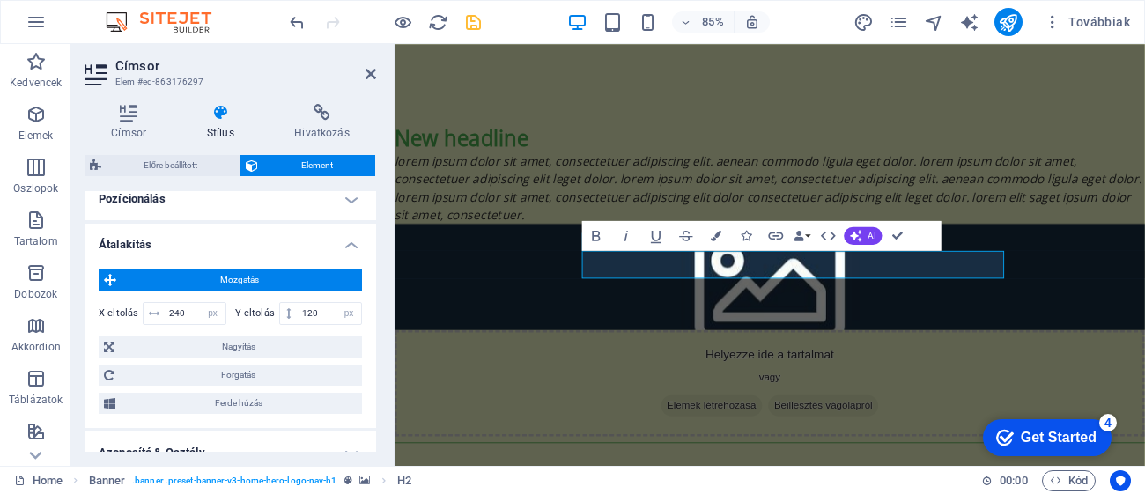
scroll to position [589, 0]
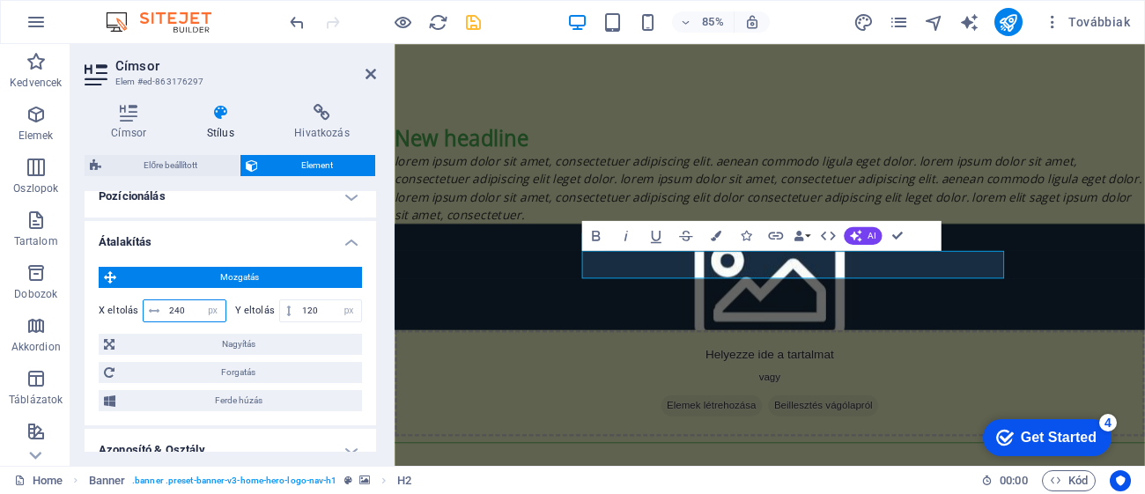
click at [190, 300] on input "240" at bounding box center [195, 310] width 61 height 21
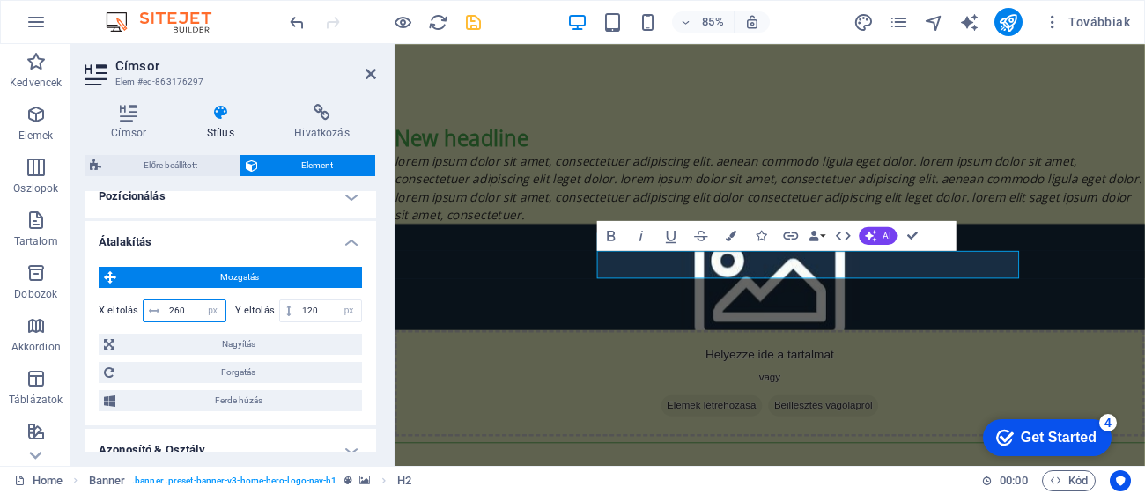
type input "260"
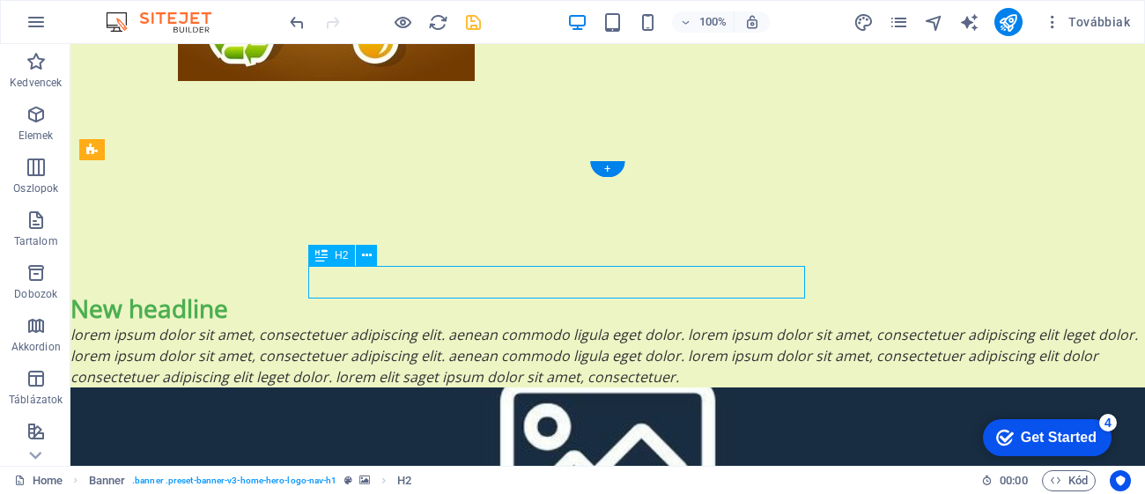
select select "%"
select select "px"
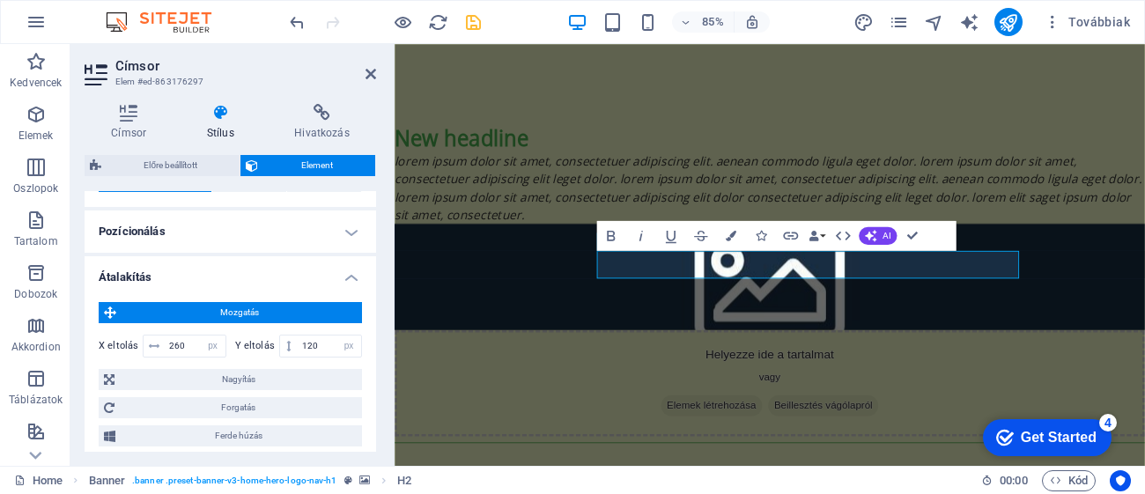
scroll to position [556, 0]
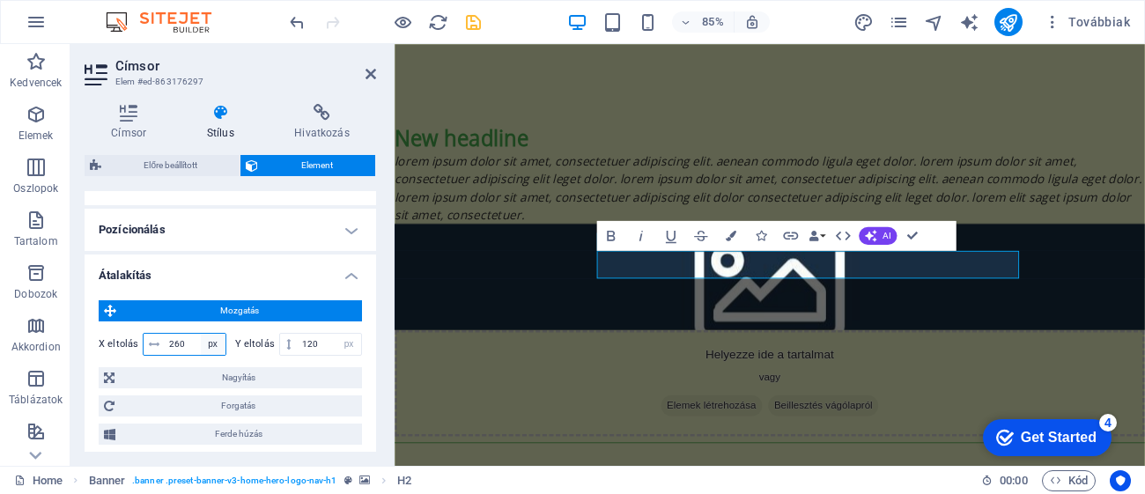
click at [202, 334] on select "px rem % em vh vw" at bounding box center [213, 344] width 25 height 21
click at [190, 334] on input "260" at bounding box center [195, 344] width 61 height 21
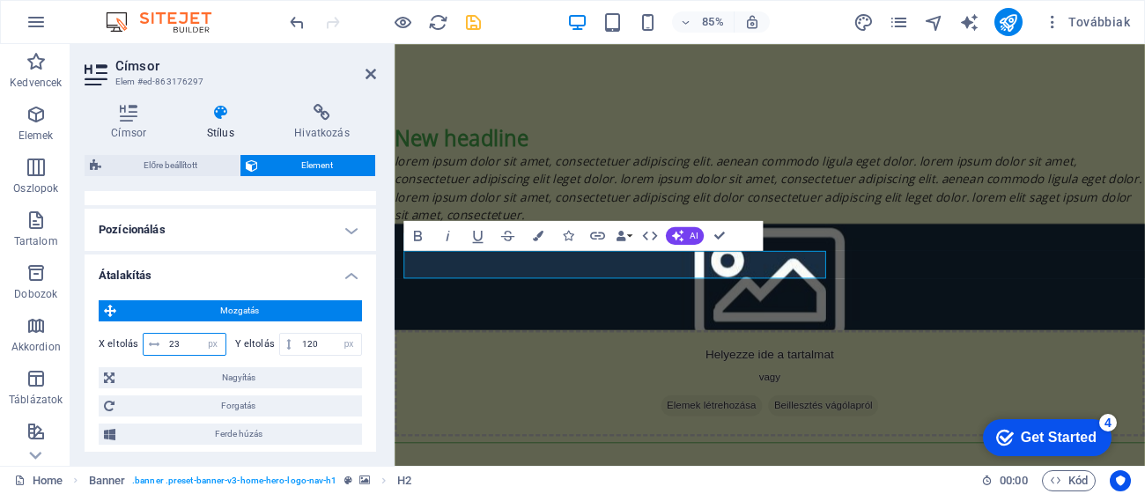
type input "2"
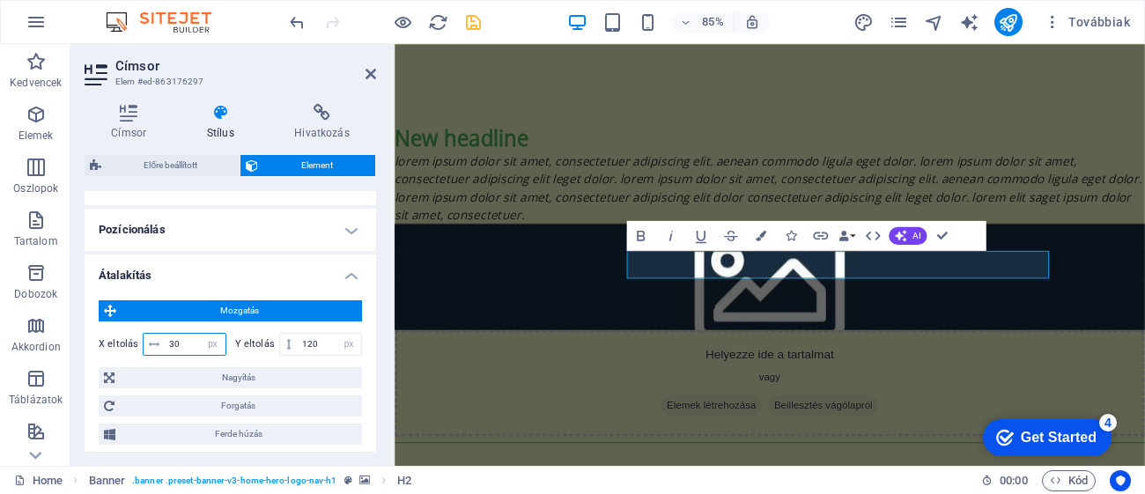
type input "3"
type input "2"
type input "6"
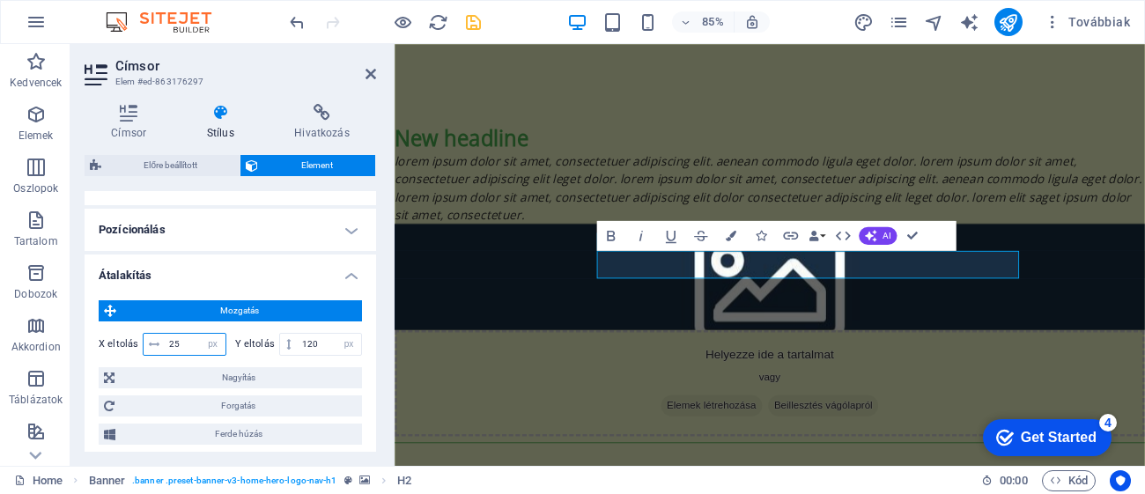
type input "250"
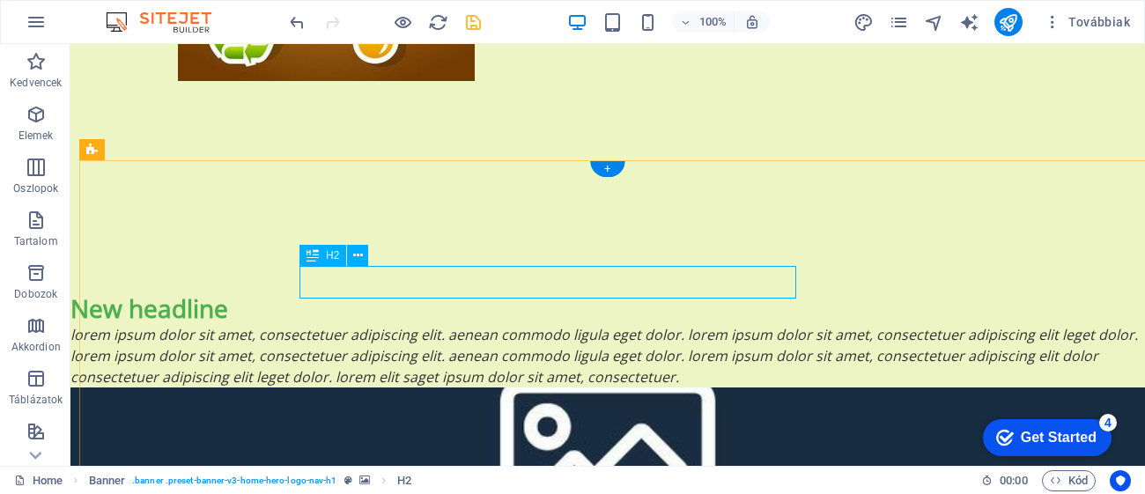
select select "%"
select select "px"
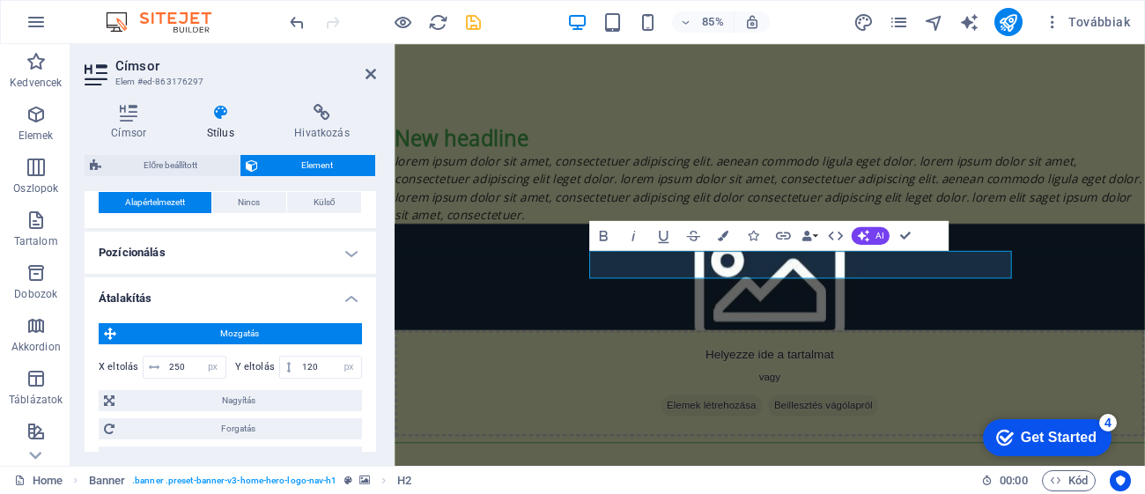
scroll to position [535, 0]
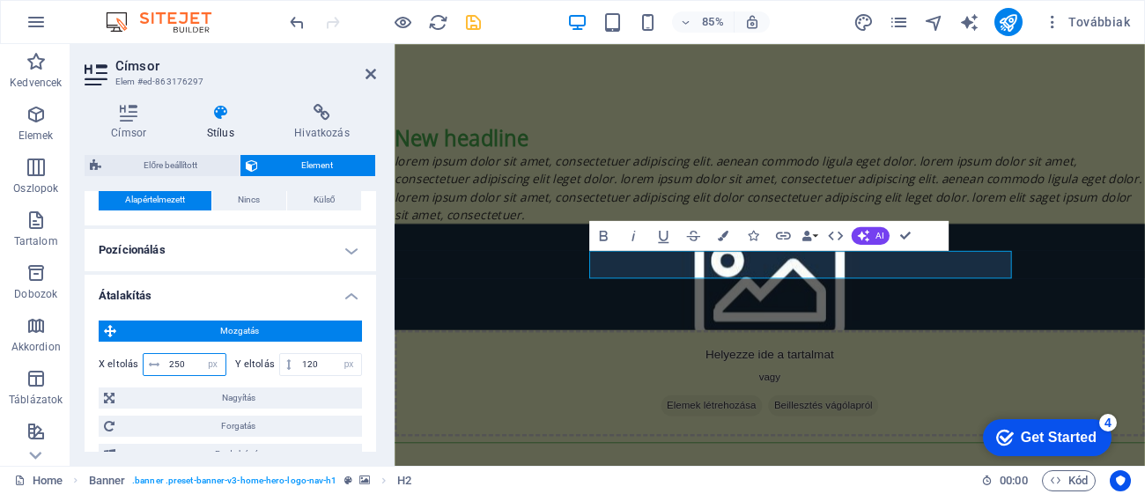
click at [190, 354] on input "250" at bounding box center [195, 364] width 61 height 21
type input "2"
type input "8"
type input "3"
type input "280"
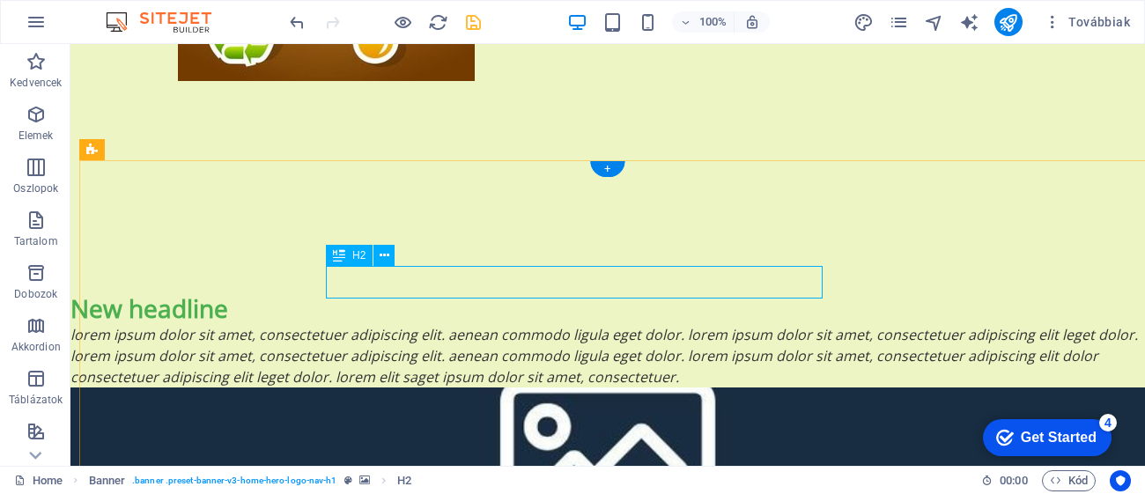
select select "%"
select select "px"
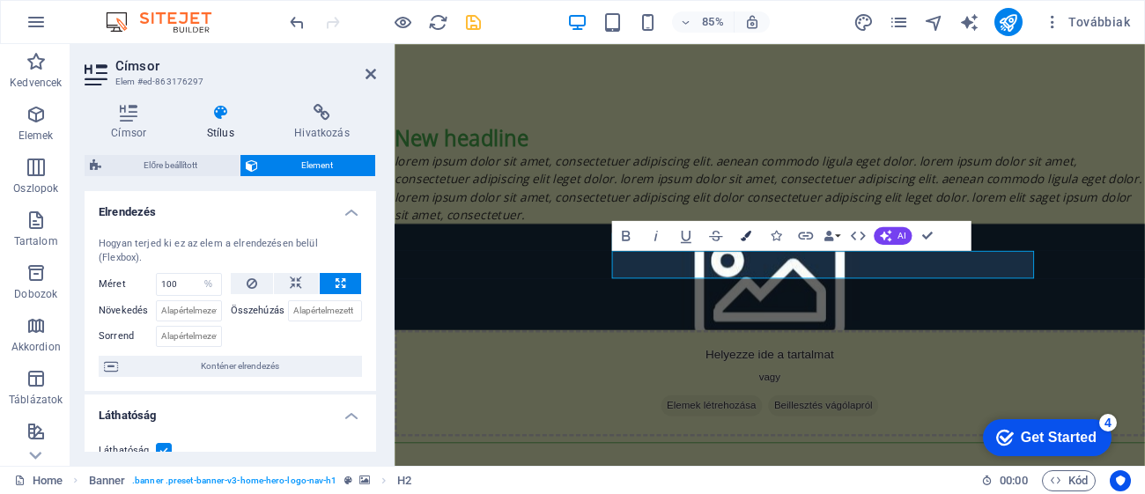
click at [748, 239] on icon "button" at bounding box center [745, 236] width 11 height 11
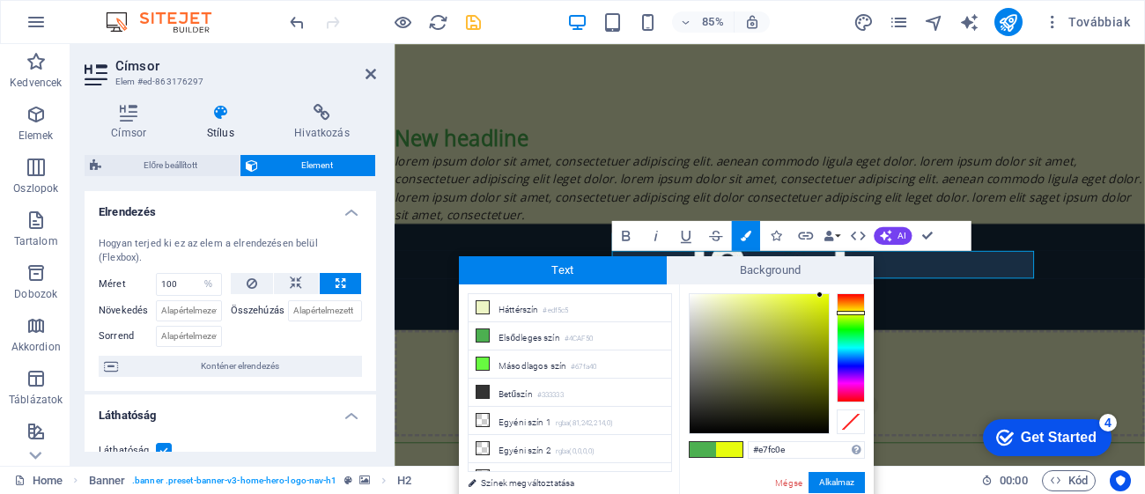
type input "#e8fd0e"
drag, startPoint x: 817, startPoint y: 309, endPoint x: 820, endPoint y: 294, distance: 15.2
click at [820, 294] on div at bounding box center [758, 363] width 139 height 139
click at [853, 482] on button "Alkalmaz" at bounding box center [836, 482] width 56 height 21
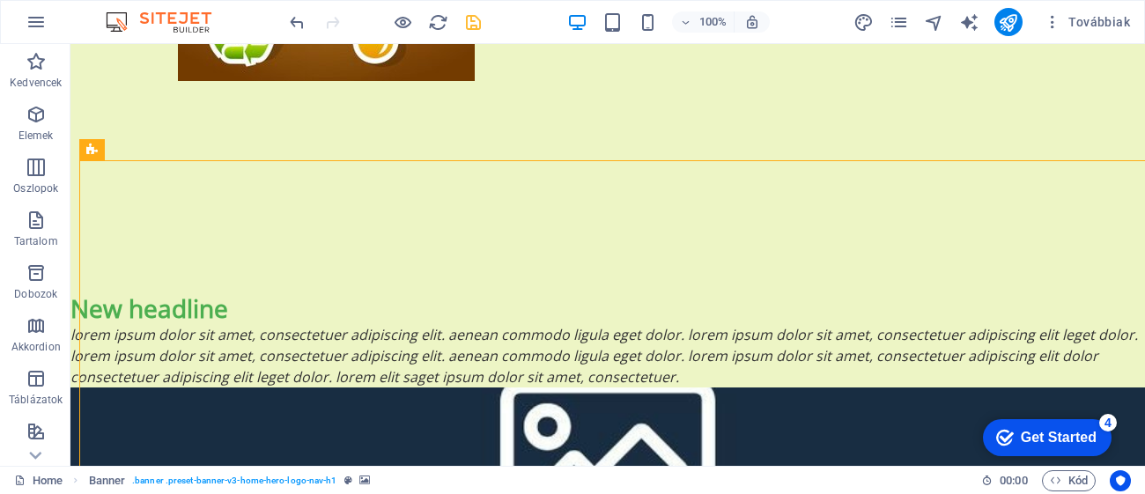
select select "px"
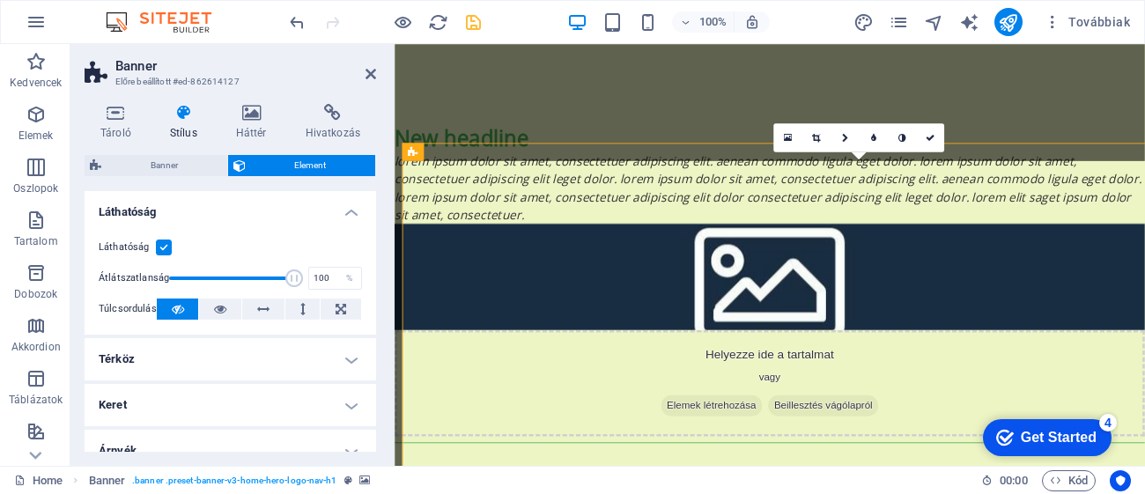
select select "%"
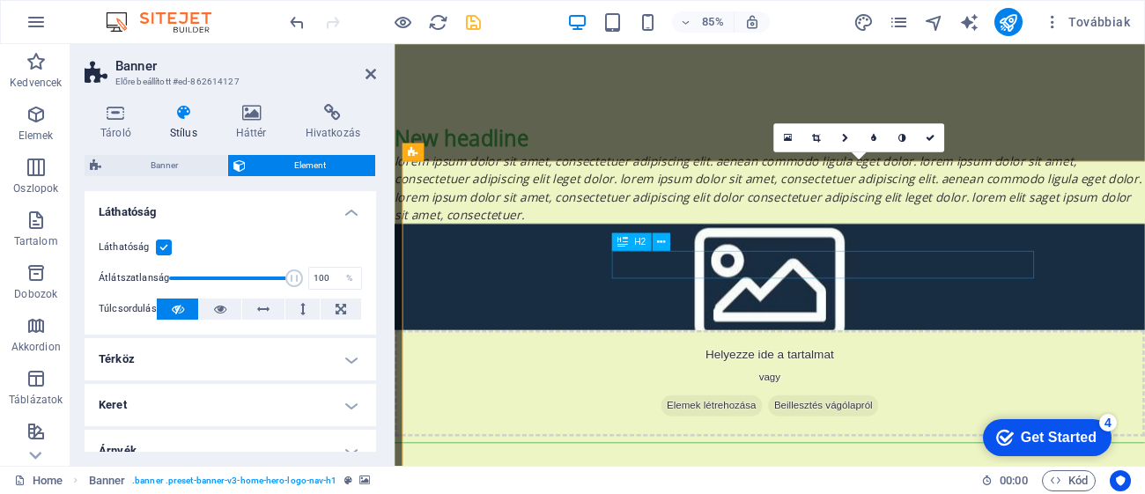
select select "px"
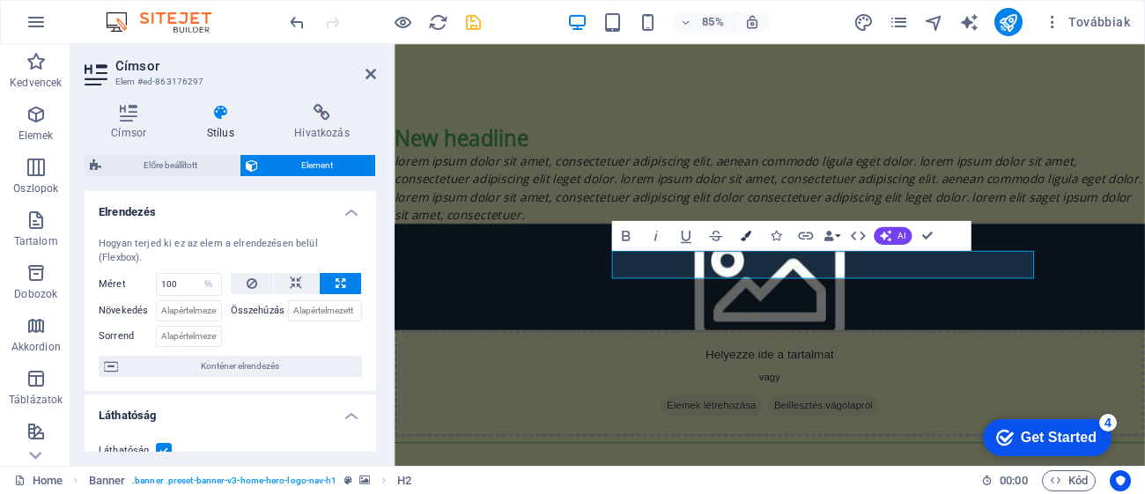
click at [747, 234] on icon "button" at bounding box center [745, 236] width 11 height 11
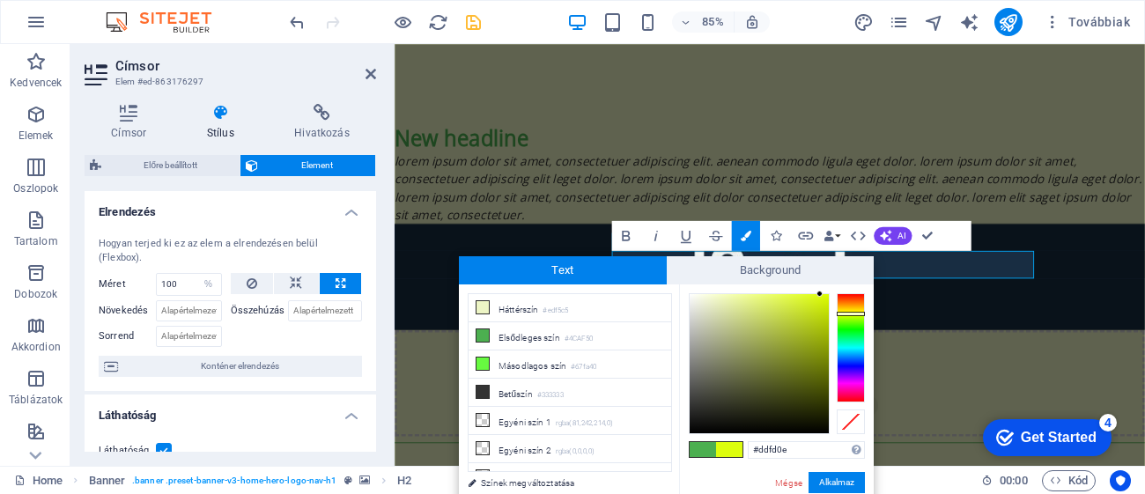
type input "#d1fd0e"
click at [846, 314] on div at bounding box center [850, 315] width 28 height 4
click at [824, 477] on button "Alkalmaz" at bounding box center [836, 482] width 56 height 21
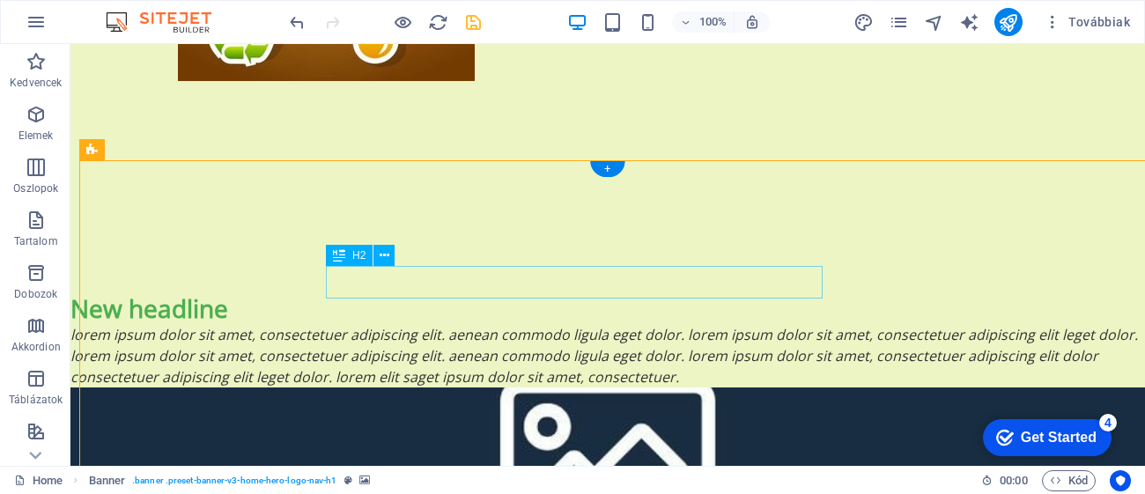
select select "%"
select select "px"
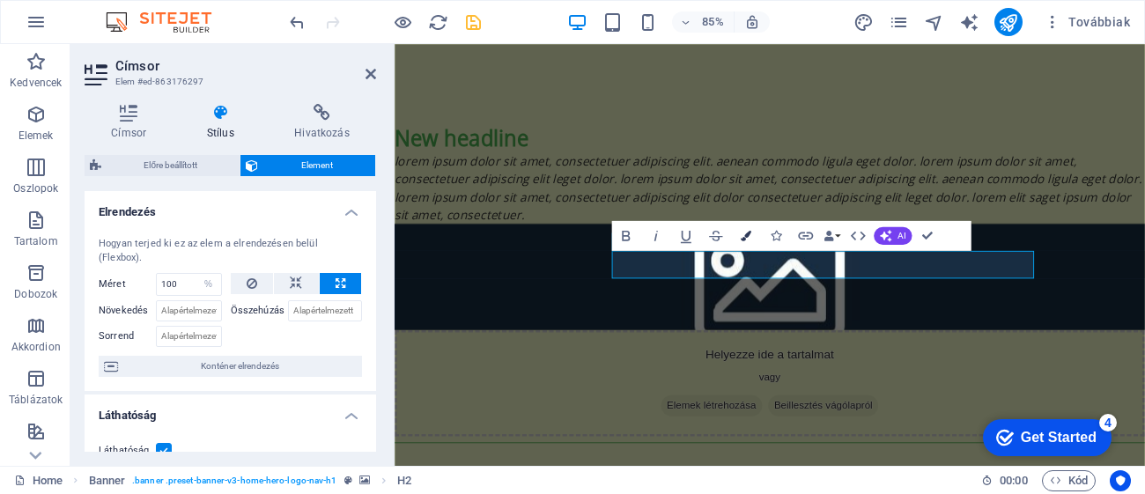
click at [754, 238] on button "Colors" at bounding box center [746, 236] width 28 height 30
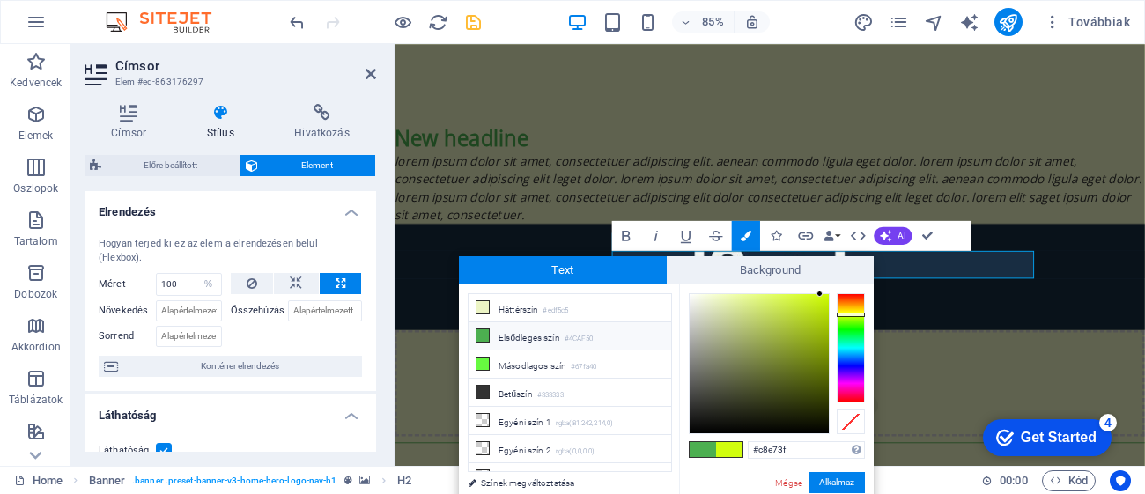
click at [790, 306] on div at bounding box center [758, 363] width 139 height 139
type input "#e3ff66"
drag, startPoint x: 791, startPoint y: 299, endPoint x: 772, endPoint y: 289, distance: 21.3
click at [772, 294] on div at bounding box center [758, 363] width 139 height 139
click at [838, 490] on button "Alkalmaz" at bounding box center [836, 482] width 56 height 21
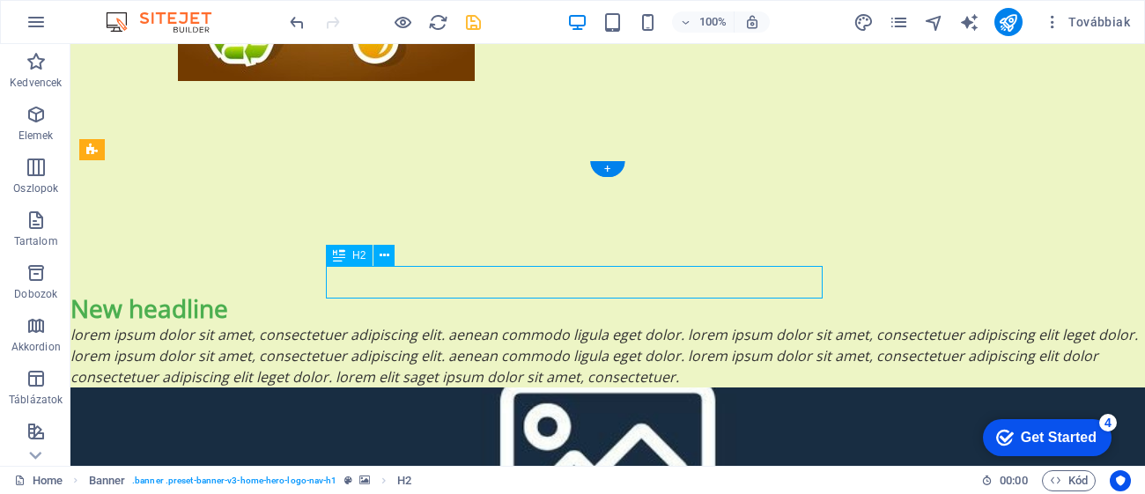
select select "%"
select select "px"
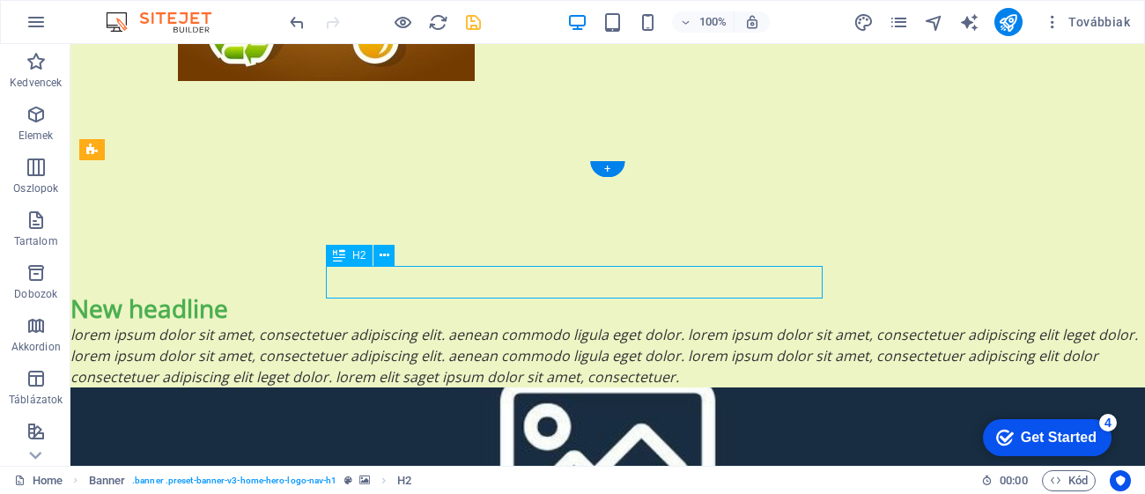
select select "px"
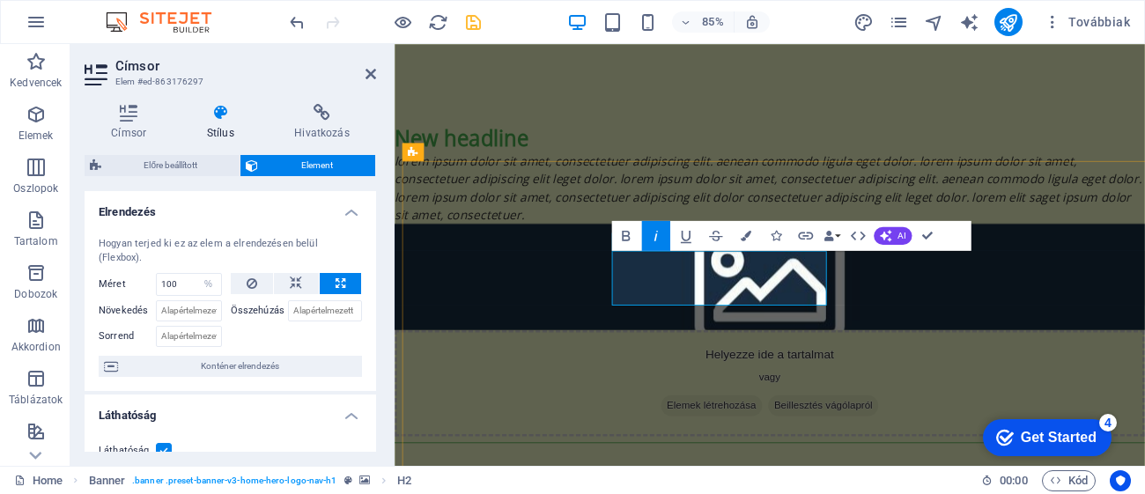
drag, startPoint x: 372, startPoint y: 244, endPoint x: 377, endPoint y: 254, distance: 11.8
click at [377, 254] on div "Címsor Stílus Hivatkozás Beállítások Szint H1 H2 H3 H4 H5 H6 Igazítás Az alapér…" at bounding box center [230, 278] width 320 height 376
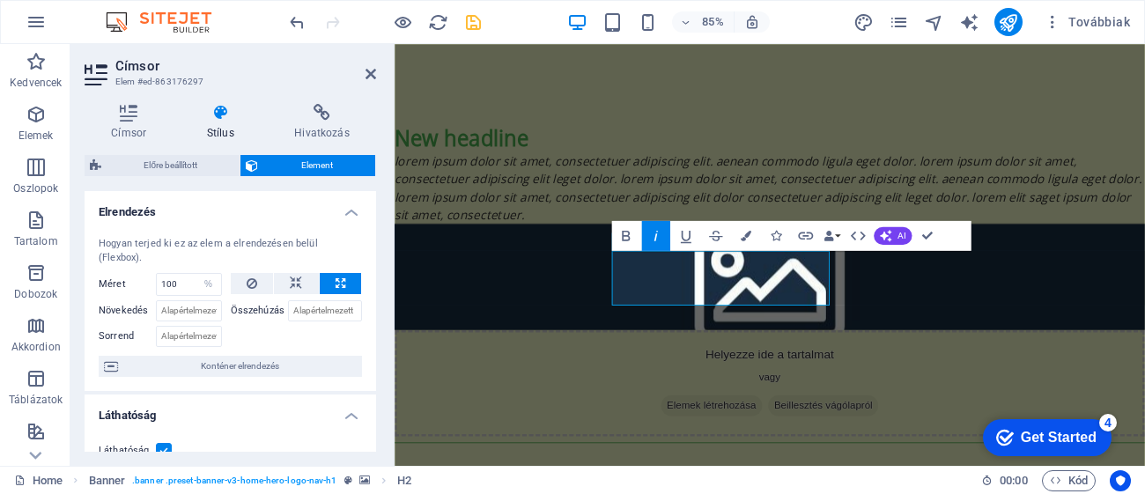
drag, startPoint x: 377, startPoint y: 254, endPoint x: 377, endPoint y: 269, distance: 14.1
click at [377, 269] on div "Címsor Stílus Hivatkozás Beállítások Szint H1 H2 H3 H4 H5 H6 Igazítás Az alapér…" at bounding box center [230, 278] width 320 height 376
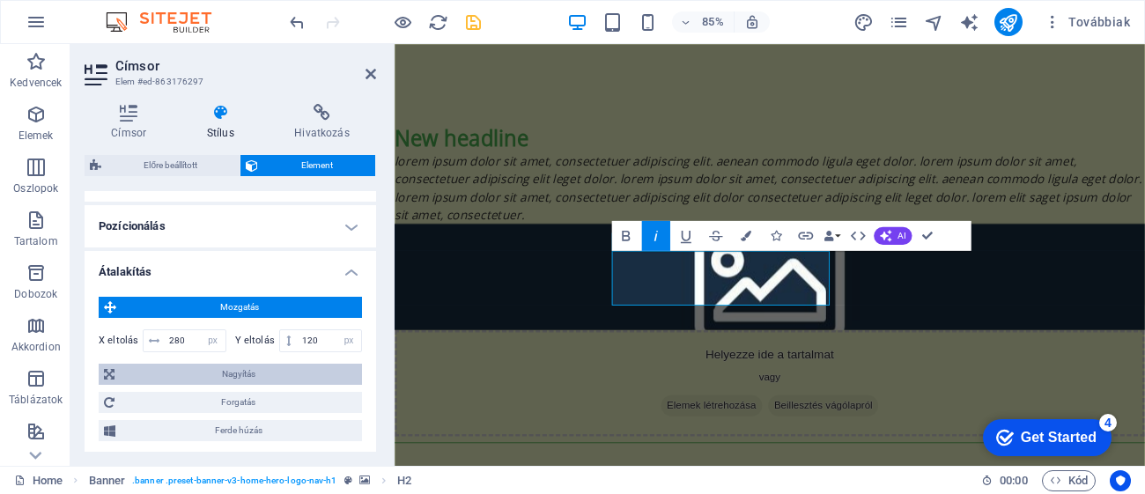
scroll to position [563, 0]
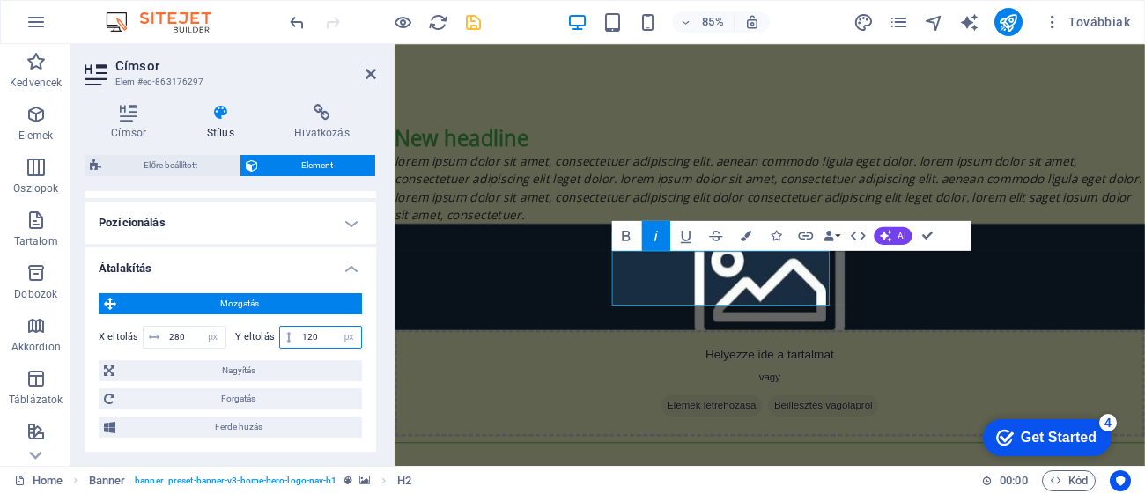
click at [316, 327] on input "120" at bounding box center [330, 337] width 64 height 21
drag, startPoint x: 191, startPoint y: 318, endPoint x: 103, endPoint y: 328, distance: 88.6
click at [103, 328] on div "X eltolás 280 px rem % em vh vw" at bounding box center [163, 337] width 128 height 23
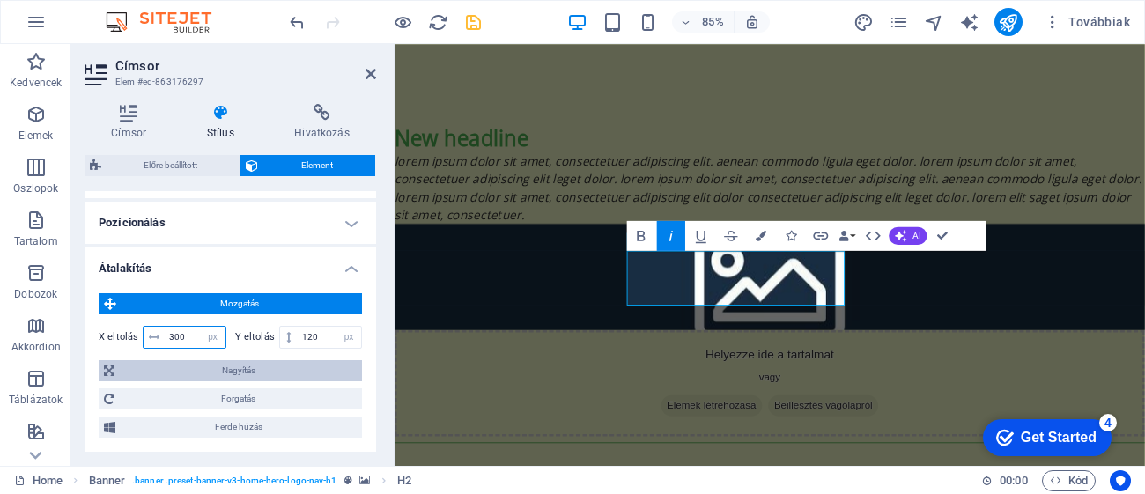
type input "300"
click at [285, 360] on span "Nagyítás" at bounding box center [238, 370] width 237 height 21
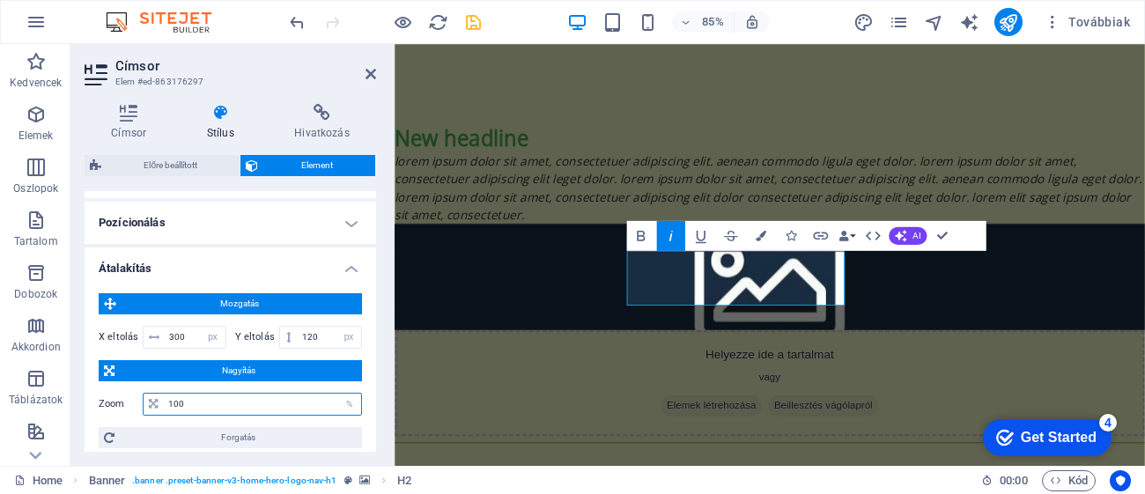
click at [224, 394] on input "100" at bounding box center [262, 404] width 197 height 21
type input "1"
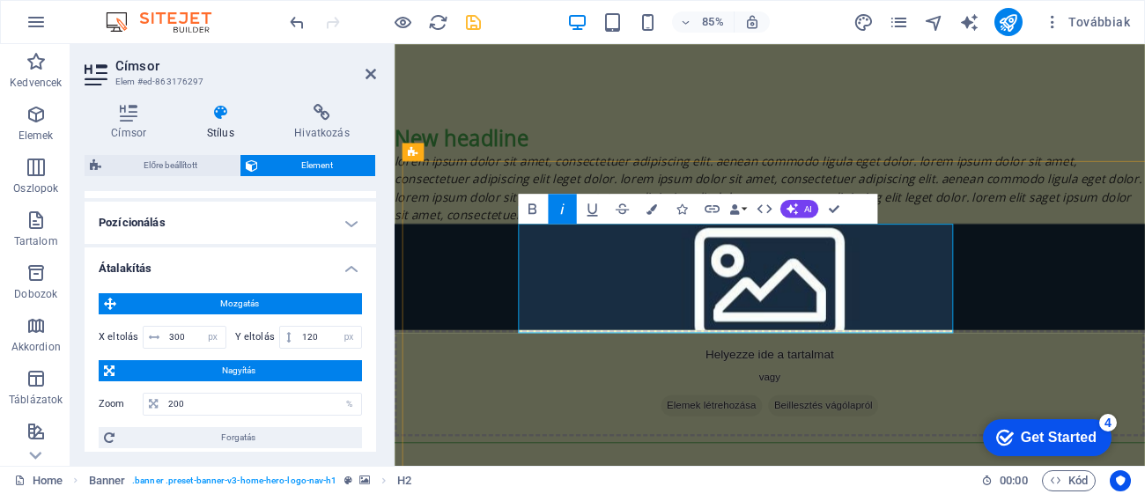
drag, startPoint x: 1045, startPoint y: 355, endPoint x: 550, endPoint y: 332, distance: 495.3
click at [532, 204] on icon "button" at bounding box center [532, 208] width 8 height 11
click at [655, 211] on icon "button" at bounding box center [651, 208] width 11 height 11
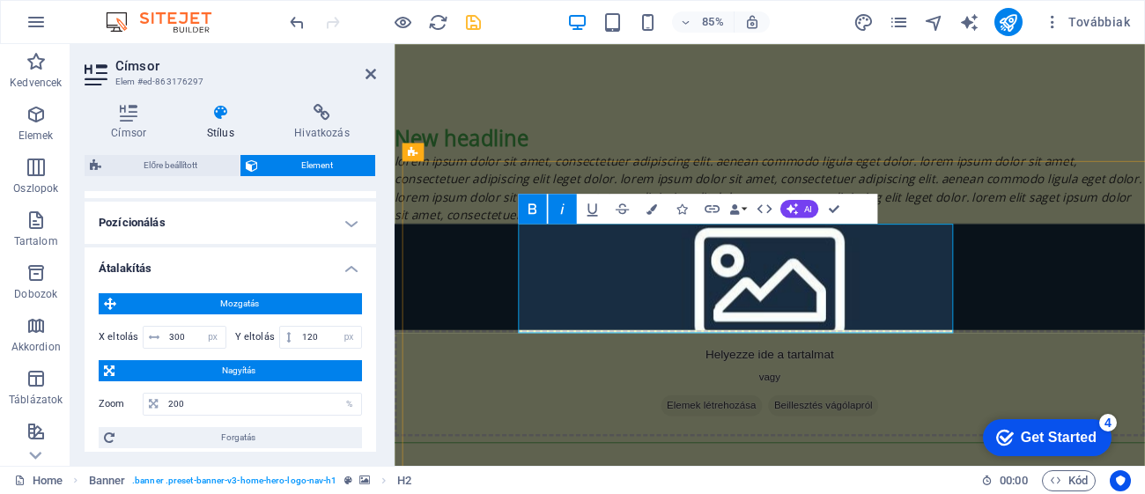
drag, startPoint x: 1044, startPoint y: 348, endPoint x: 551, endPoint y: 347, distance: 493.1
click at [532, 203] on icon "button" at bounding box center [532, 209] width 18 height 18
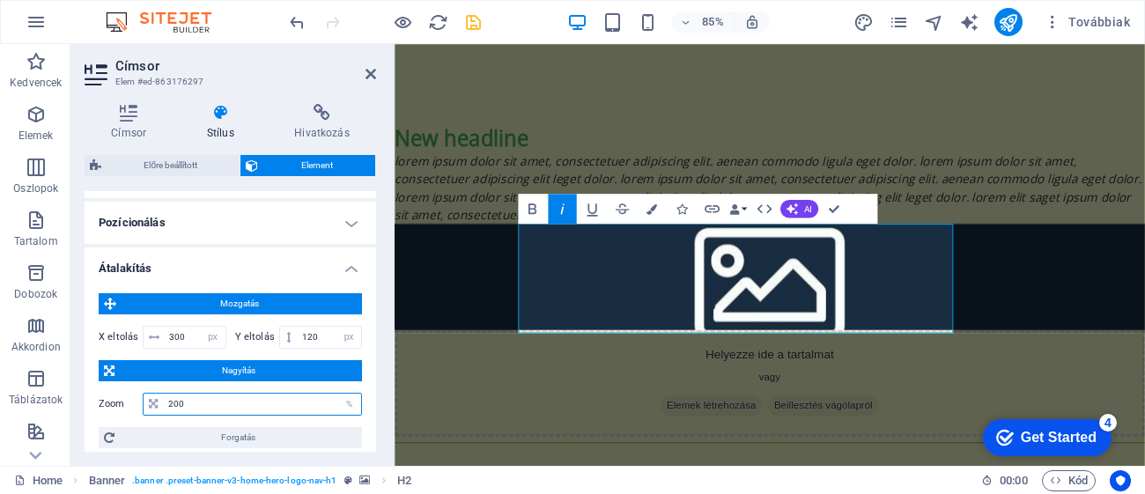
click at [204, 394] on input "200" at bounding box center [262, 404] width 197 height 21
type input "2"
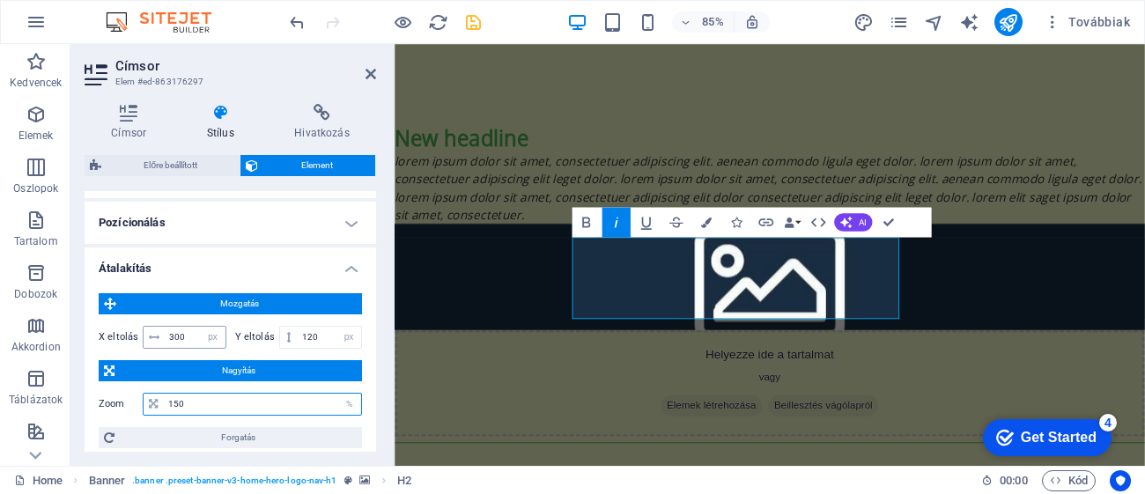
type input "150"
click at [195, 327] on input "300" at bounding box center [195, 337] width 61 height 21
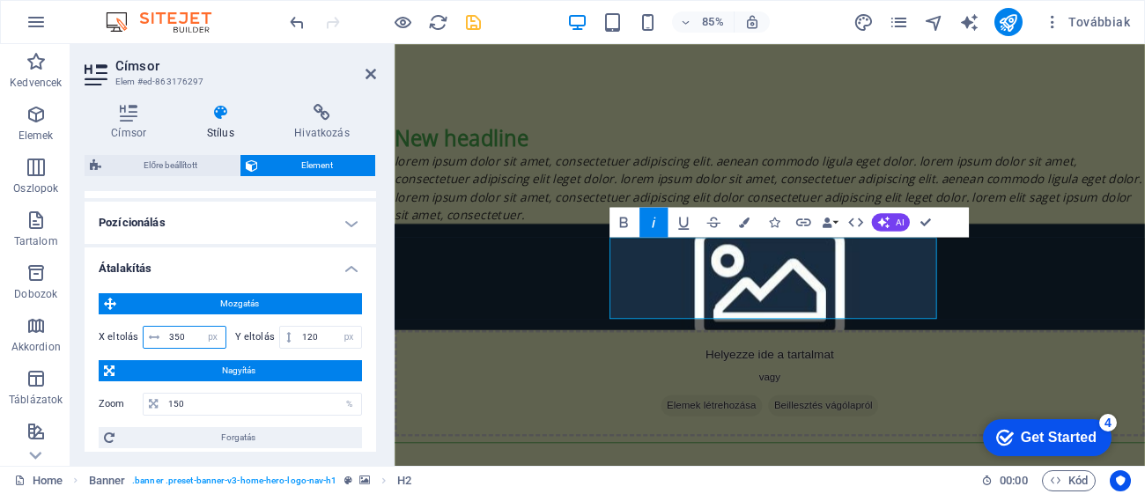
type input "350"
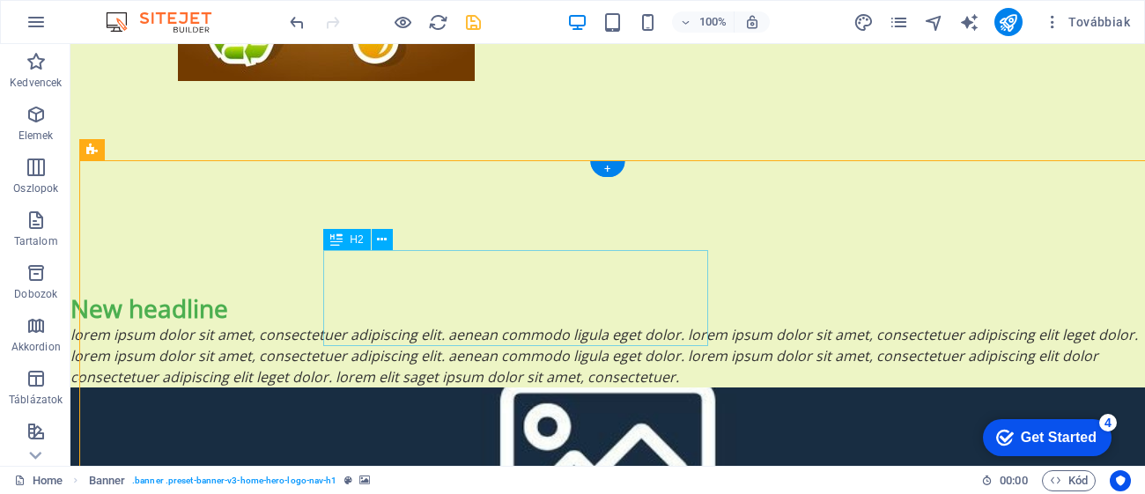
select select "%"
select select "px"
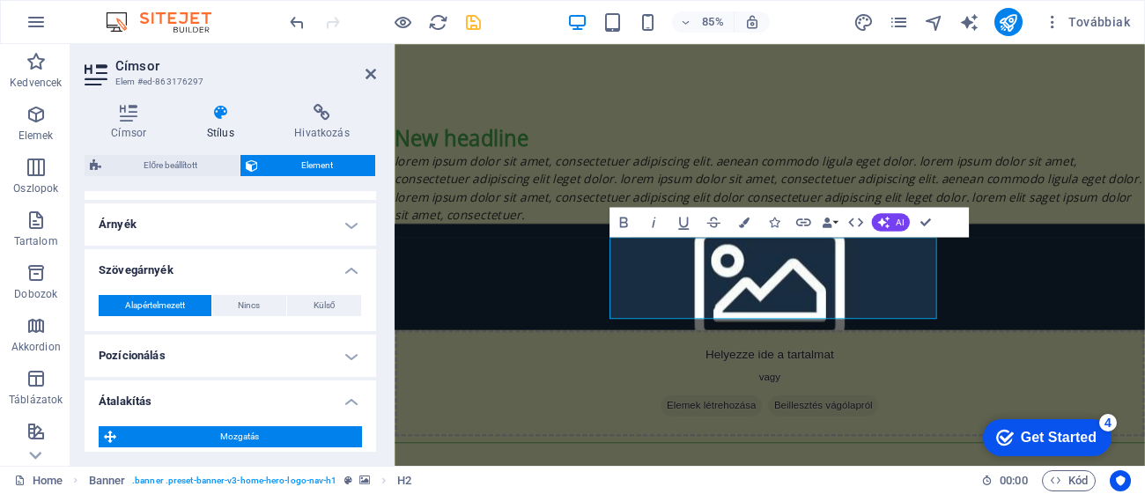
scroll to position [433, 0]
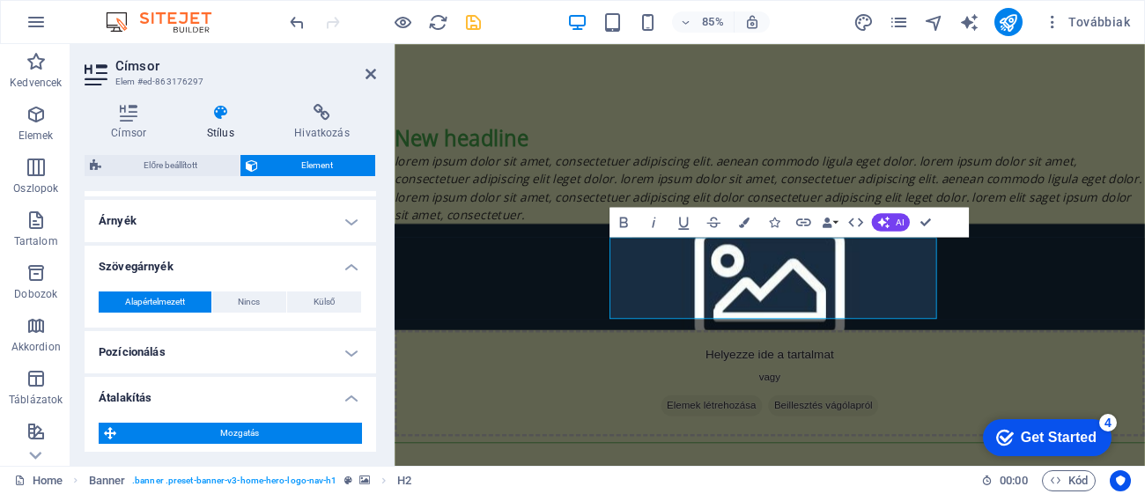
click at [186, 456] on input "350" at bounding box center [195, 466] width 61 height 21
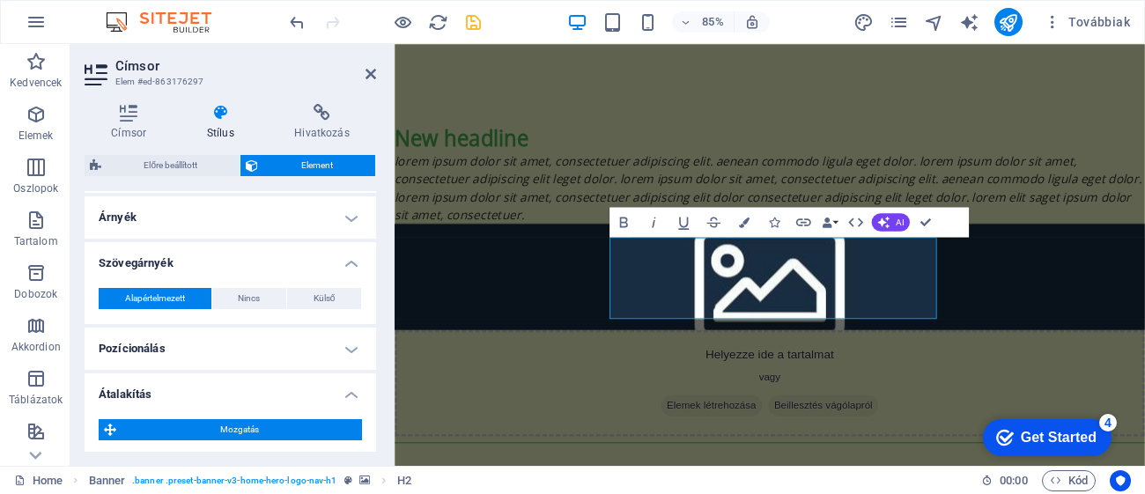
type input "3"
type input "400"
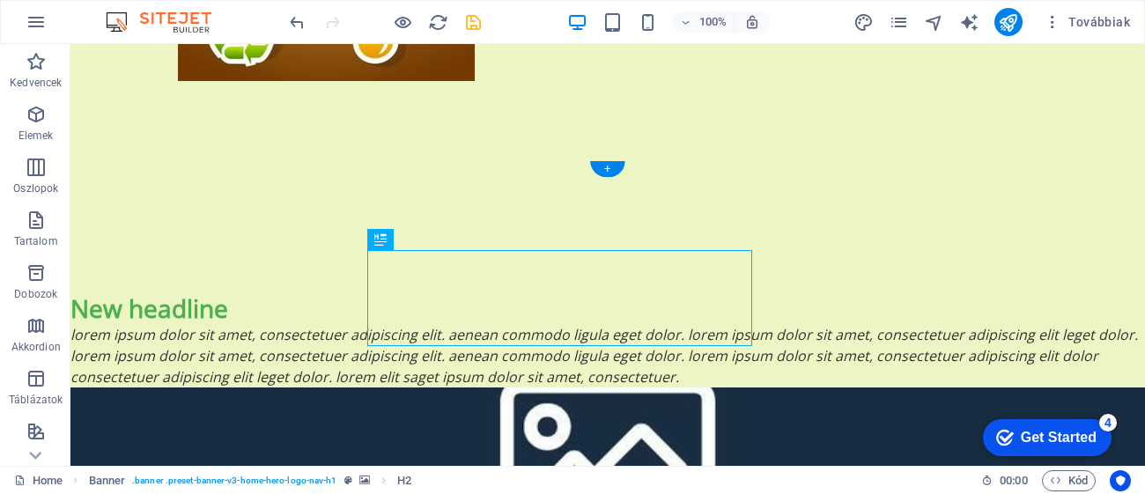
drag, startPoint x: 752, startPoint y: 298, endPoint x: 776, endPoint y: 291, distance: 24.6
select select "%"
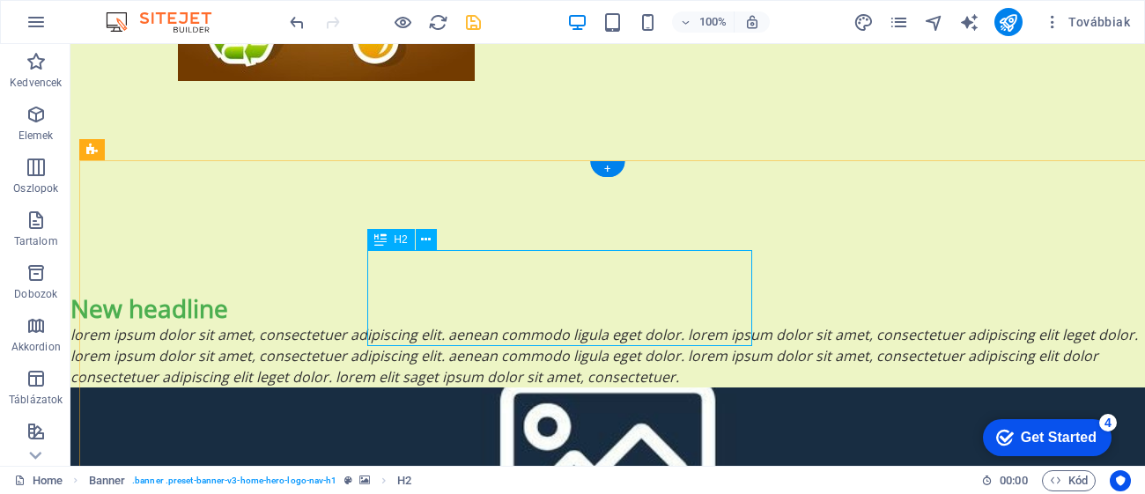
select select "px"
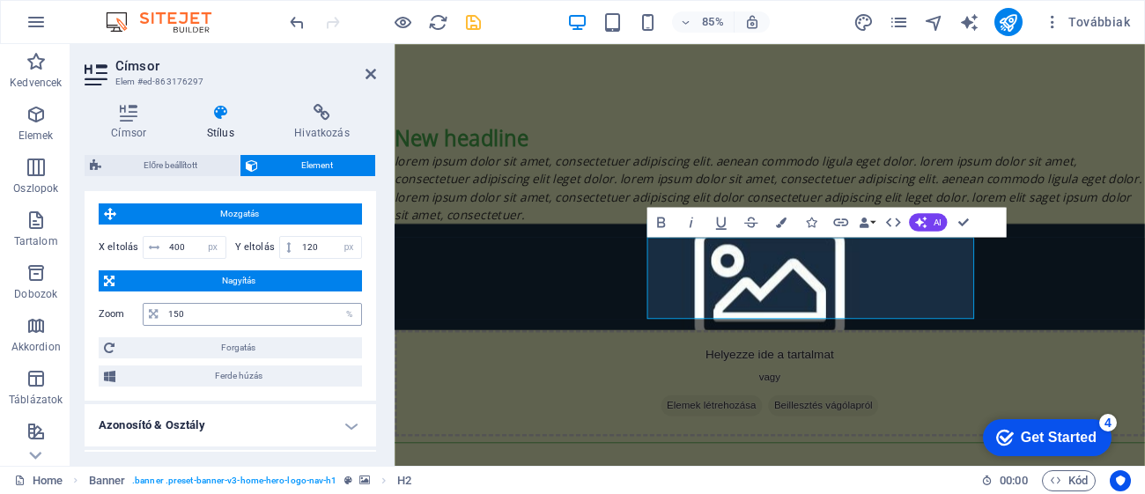
scroll to position [634, 0]
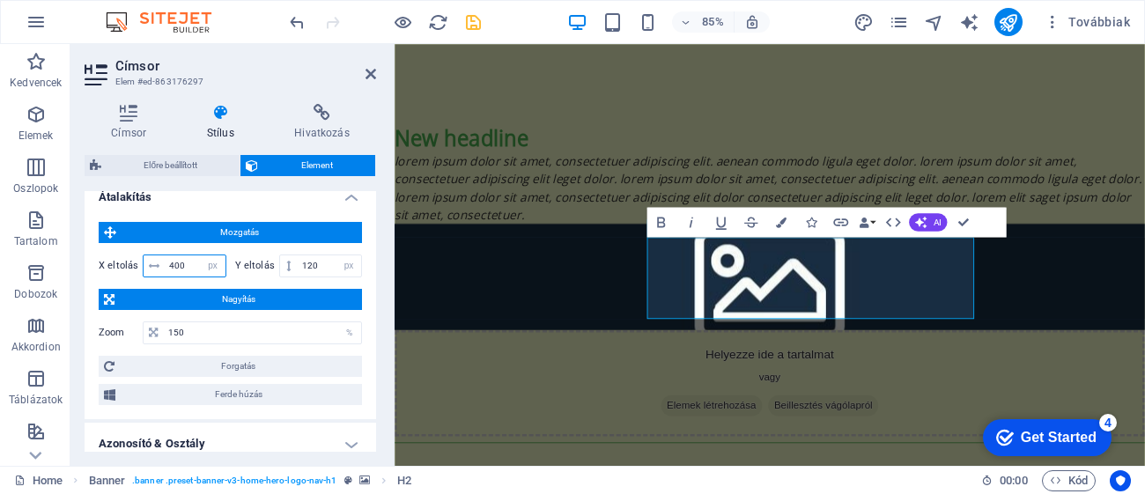
click at [180, 255] on input "400" at bounding box center [195, 265] width 61 height 21
type input "450"
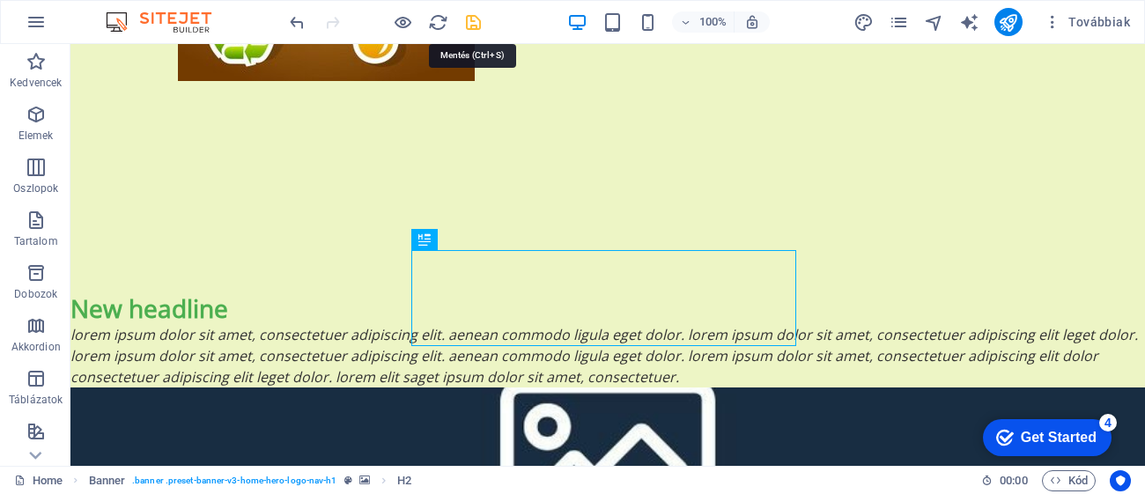
click at [480, 17] on icon "save" at bounding box center [473, 22] width 20 height 20
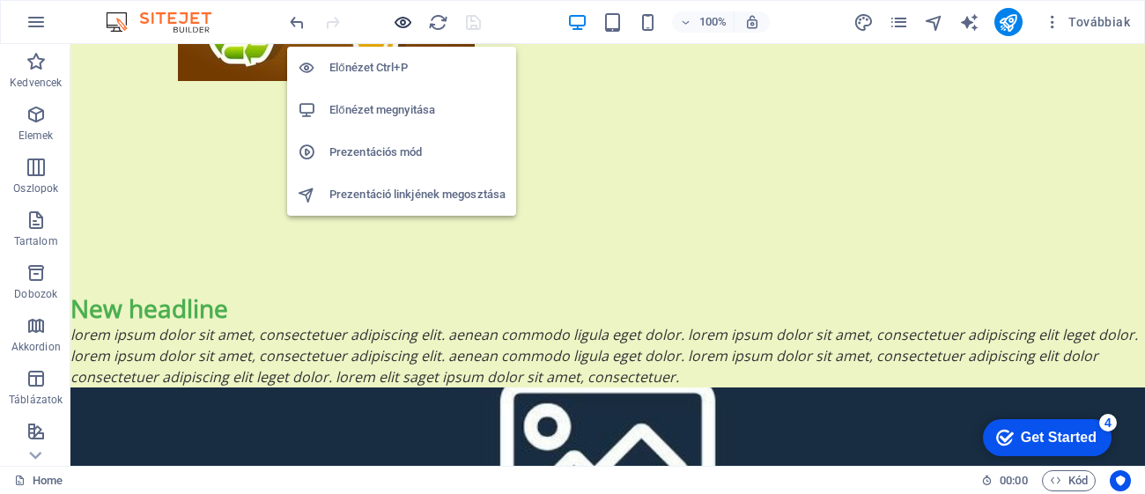
click at [396, 21] on icon "button" at bounding box center [403, 22] width 20 height 20
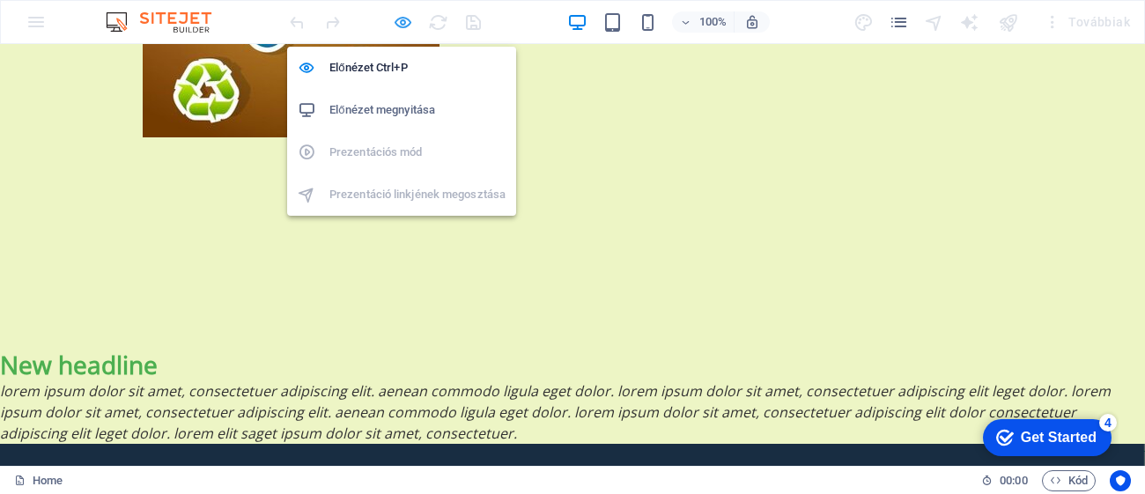
click at [405, 18] on icon "button" at bounding box center [403, 22] width 20 height 20
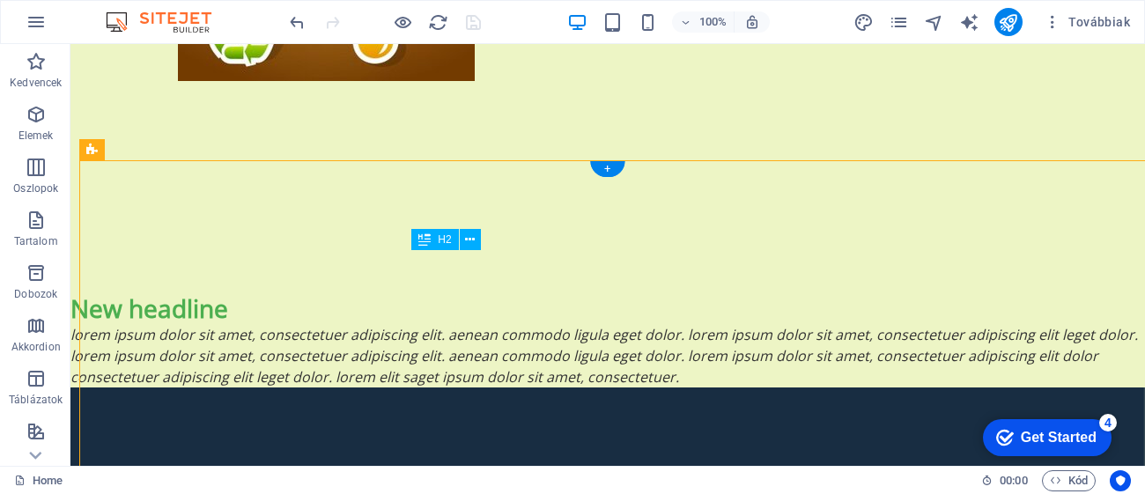
select select "%"
select select "px"
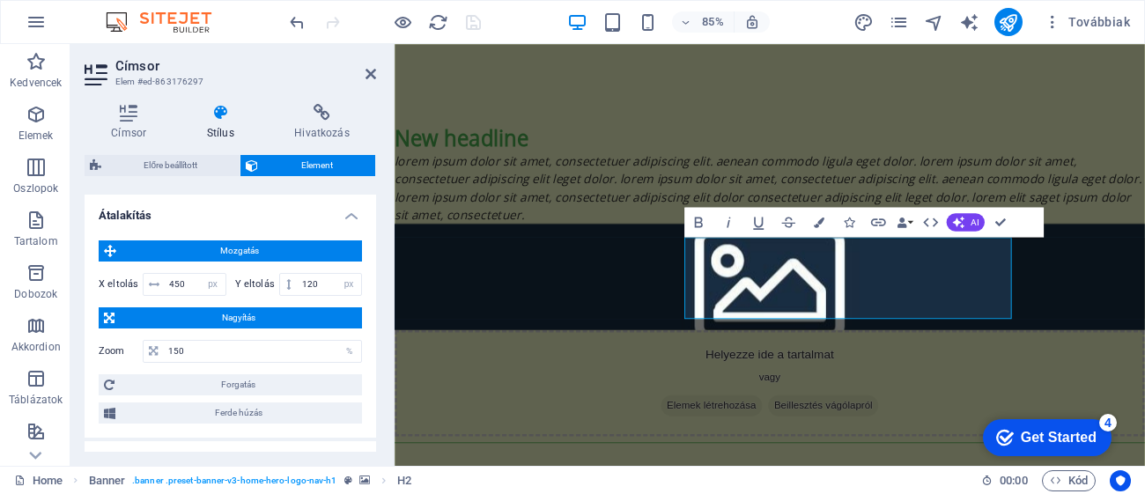
scroll to position [618, 0]
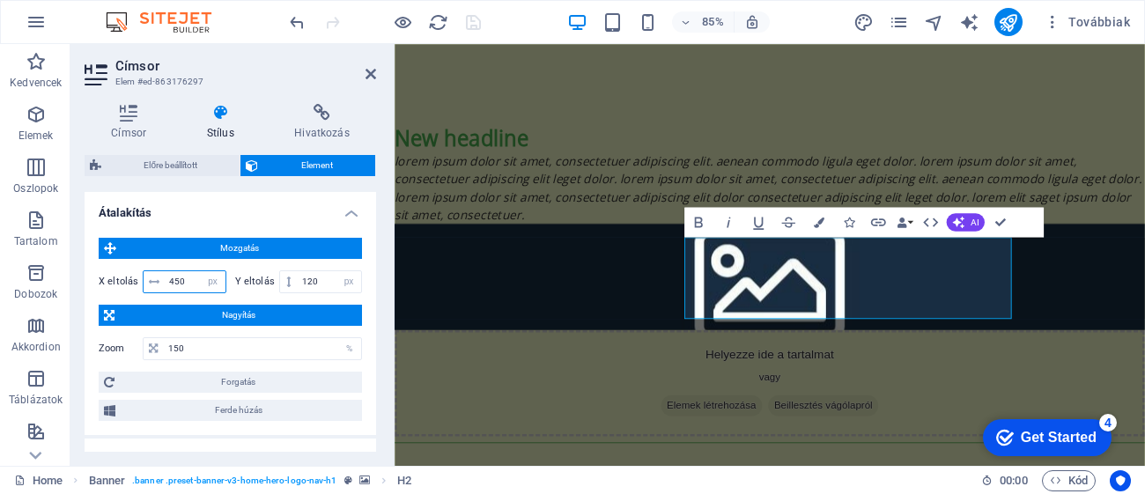
drag, startPoint x: 183, startPoint y: 263, endPoint x: 162, endPoint y: 269, distance: 21.8
click at [162, 270] on div "450 px rem % em vh vw" at bounding box center [185, 281] width 84 height 23
type input "500"
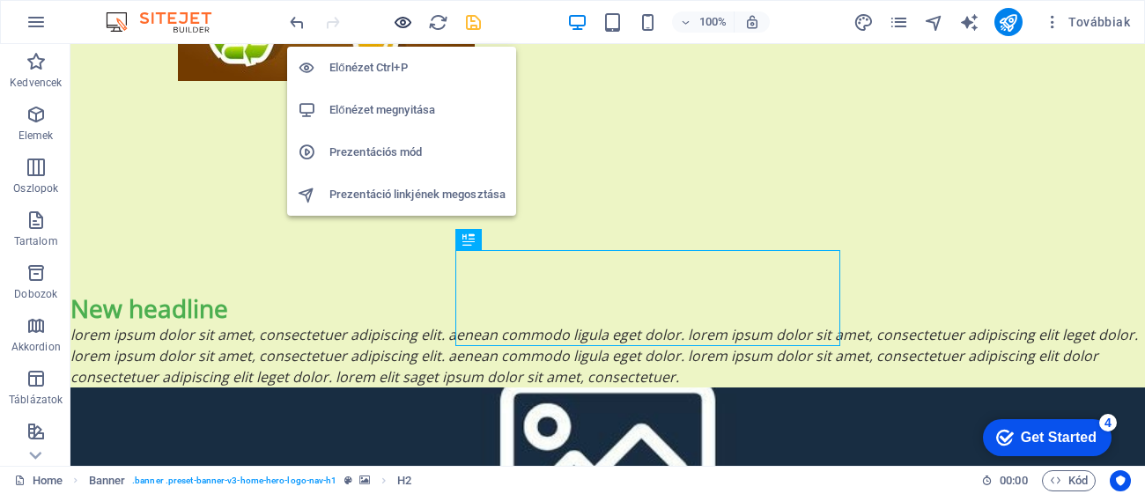
click at [402, 18] on icon "button" at bounding box center [403, 22] width 20 height 20
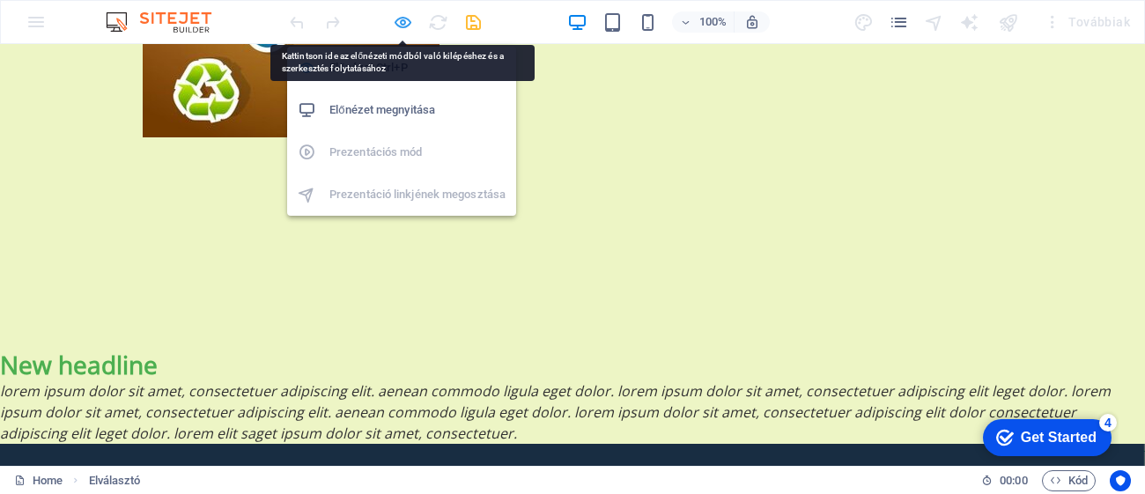
click at [402, 20] on icon "button" at bounding box center [403, 22] width 20 height 20
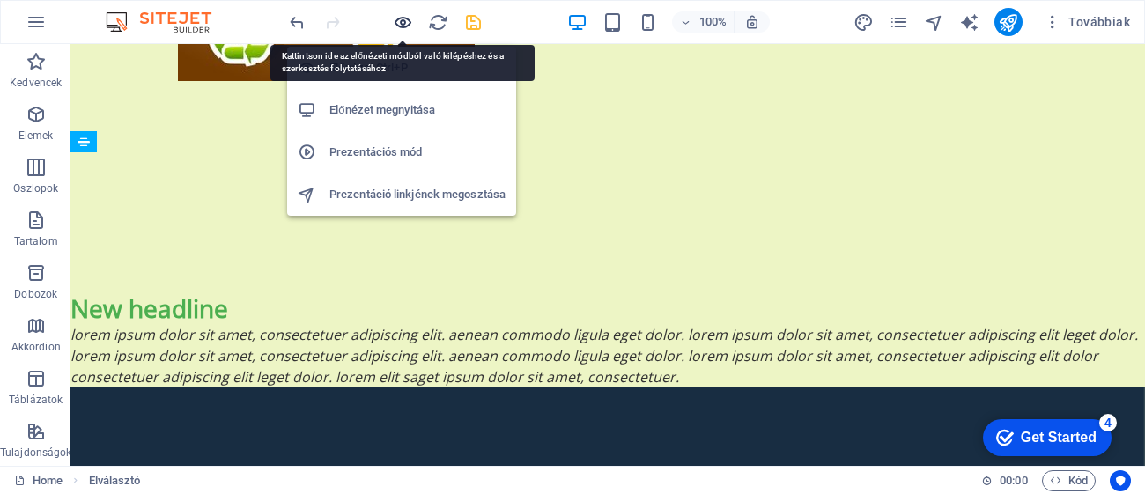
click at [402, 20] on icon "button" at bounding box center [403, 22] width 20 height 20
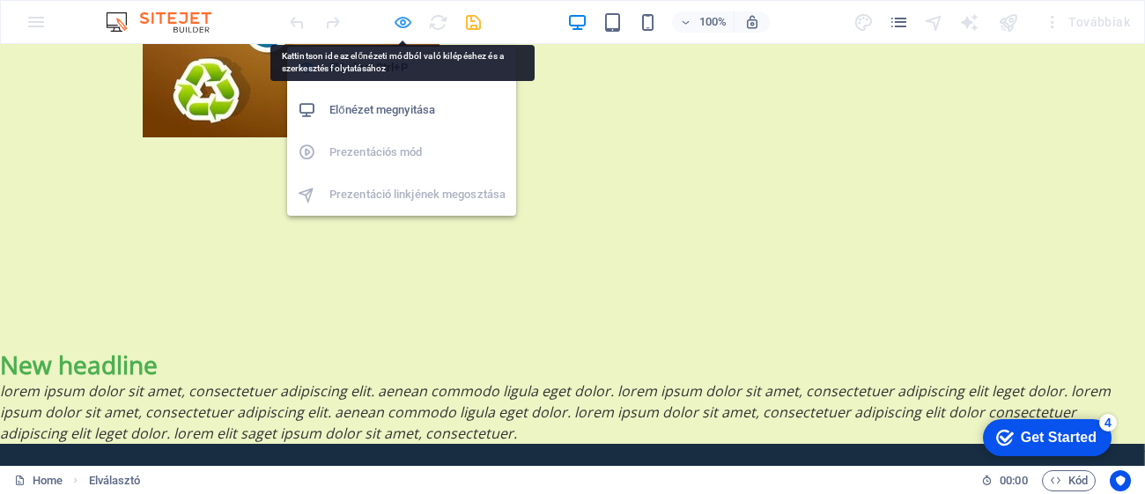
scroll to position [1509, 0]
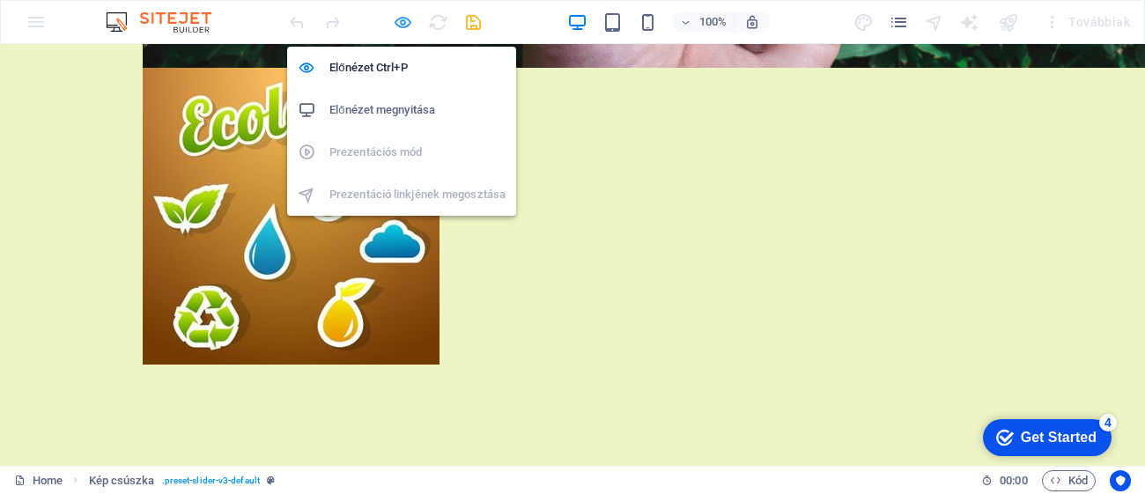
drag, startPoint x: 407, startPoint y: 17, endPoint x: 151, endPoint y: 126, distance: 278.5
click at [407, 17] on icon "button" at bounding box center [403, 22] width 20 height 20
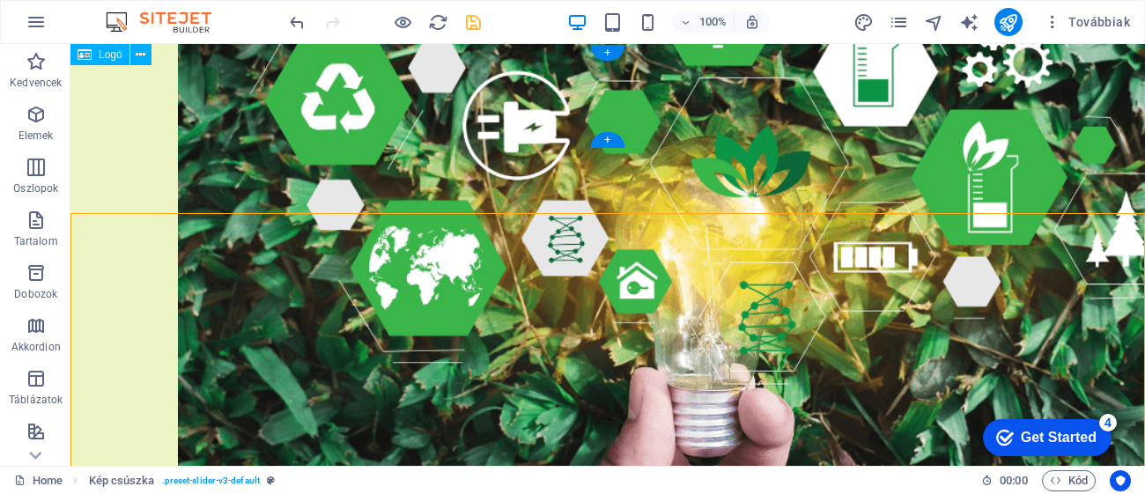
scroll to position [0, 0]
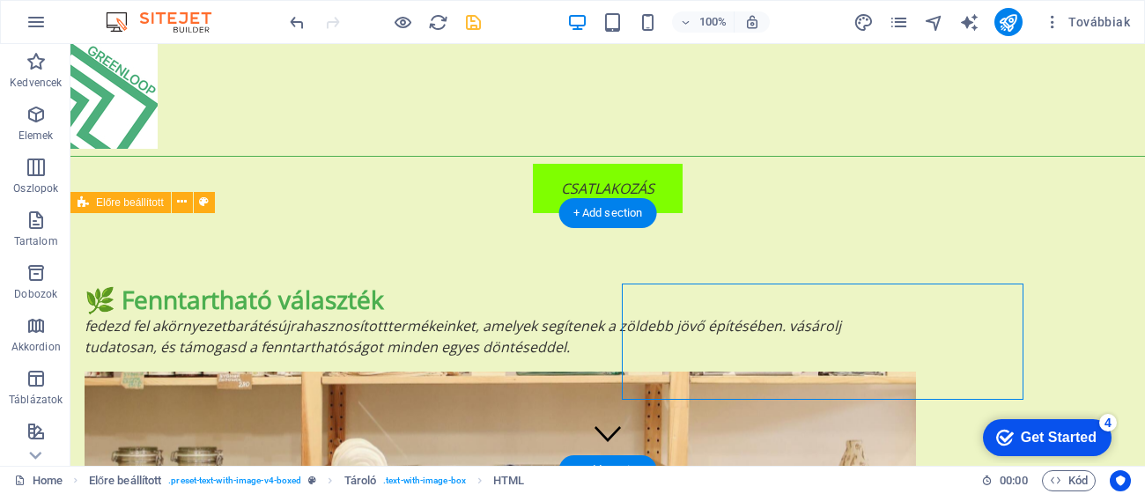
click at [856, 223] on div "🌿 Fenntartható választék Fedezd fel a környezetbarát és újrahasznosított termék…" at bounding box center [607, 385] width 1074 height 345
click at [888, 203] on div "CSATLAKOZÁS" at bounding box center [607, 188] width 1074 height 49
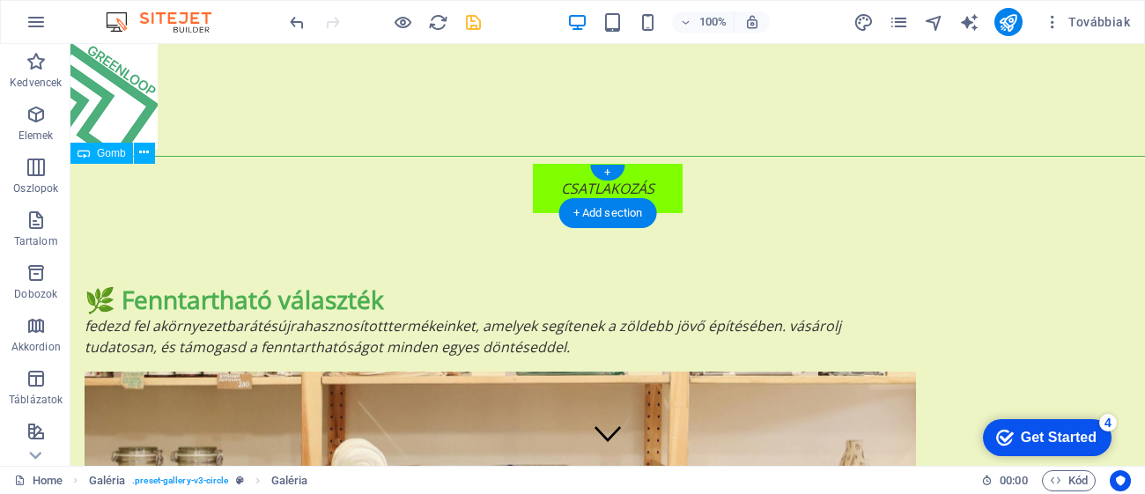
click at [1071, 156] on div at bounding box center [607, 156] width 1074 height 1
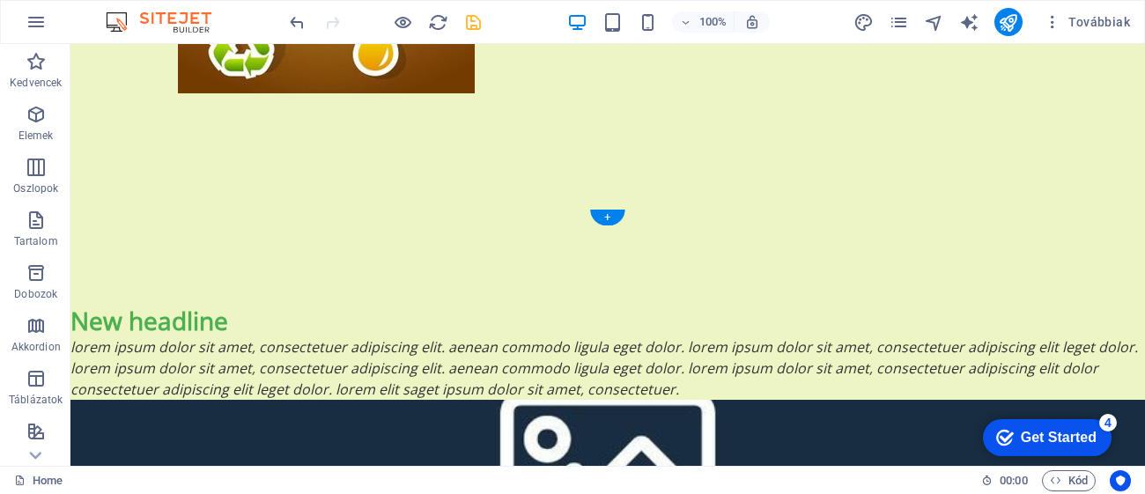
scroll to position [1689, 0]
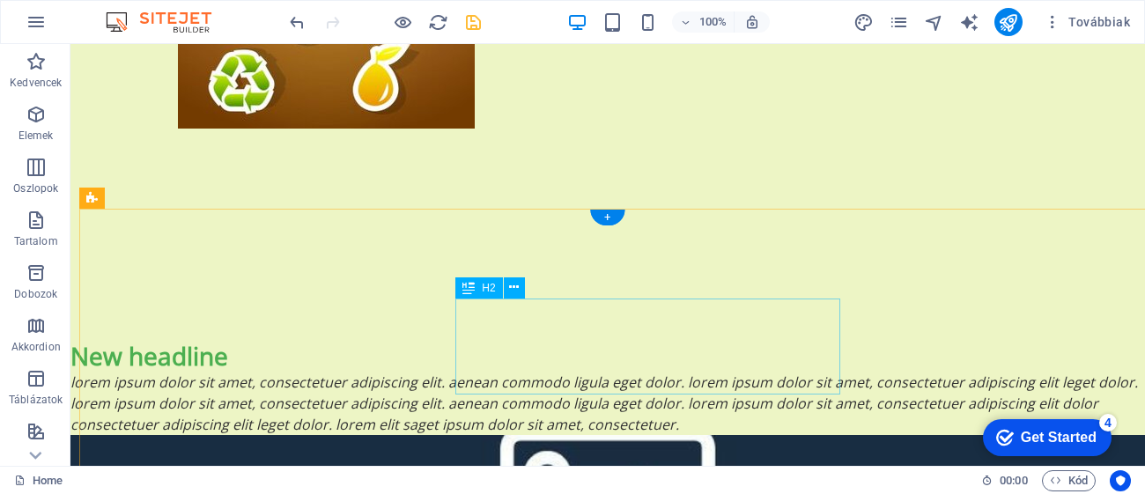
select select "%"
select select "px"
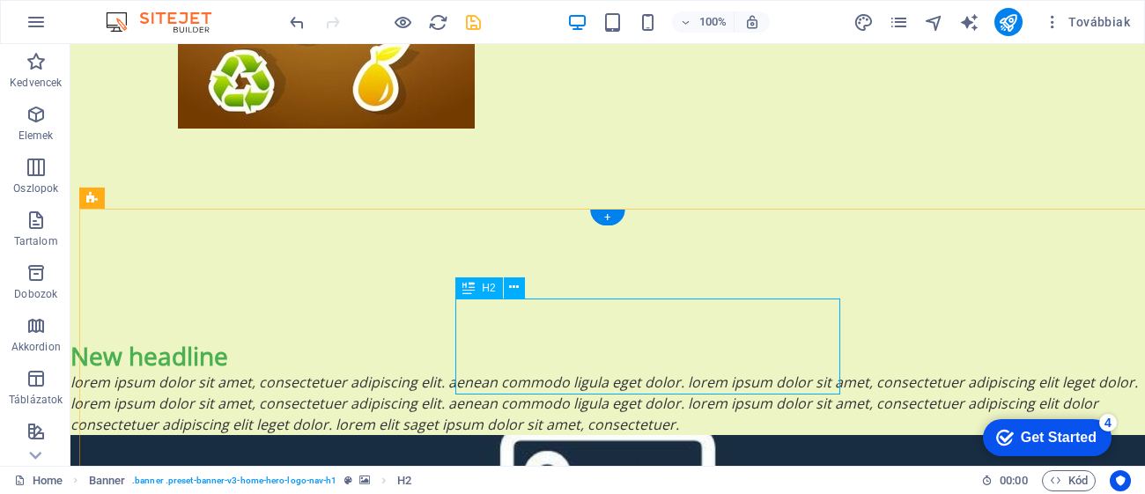
select select "px"
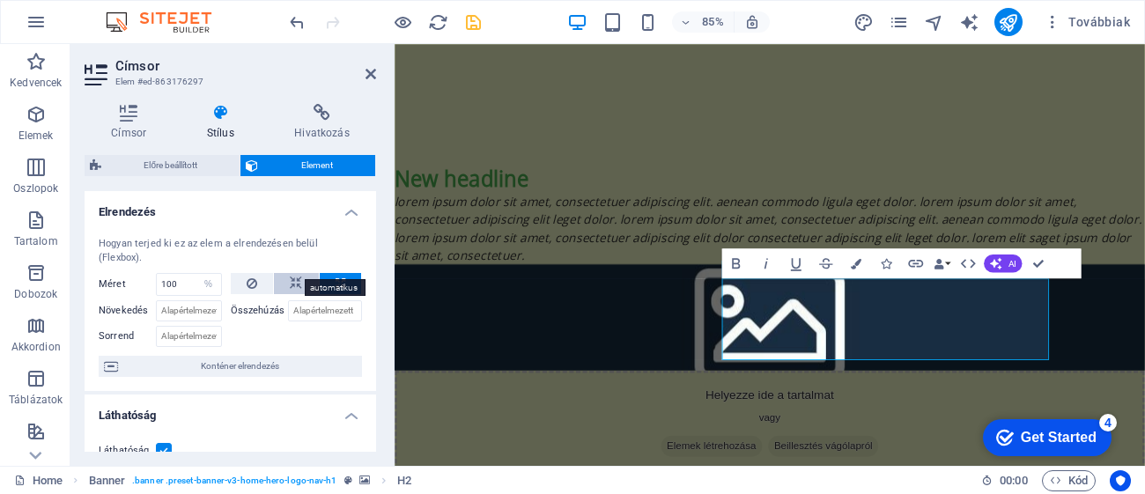
click at [301, 273] on button at bounding box center [296, 283] width 45 height 21
click at [329, 273] on button at bounding box center [341, 283] width 42 height 21
select select "%"
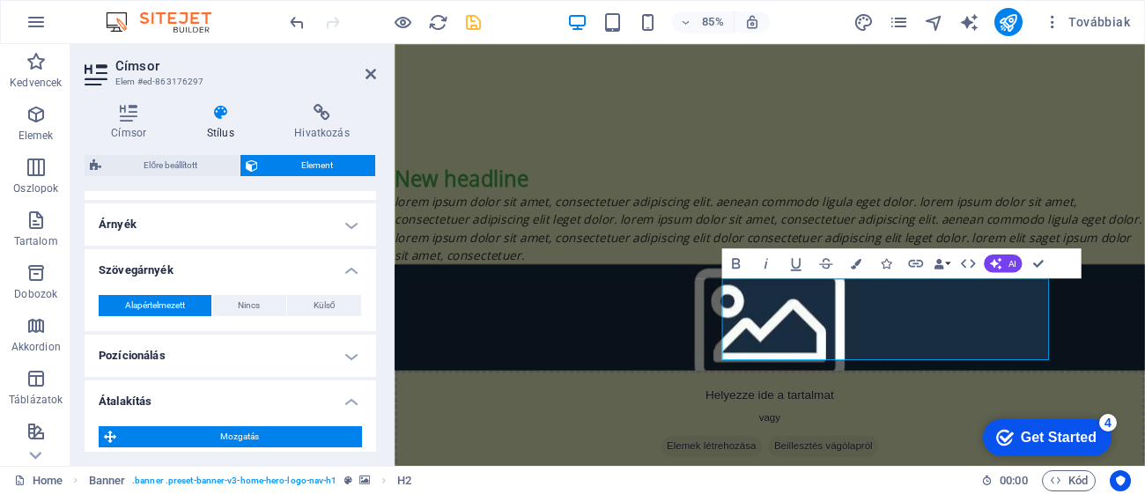
scroll to position [546, 0]
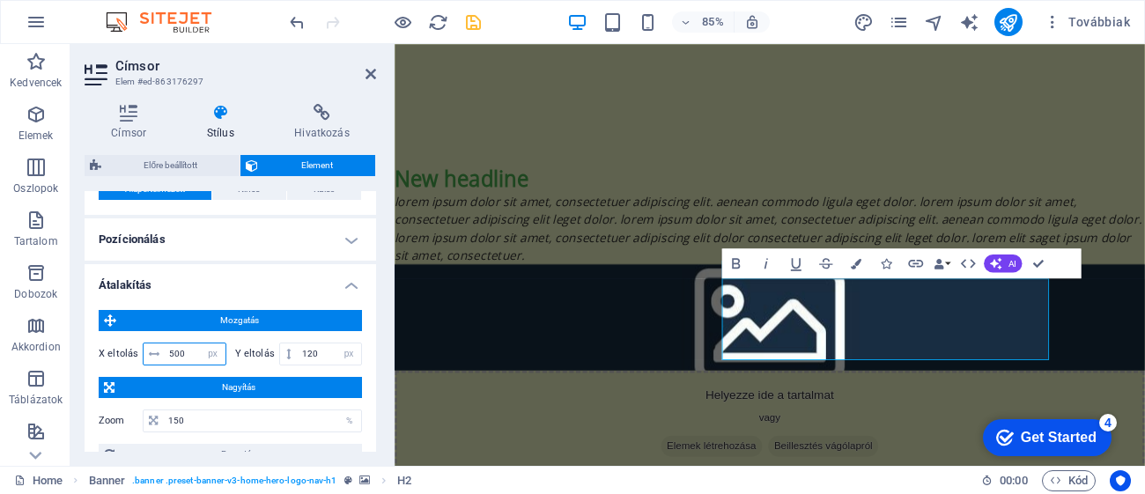
click at [185, 343] on input "500" at bounding box center [195, 353] width 61 height 21
type input "5"
type input "47"
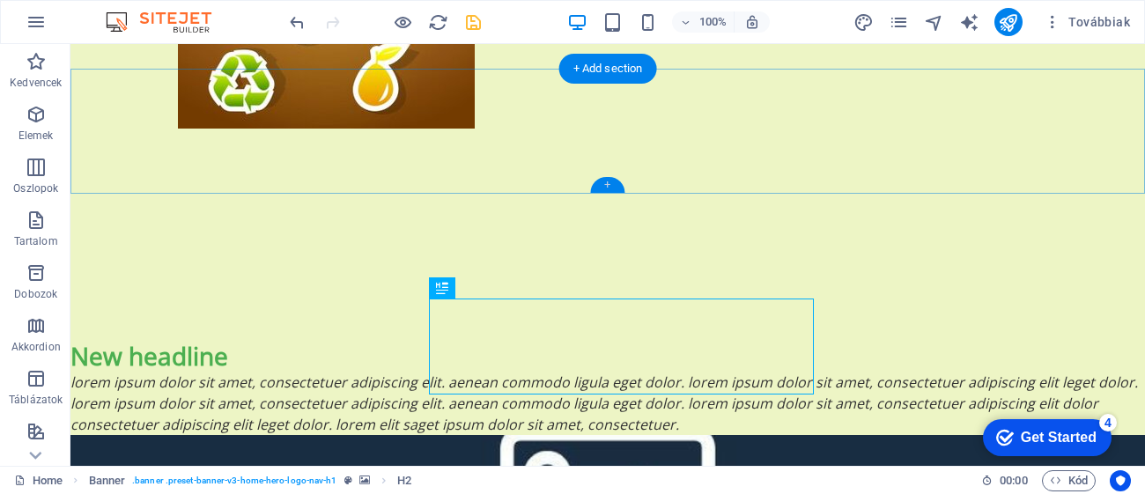
click at [606, 186] on div "+" at bounding box center [607, 185] width 34 height 16
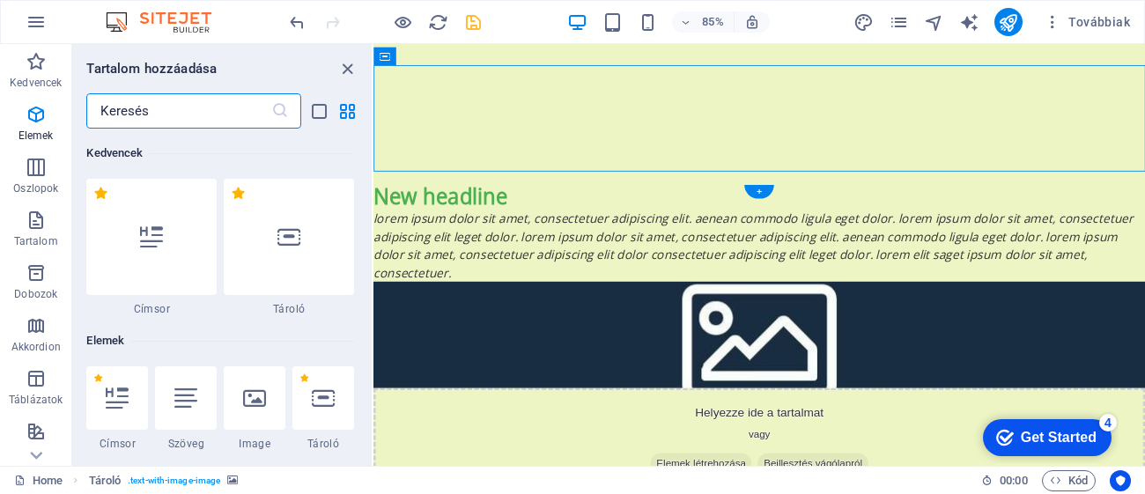
scroll to position [3078, 0]
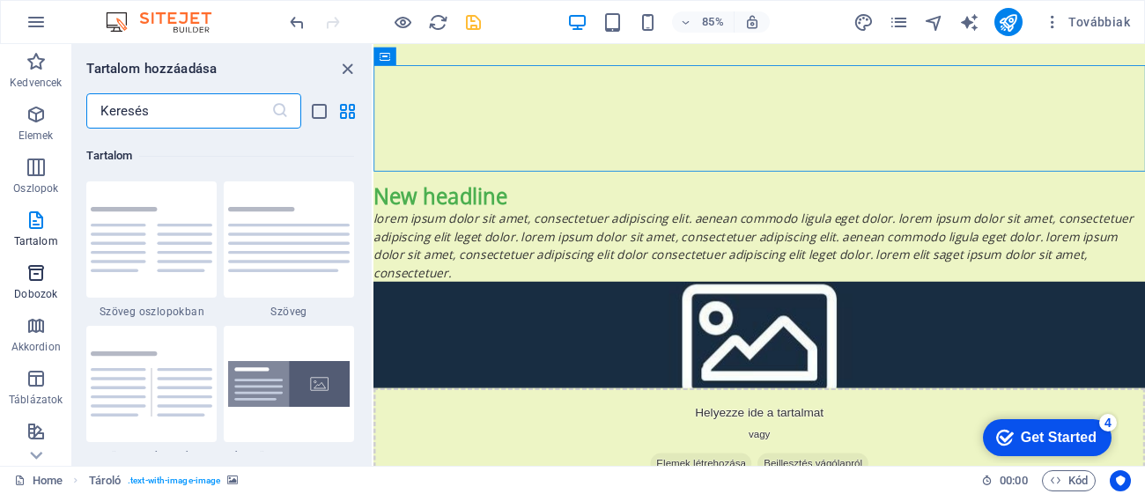
click at [29, 289] on p "Dobozok" at bounding box center [35, 294] width 43 height 14
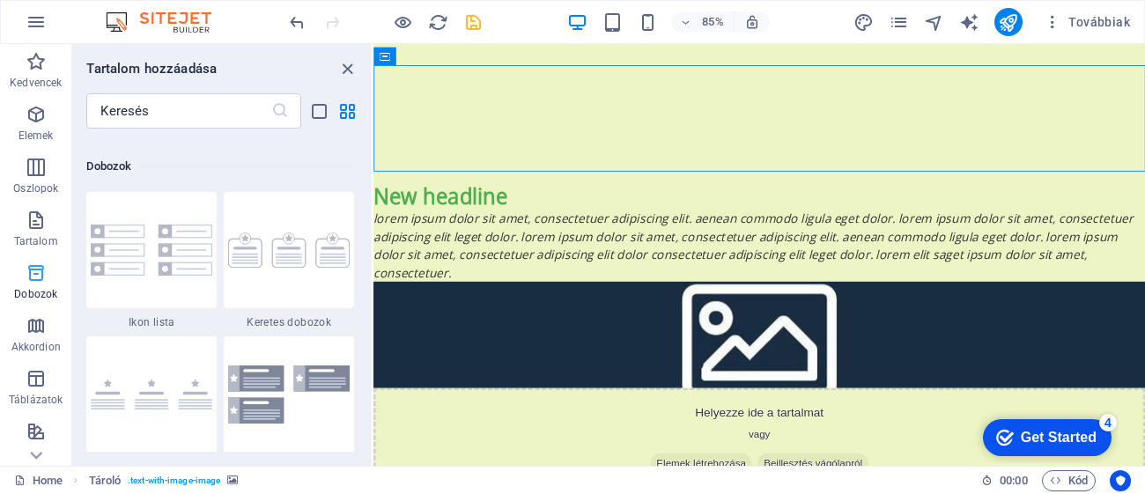
scroll to position [4855, 0]
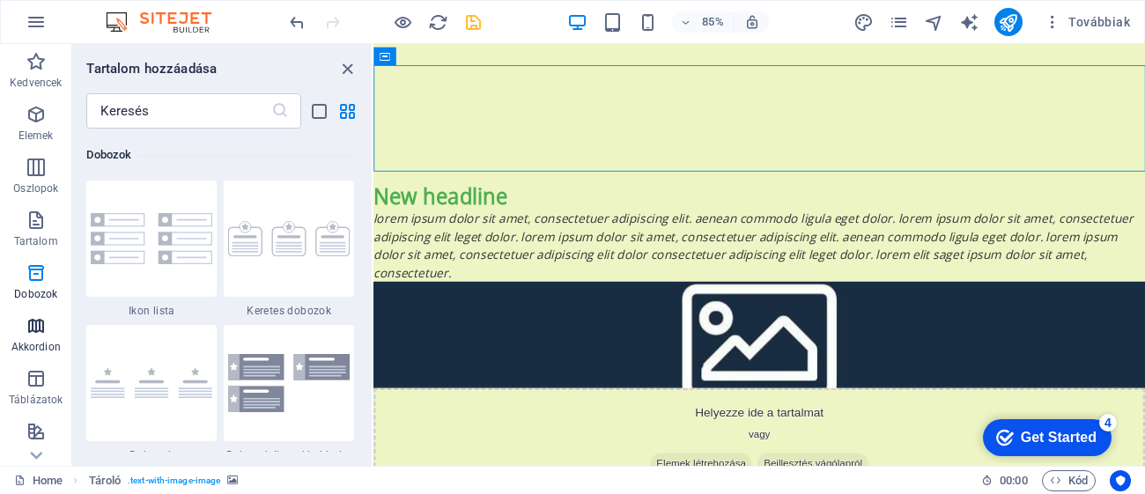
click at [23, 328] on span "Akkordion" at bounding box center [35, 336] width 71 height 42
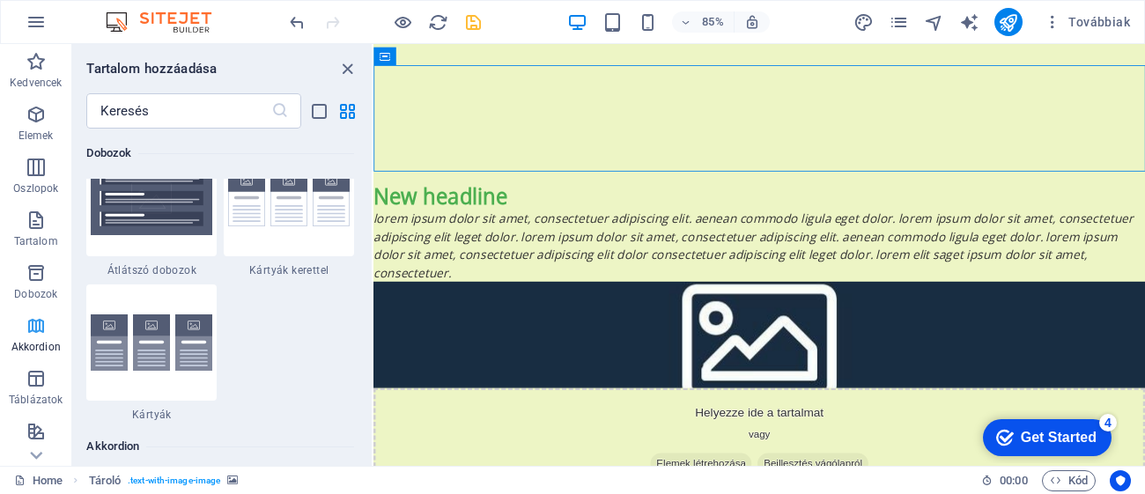
scroll to position [5618, 0]
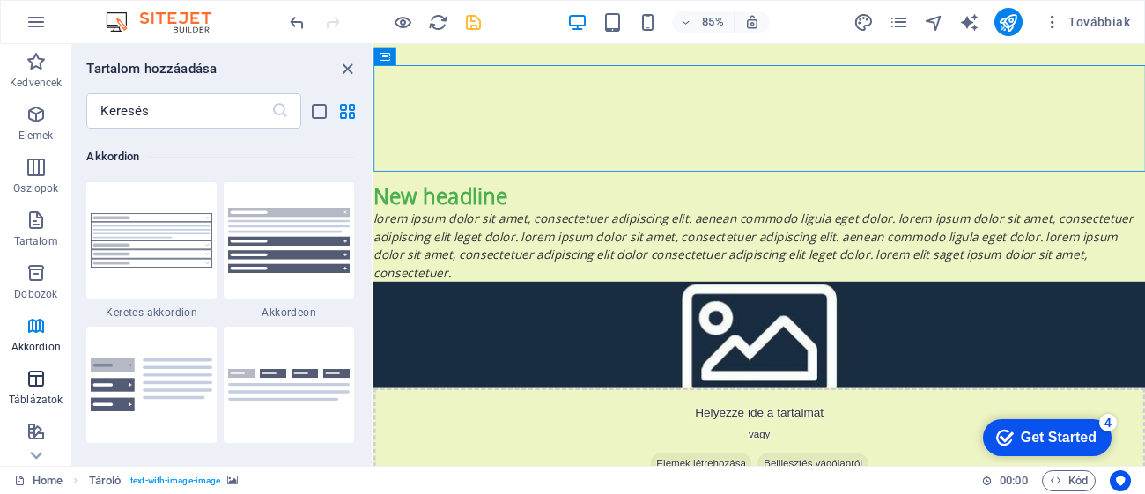
click at [26, 379] on icon "button" at bounding box center [36, 378] width 21 height 21
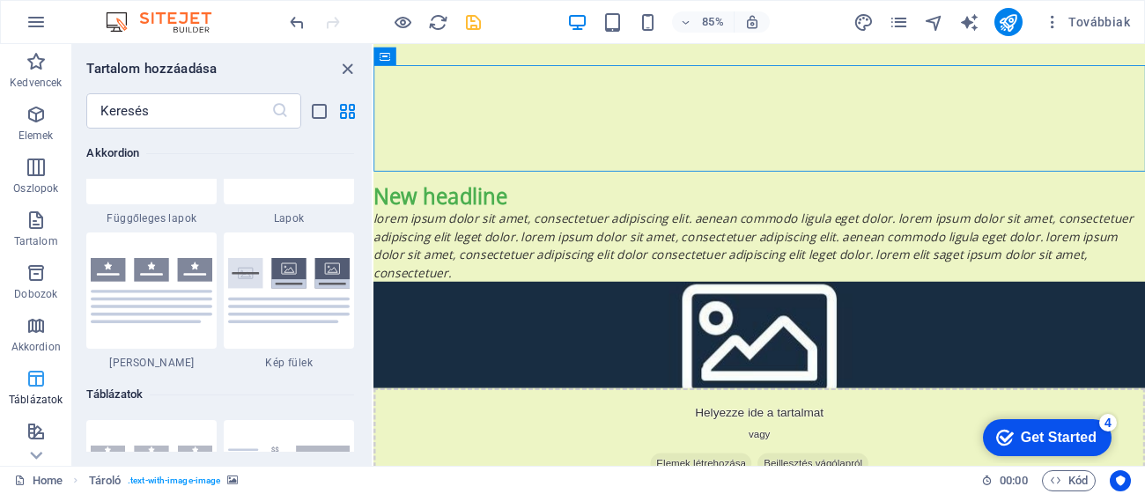
scroll to position [6095, 0]
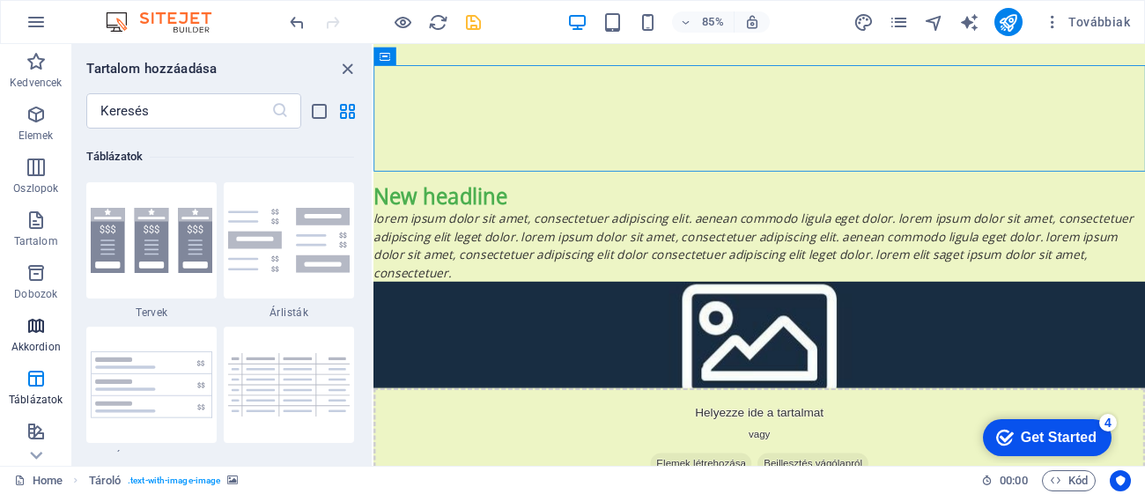
click at [27, 343] on p "Akkordion" at bounding box center [35, 347] width 49 height 14
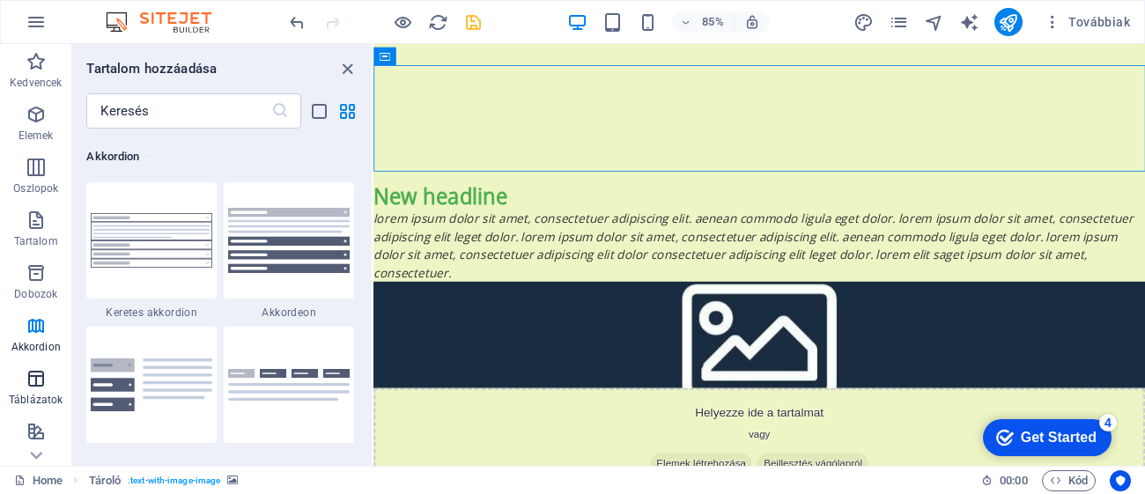
click at [45, 403] on p "Táblázatok" at bounding box center [36, 400] width 54 height 14
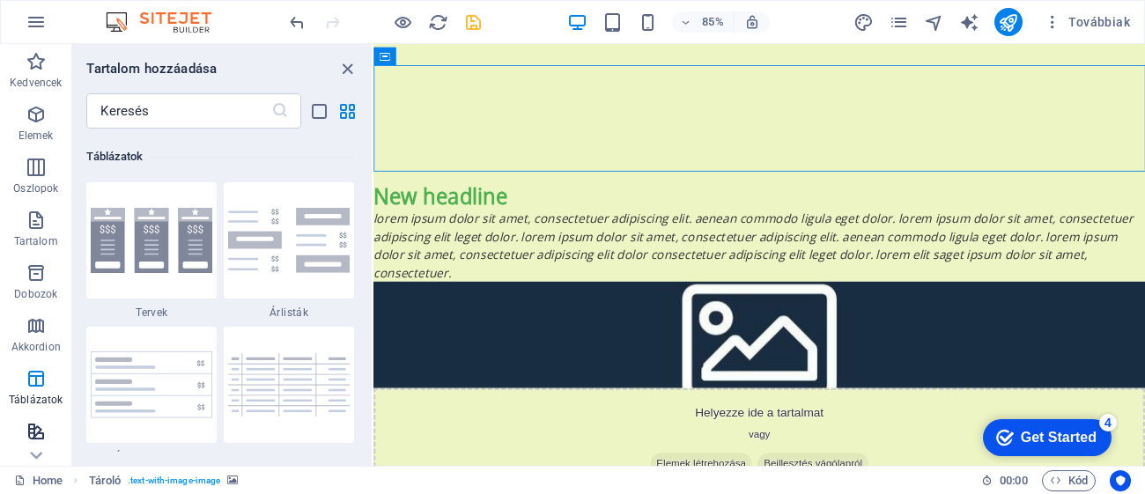
click at [29, 430] on icon "button" at bounding box center [36, 431] width 21 height 21
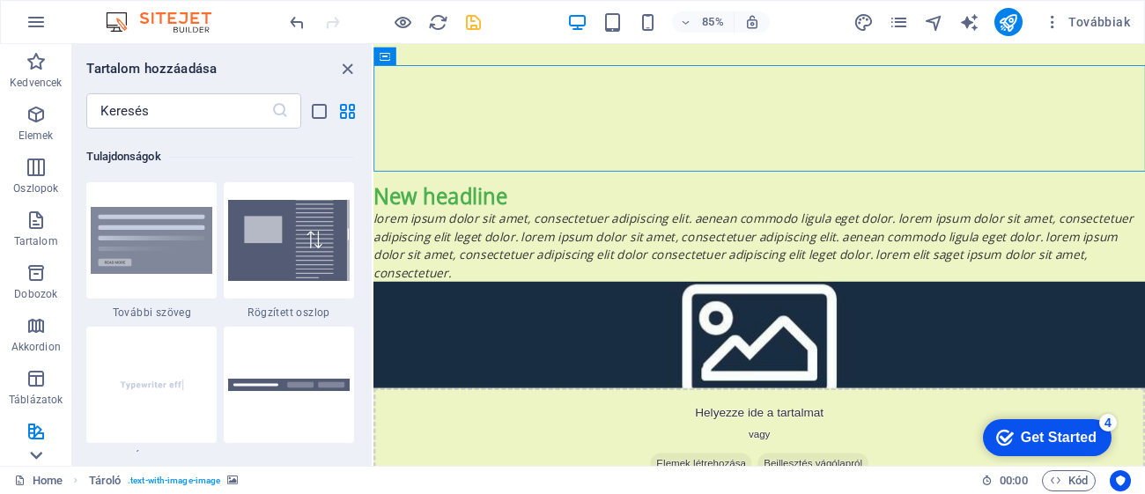
scroll to position [6860, 0]
click at [31, 467] on div "Home Tároló . text-with-image-image 00 : 00 Kód" at bounding box center [572, 480] width 1145 height 28
click at [34, 67] on icon at bounding box center [36, 54] width 25 height 25
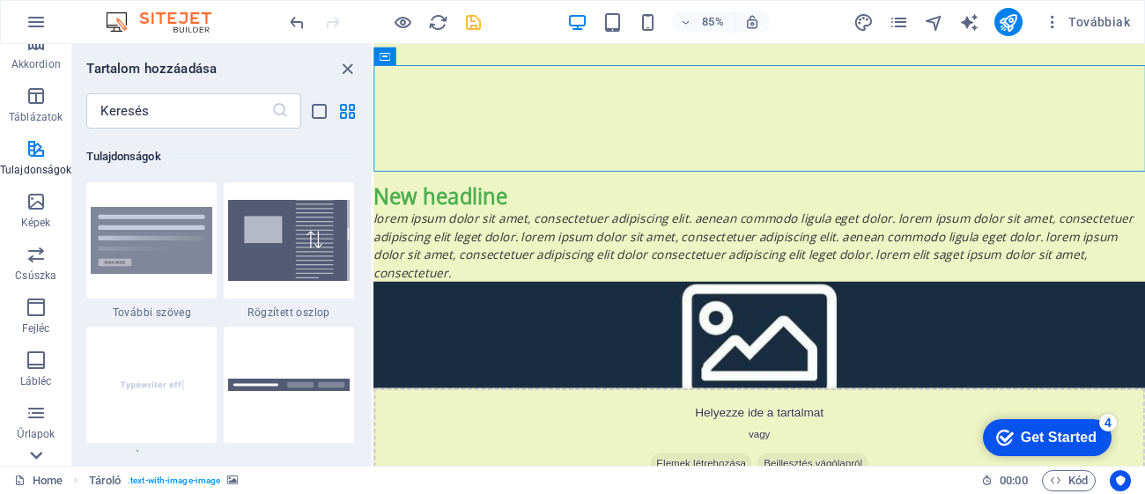
scroll to position [369, 0]
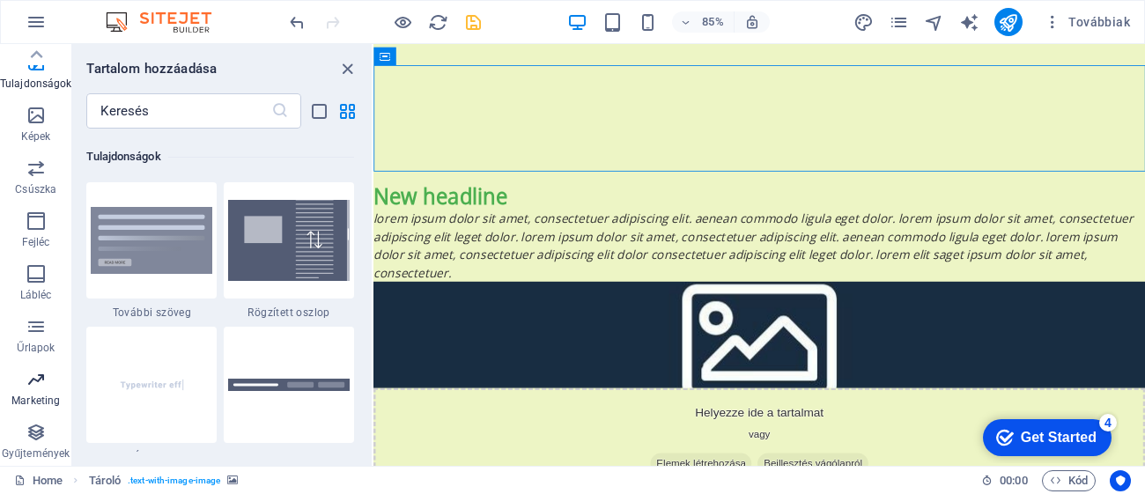
click at [45, 385] on icon "button" at bounding box center [36, 379] width 21 height 21
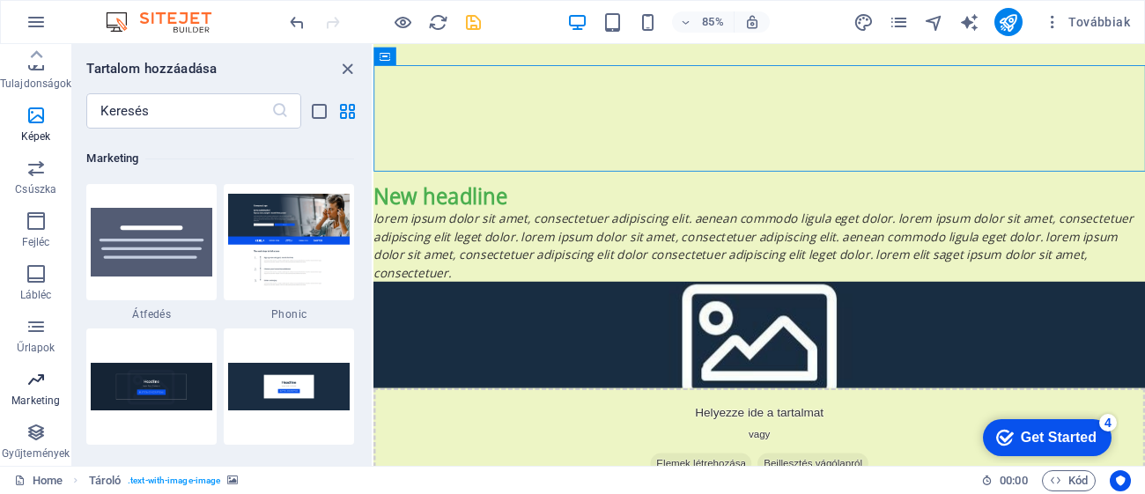
scroll to position [14336, 0]
click at [42, 431] on icon "button" at bounding box center [36, 432] width 21 height 21
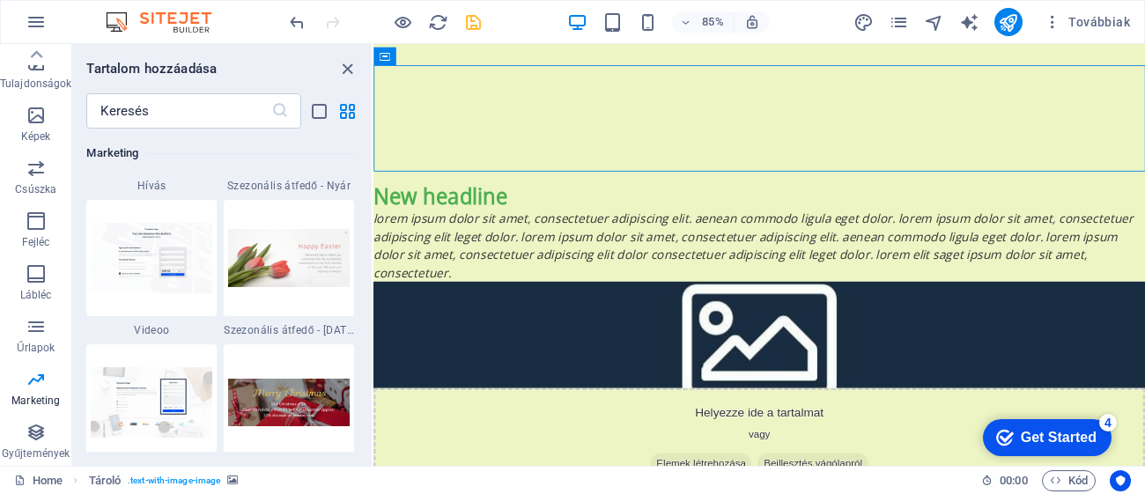
scroll to position [14409, 0]
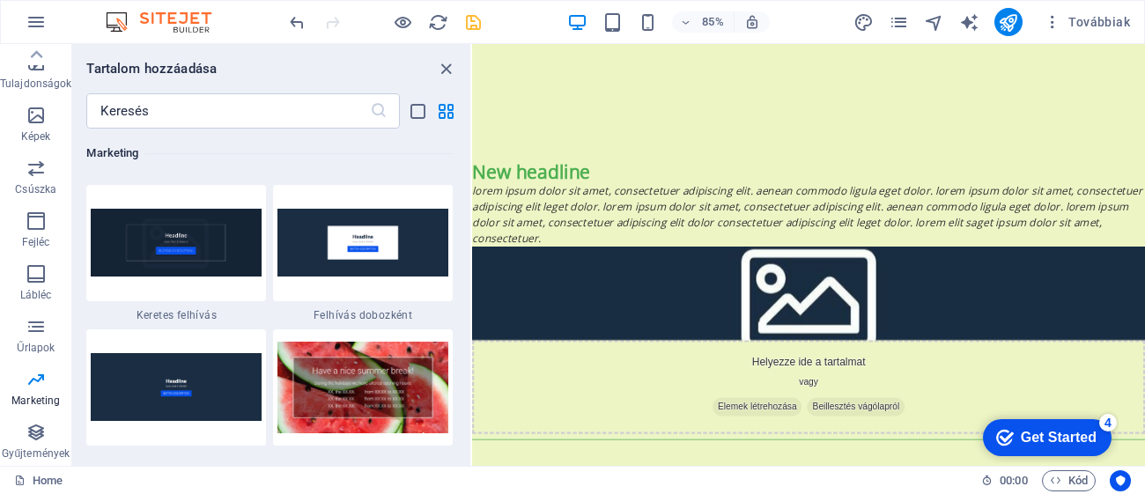
scroll to position [14299, 0]
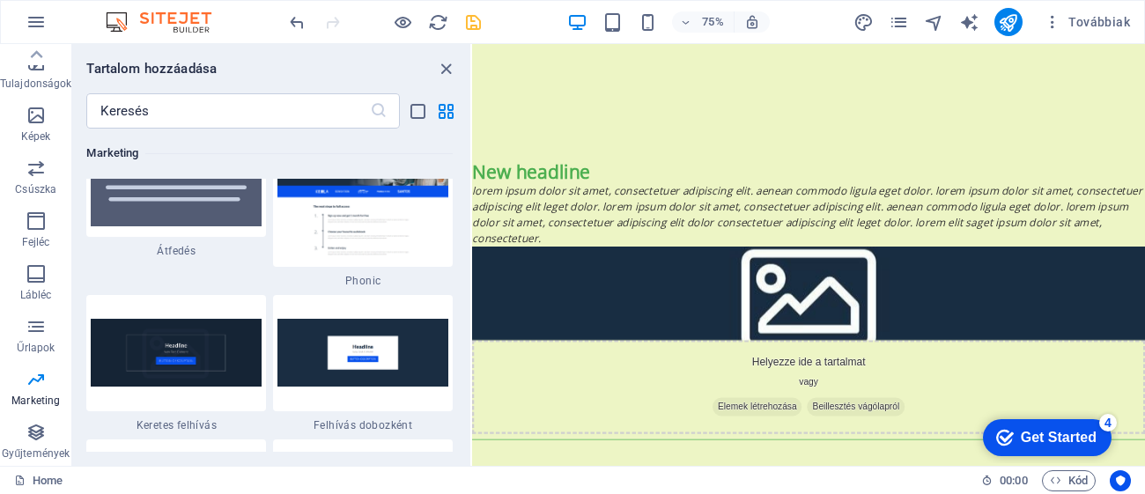
drag, startPoint x: 395, startPoint y: 188, endPoint x: 472, endPoint y: 191, distance: 76.6
click at [472, 191] on section "Kedvencek Elemek Oszlopok Tartalom Dobozok Akkordion Táblázatok Tulajdonságok K…" at bounding box center [572, 255] width 1145 height 422
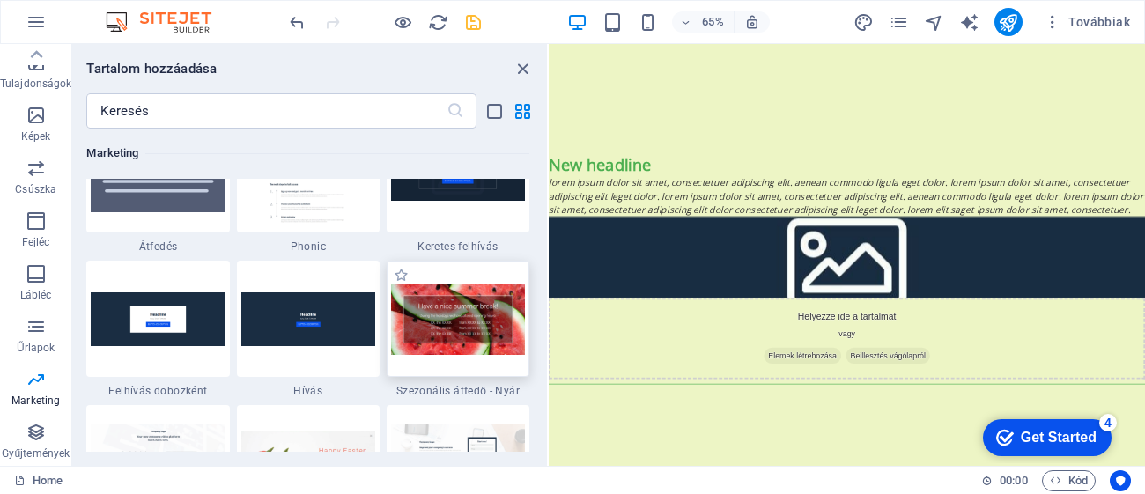
scroll to position [9799, 0]
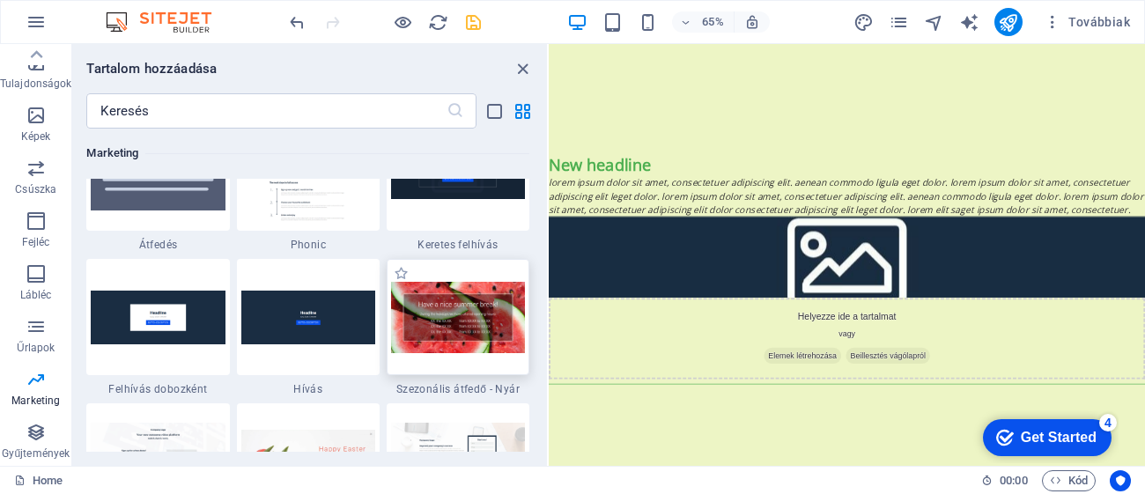
drag, startPoint x: 495, startPoint y: 192, endPoint x: 549, endPoint y: 284, distance: 106.9
click at [549, 284] on section "Kedvencek Elemek Oszlopok Tartalom Dobozok Akkordion Táblázatok Tulajdonságok K…" at bounding box center [572, 255] width 1145 height 422
click at [128, 134] on div "Marketing" at bounding box center [307, 153] width 443 height 49
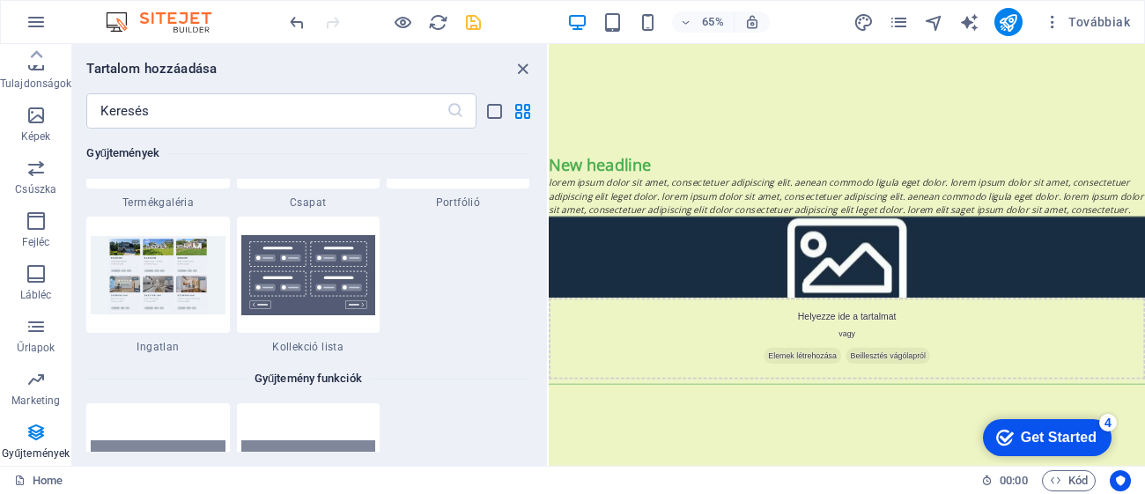
scroll to position [11541, 0]
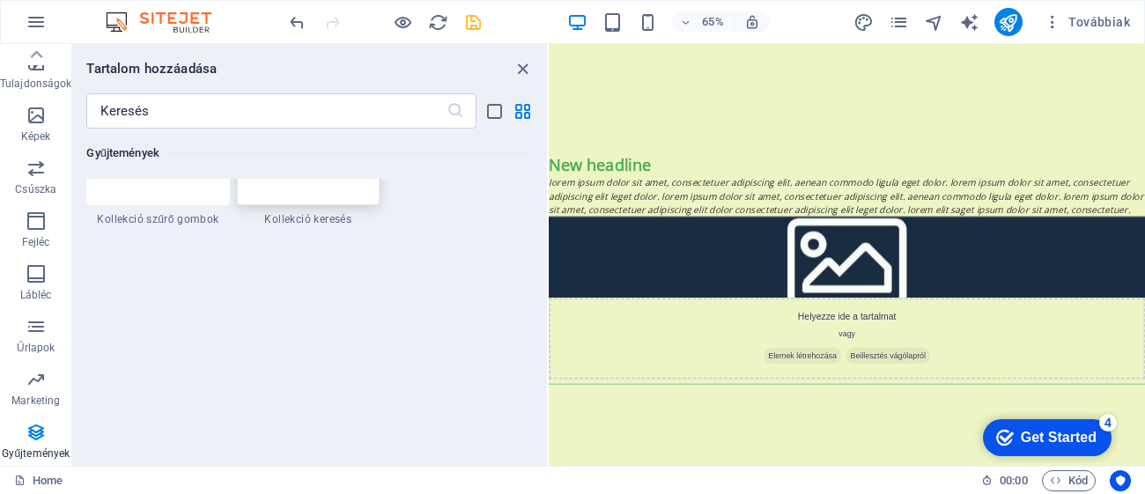
click at [293, 200] on div at bounding box center [308, 147] width 143 height 116
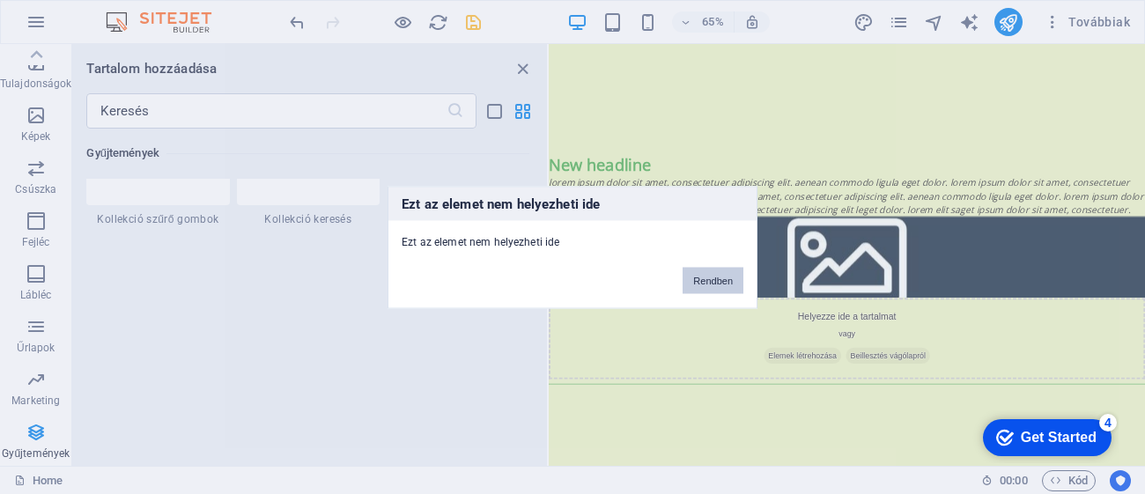
click at [720, 270] on button "Rendben" at bounding box center [712, 280] width 61 height 26
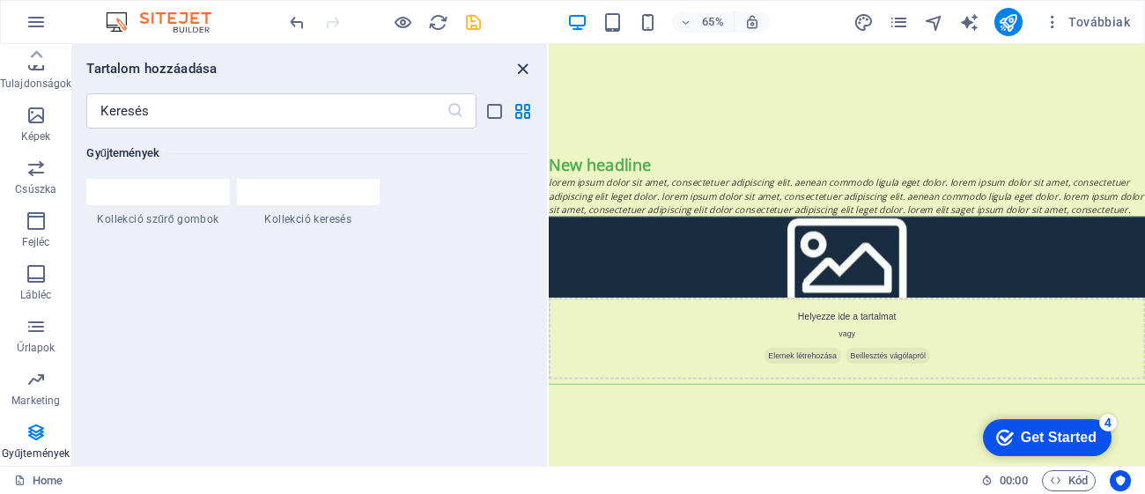
click at [522, 63] on icon "close panel" at bounding box center [522, 69] width 20 height 20
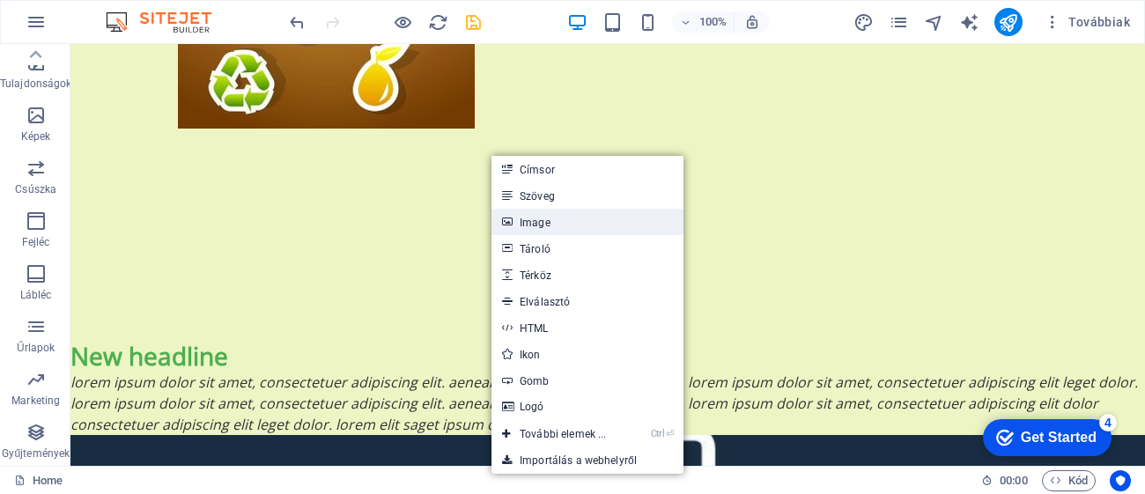
click at [538, 223] on link "Image" at bounding box center [587, 222] width 192 height 26
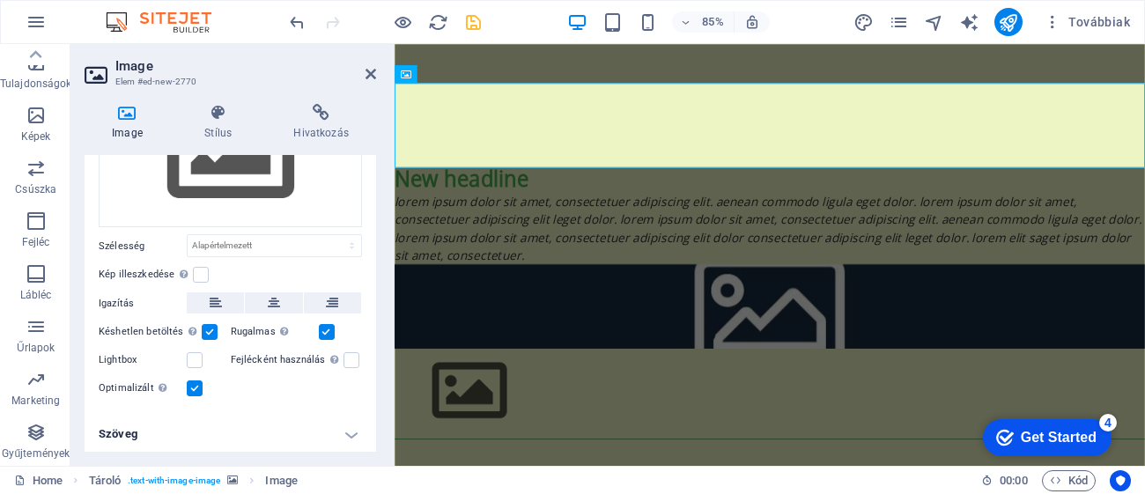
scroll to position [0, 0]
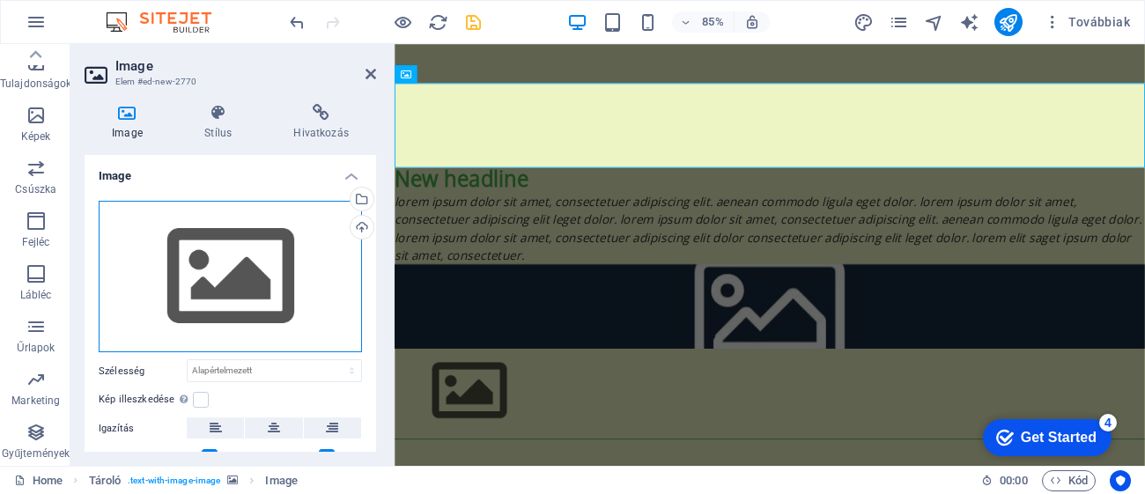
click at [229, 295] on div "Húzza ide a fájlokat, kattintson a fájlok kiválasztásához, vagy válasszon fájlo…" at bounding box center [230, 277] width 263 height 152
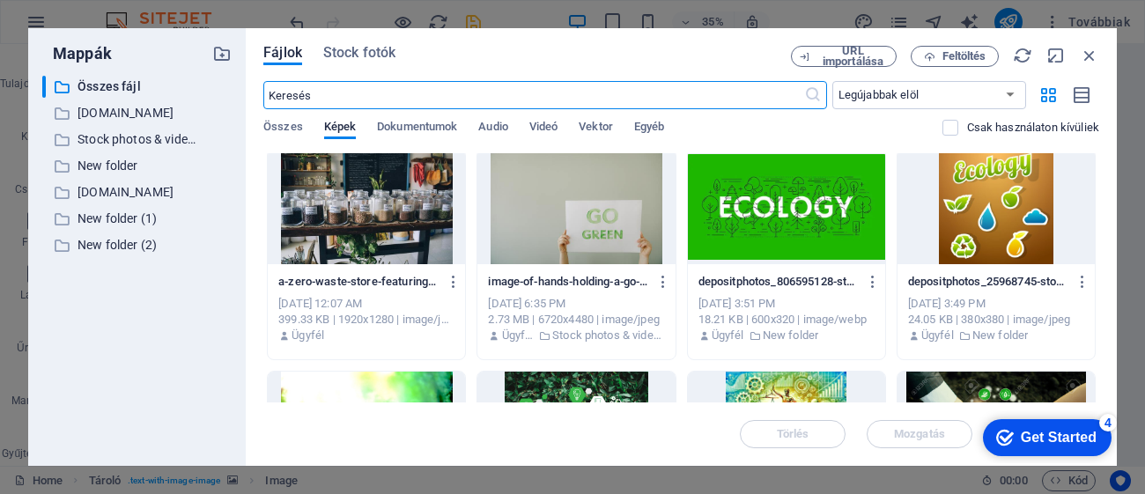
scroll to position [259, 0]
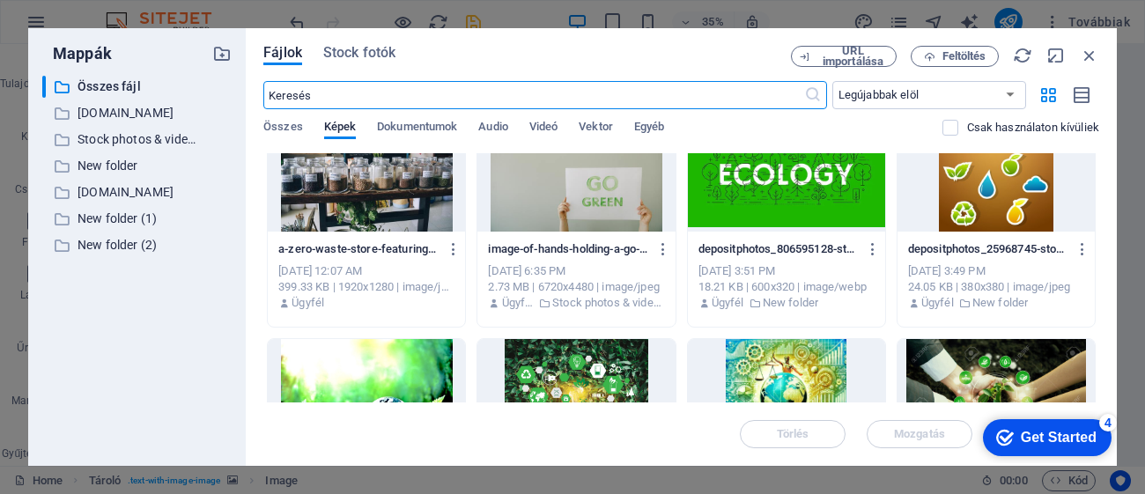
click at [842, 192] on div at bounding box center [786, 174] width 197 height 114
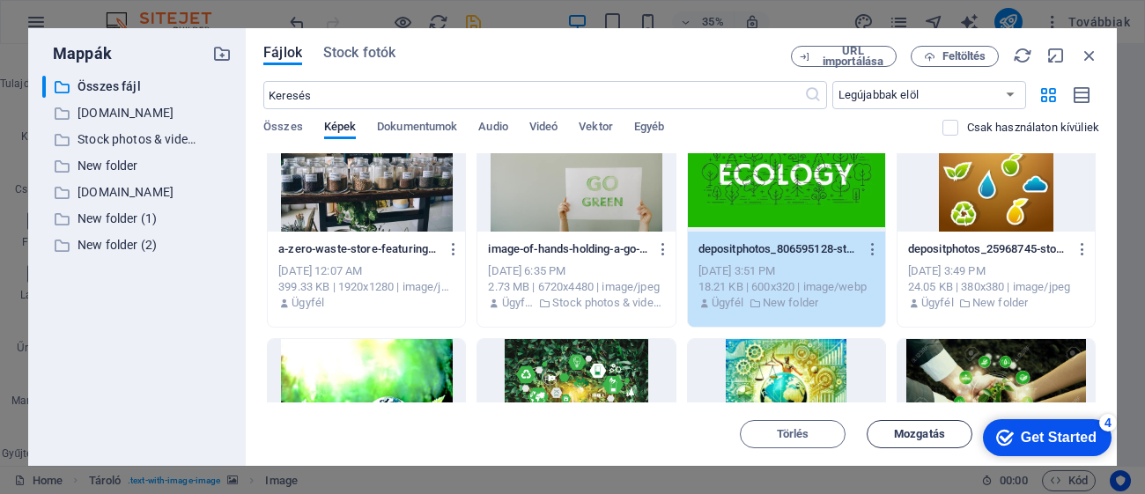
click at [889, 421] on button "Mozgatás" at bounding box center [919, 434] width 106 height 28
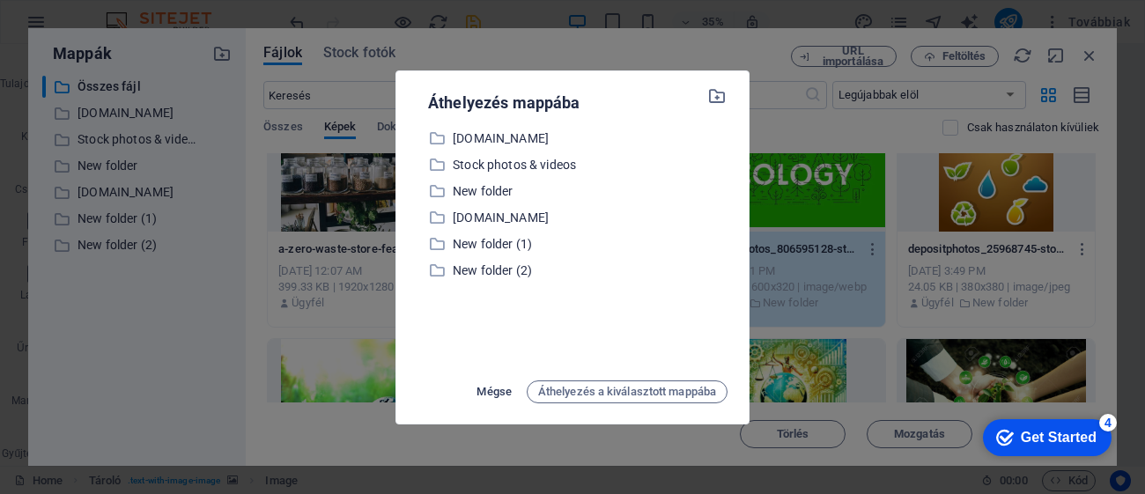
click at [491, 384] on span "Mégse" at bounding box center [493, 391] width 34 height 21
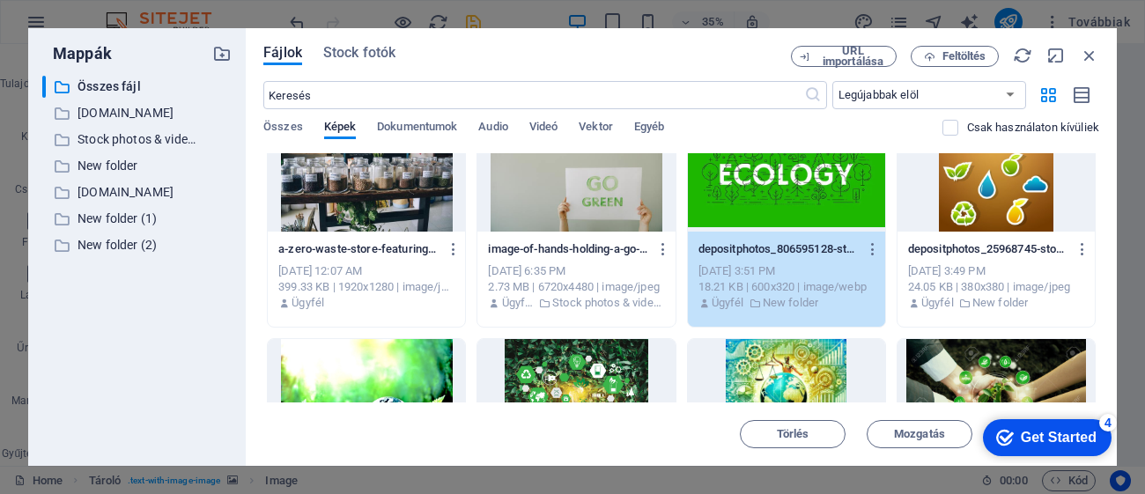
click at [747, 203] on div "1" at bounding box center [786, 174] width 197 height 114
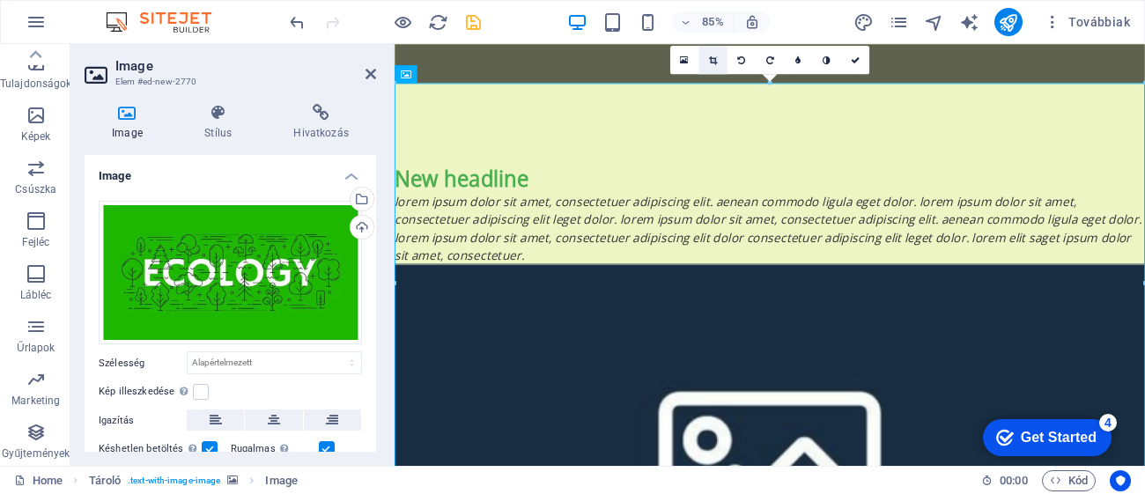
click at [718, 60] on link at bounding box center [712, 60] width 28 height 28
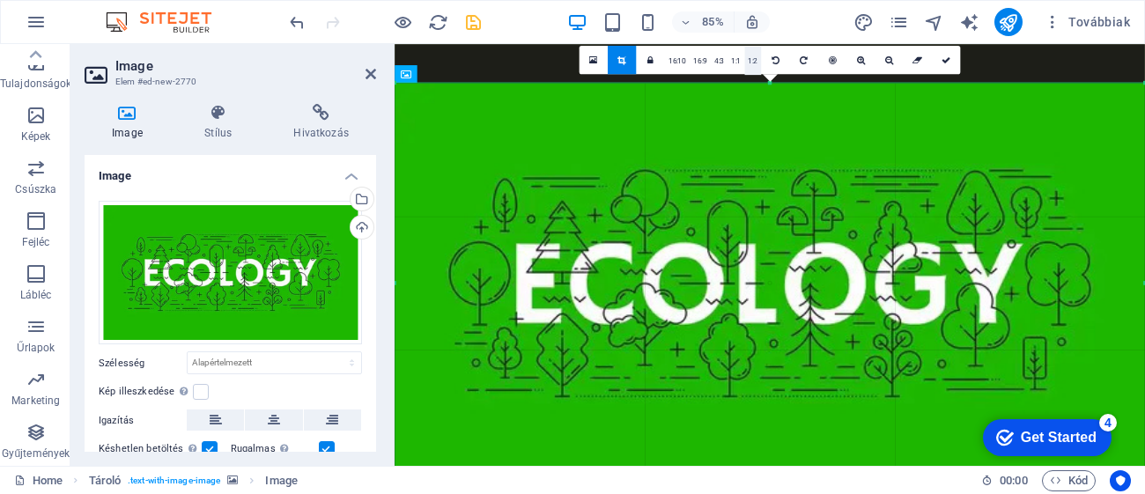
click at [745, 62] on link "1:2" at bounding box center [752, 61] width 17 height 28
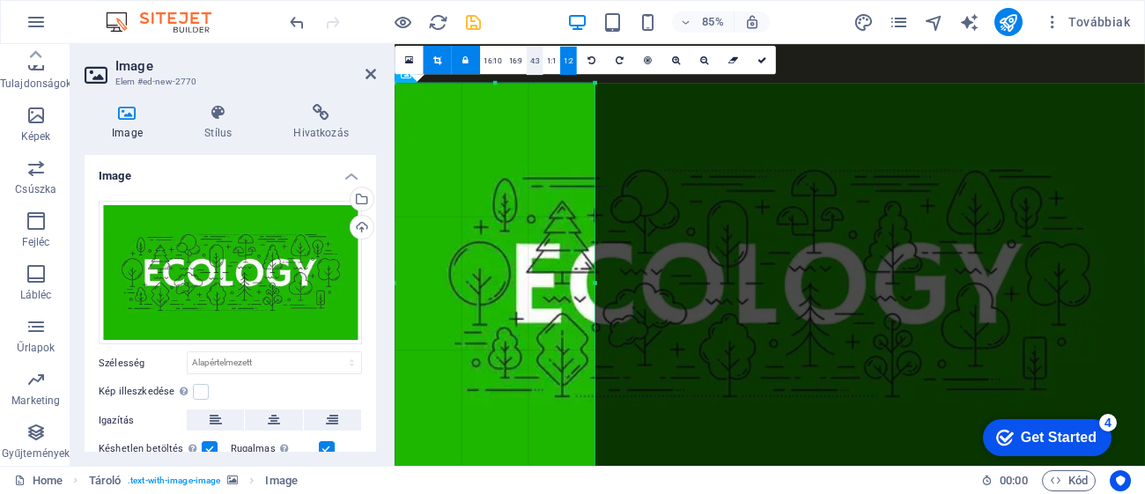
click at [534, 61] on link "4:3" at bounding box center [534, 61] width 17 height 28
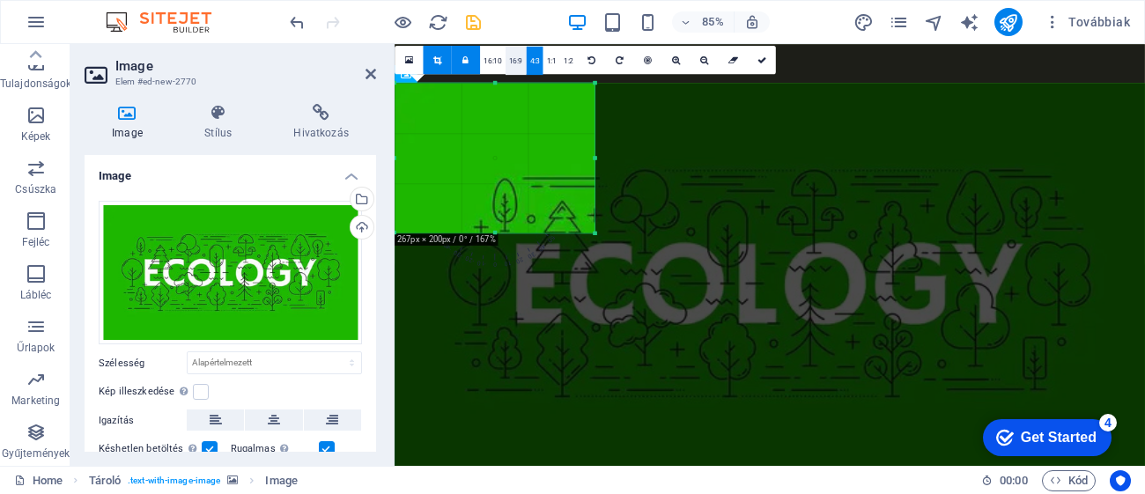
click at [515, 55] on link "16:9" at bounding box center [515, 61] width 21 height 28
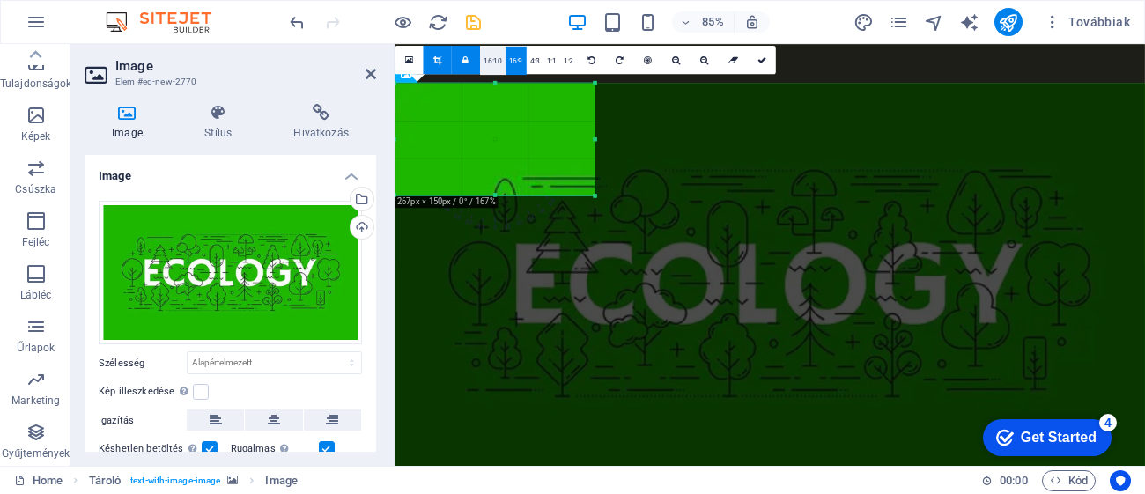
click at [484, 58] on link "16:10" at bounding box center [492, 61] width 25 height 28
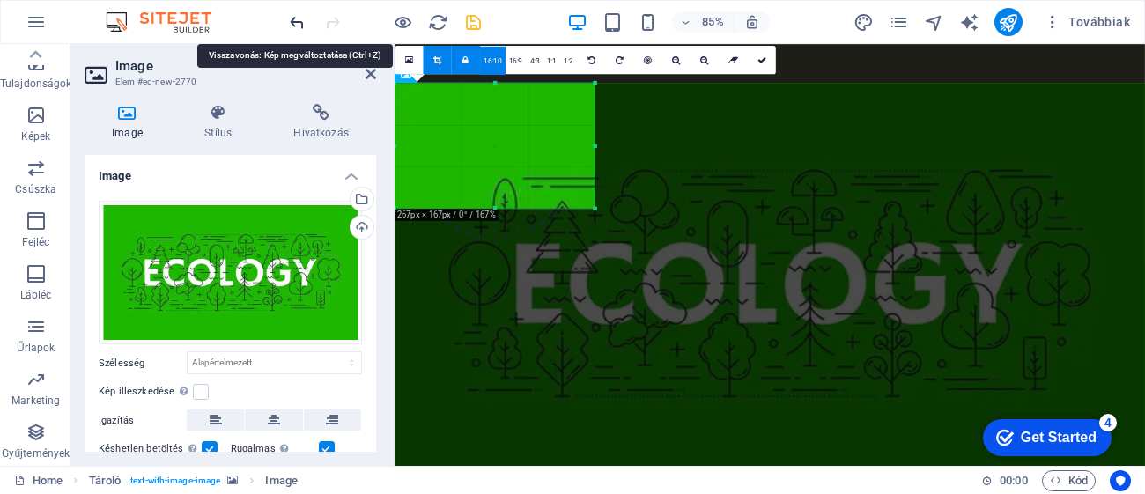
click at [301, 23] on icon "undo" at bounding box center [297, 22] width 20 height 20
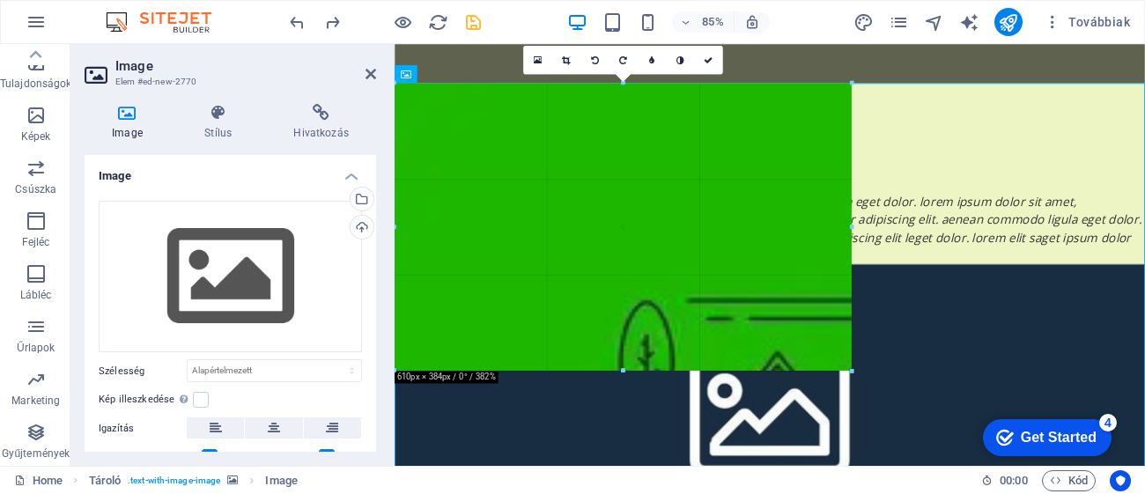
drag, startPoint x: 594, startPoint y: 144, endPoint x: 275, endPoint y: 4, distance: 348.9
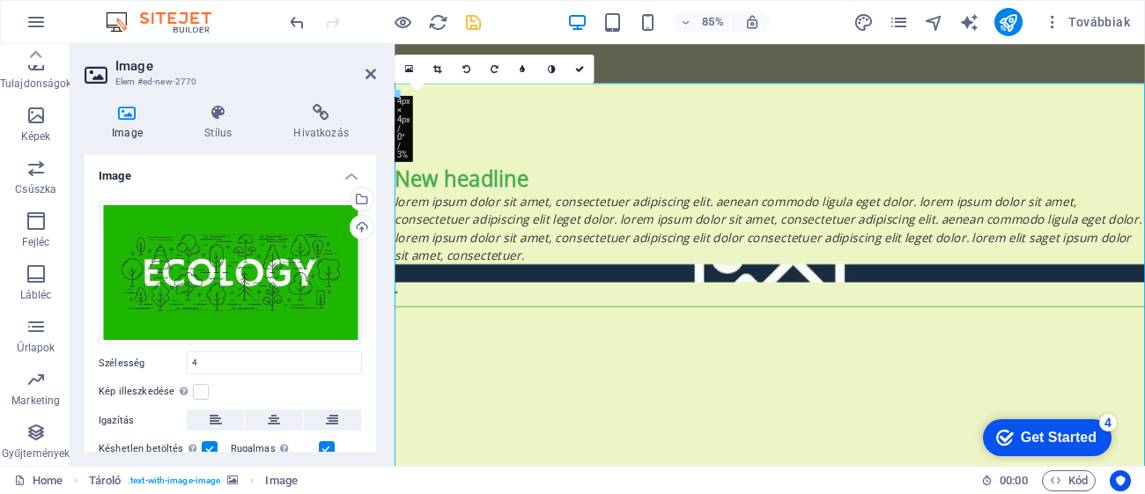
type input "4"
select select "px"
click at [289, 18] on icon "undo" at bounding box center [297, 22] width 20 height 20
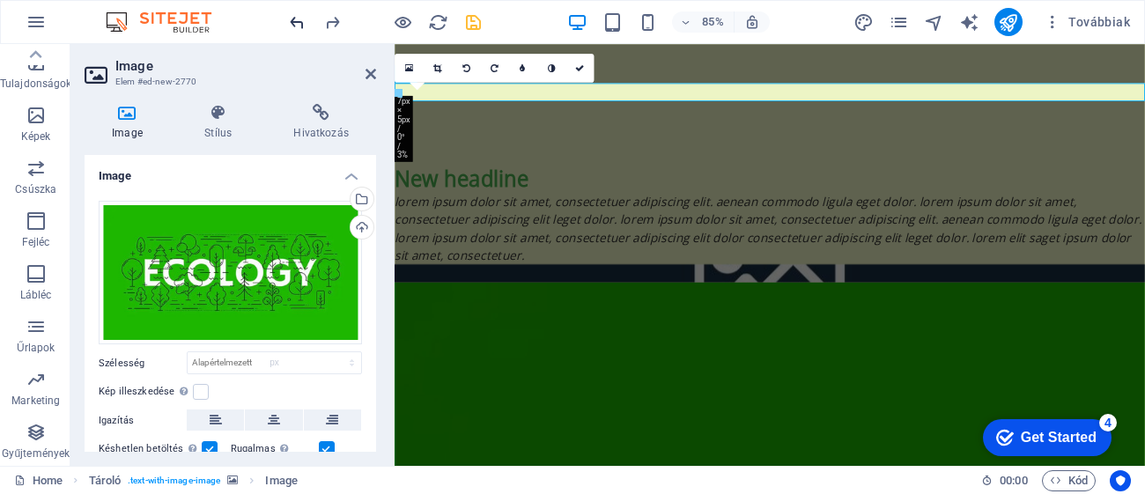
select select "DISABLED_OPTION_VALUE"
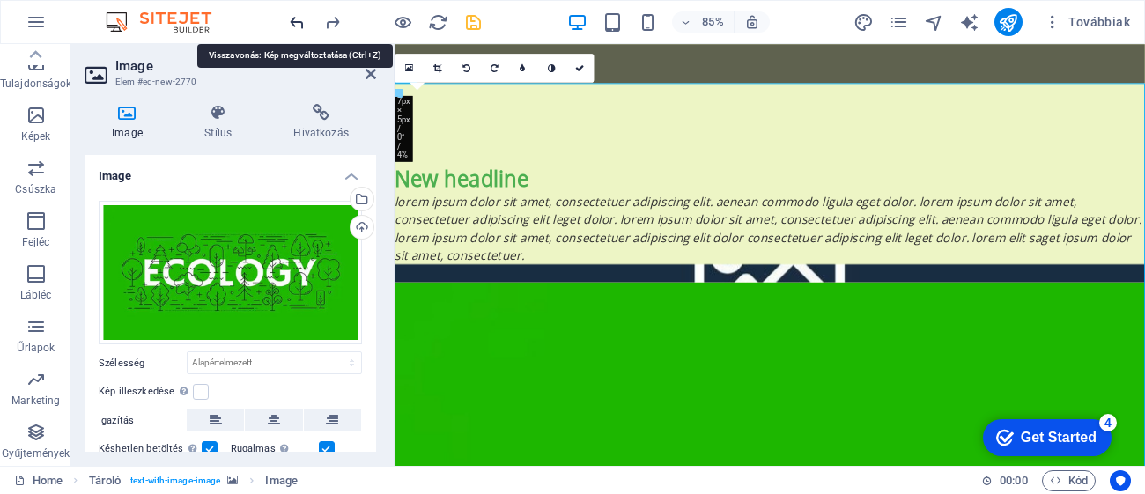
click at [300, 20] on icon "undo" at bounding box center [297, 22] width 20 height 20
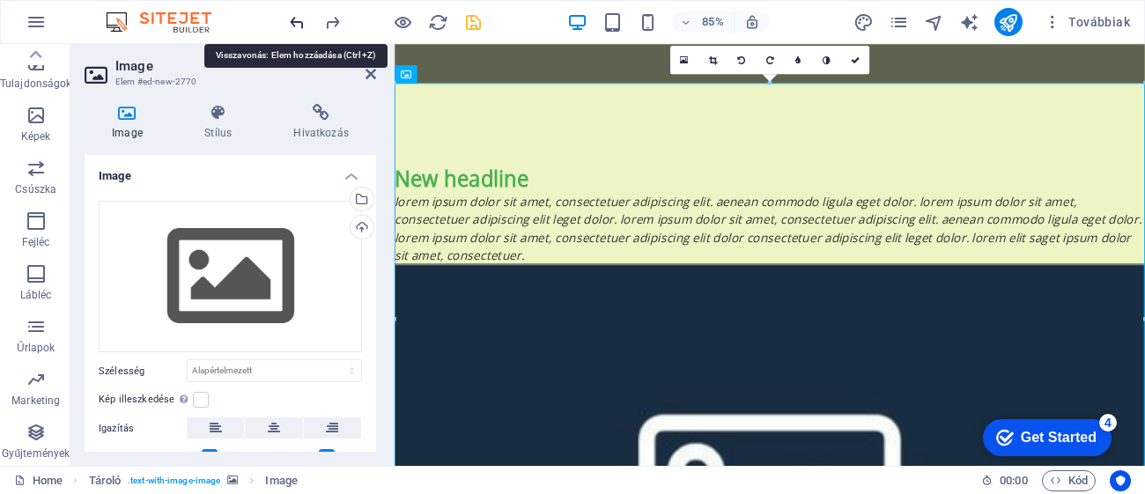
click at [300, 20] on icon "undo" at bounding box center [297, 22] width 20 height 20
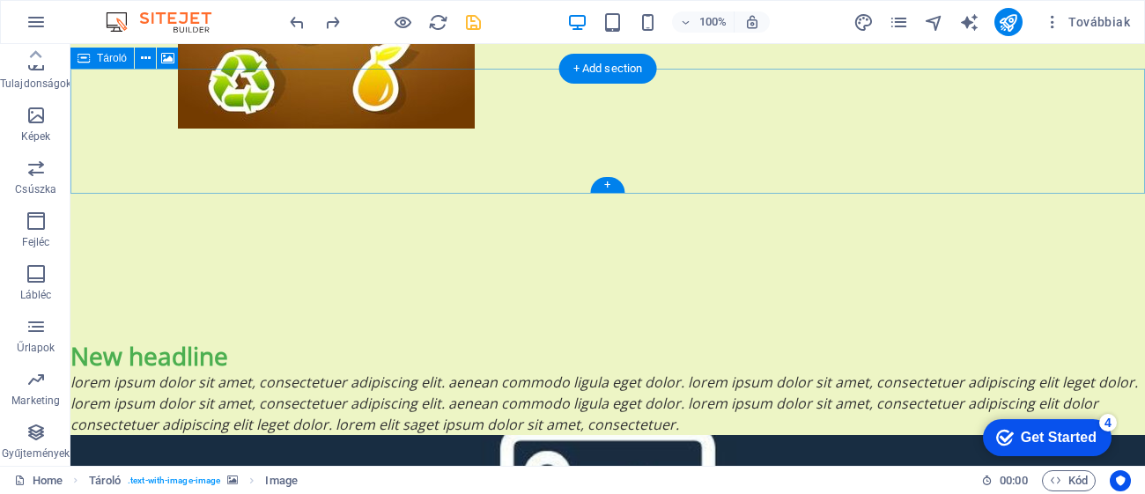
drag, startPoint x: 603, startPoint y: 188, endPoint x: 231, endPoint y: 138, distance: 375.8
click at [603, 188] on div "+" at bounding box center [607, 185] width 34 height 16
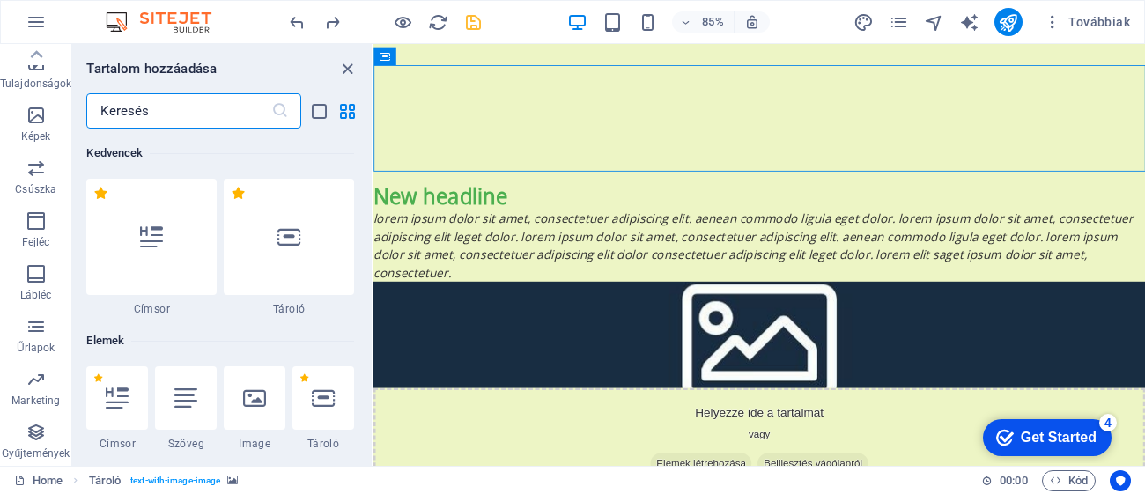
scroll to position [3078, 0]
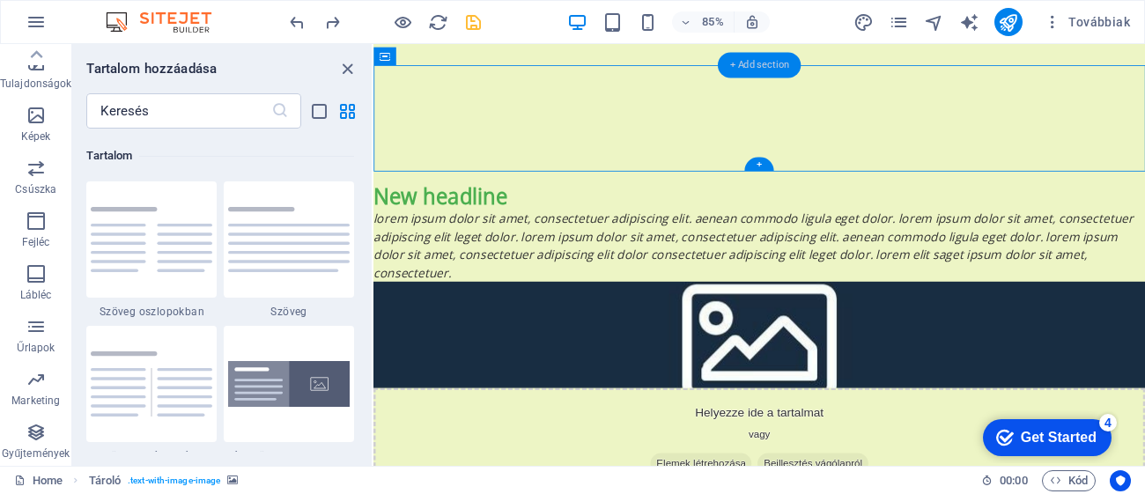
click at [754, 70] on div "+ Add section" at bounding box center [759, 66] width 83 height 26
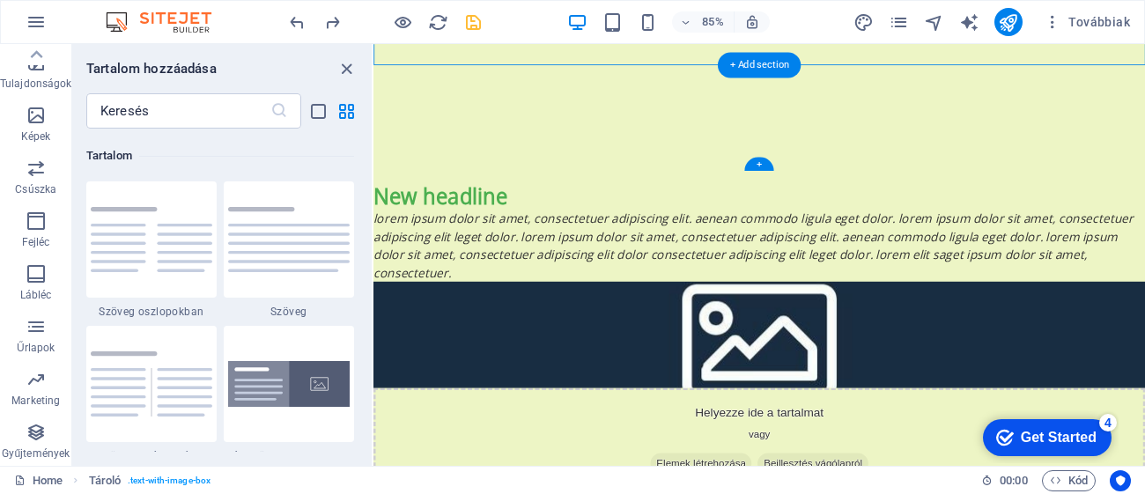
scroll to position [3079, 0]
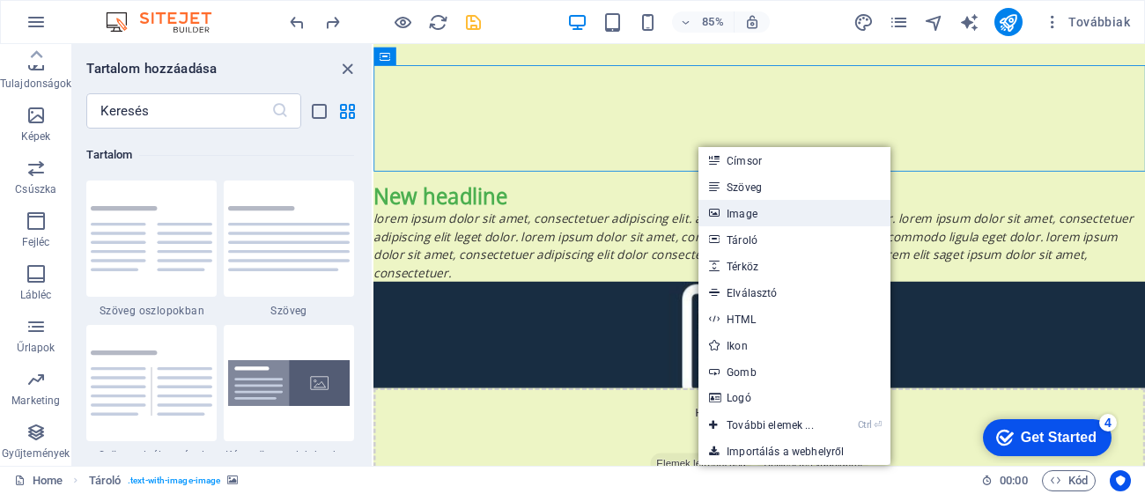
click at [747, 219] on link "Image" at bounding box center [794, 213] width 192 height 26
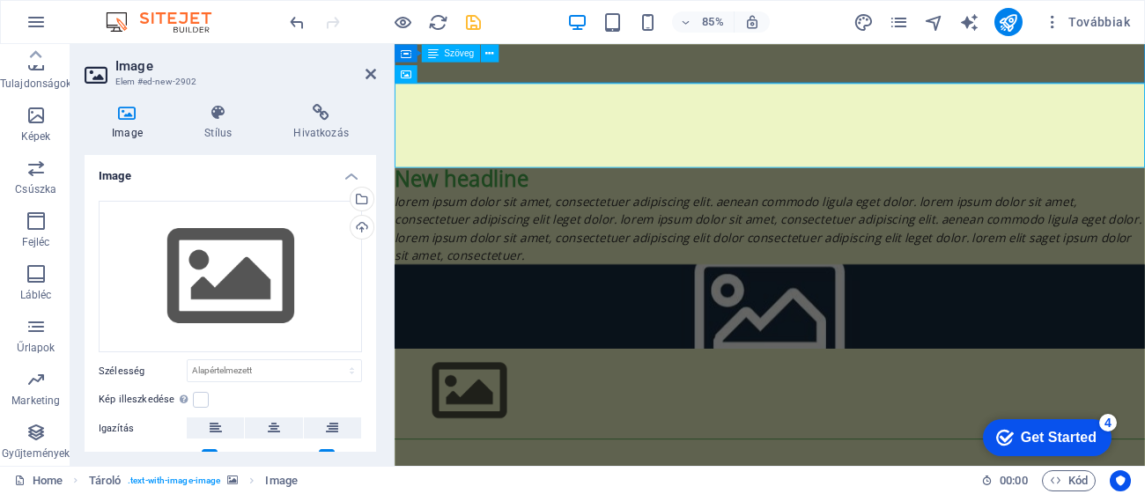
click at [503, 218] on div "Lorem ipsum dolor sit amet, consectetuer adipiscing elit. Aenean commodo ligula…" at bounding box center [835, 260] width 882 height 85
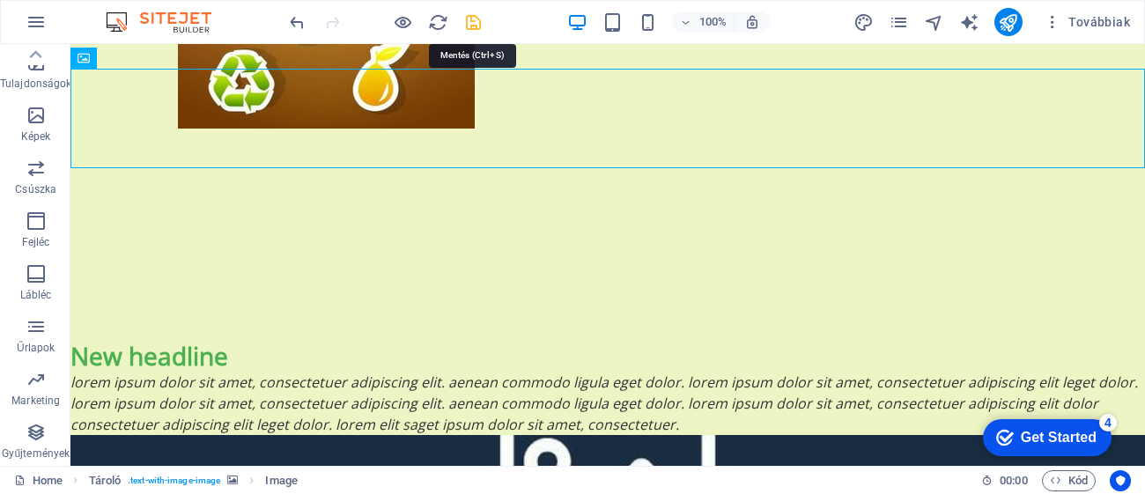
click at [469, 17] on icon "save" at bounding box center [473, 22] width 20 height 20
